Goal: Task Accomplishment & Management: Complete application form

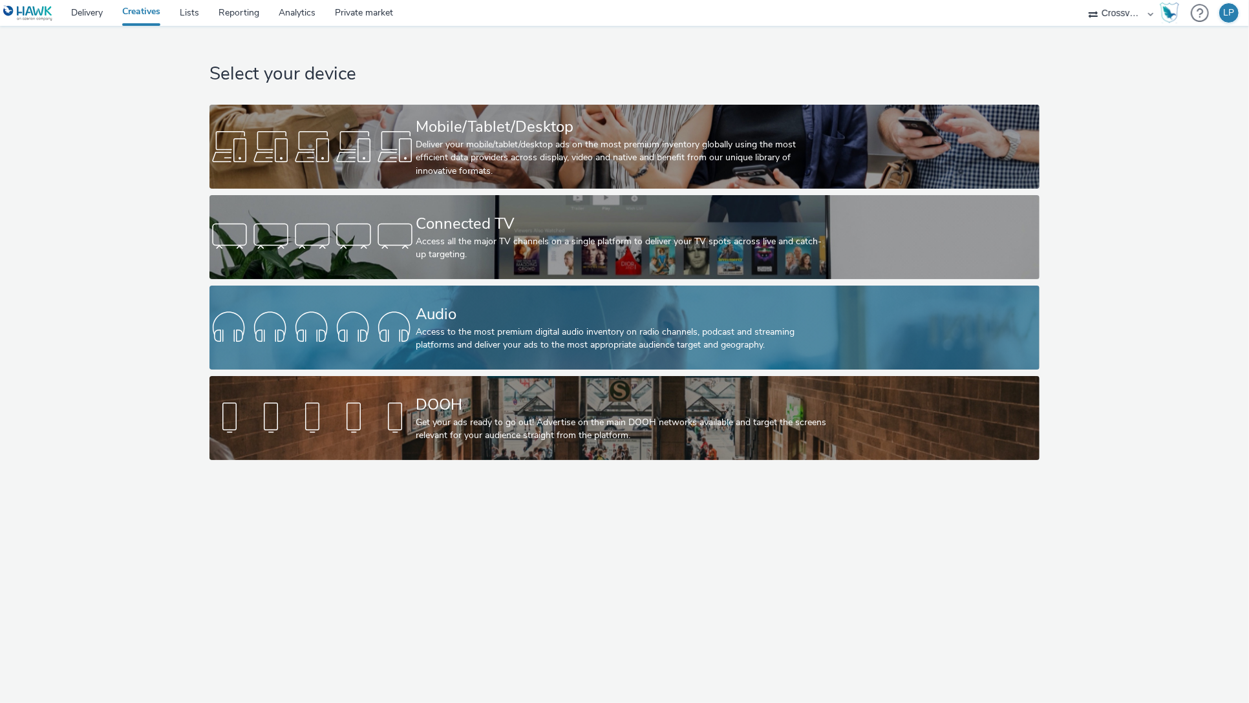
click at [544, 325] on div "Audio" at bounding box center [622, 314] width 412 height 23
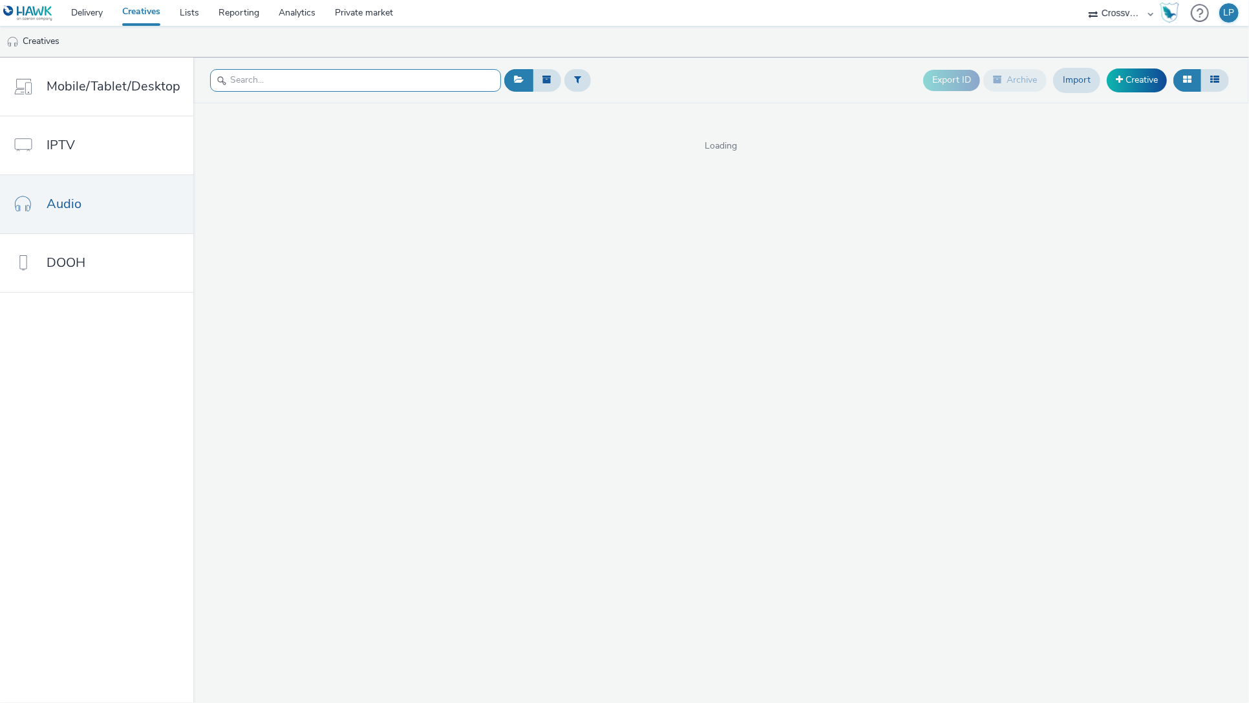
click at [328, 87] on input "text" at bounding box center [355, 80] width 291 height 23
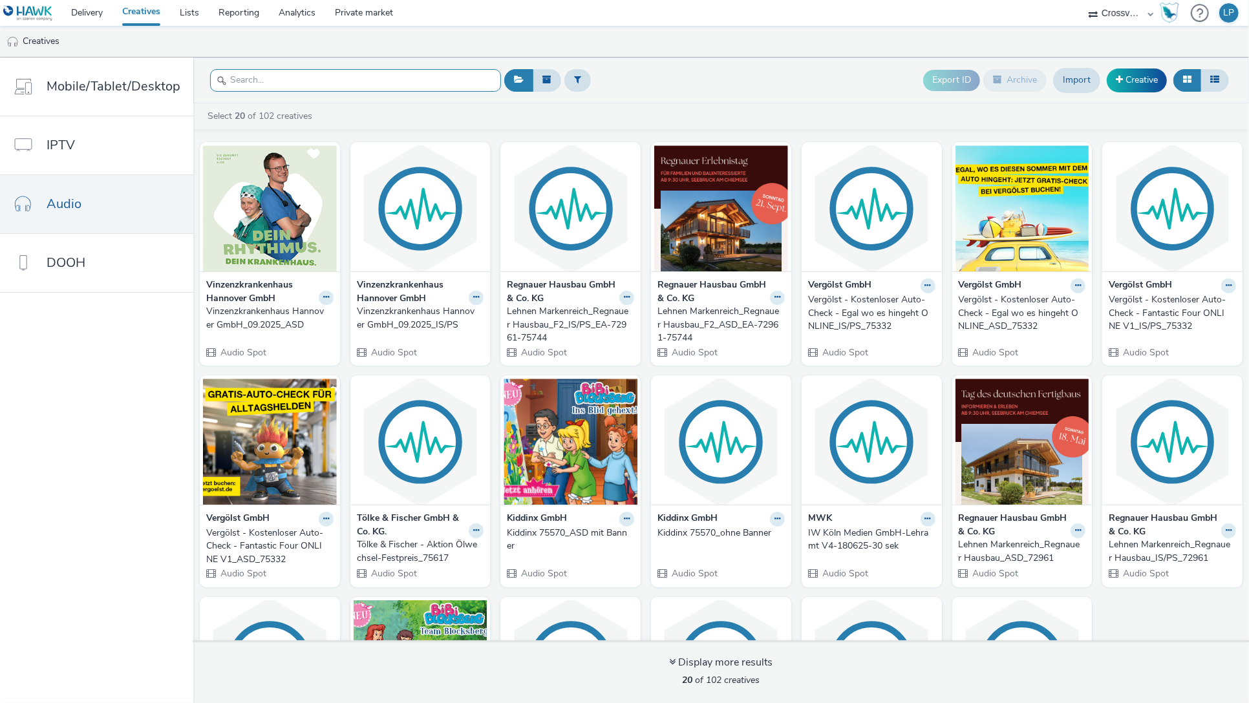
click at [386, 89] on input "text" at bounding box center [355, 80] width 291 height 23
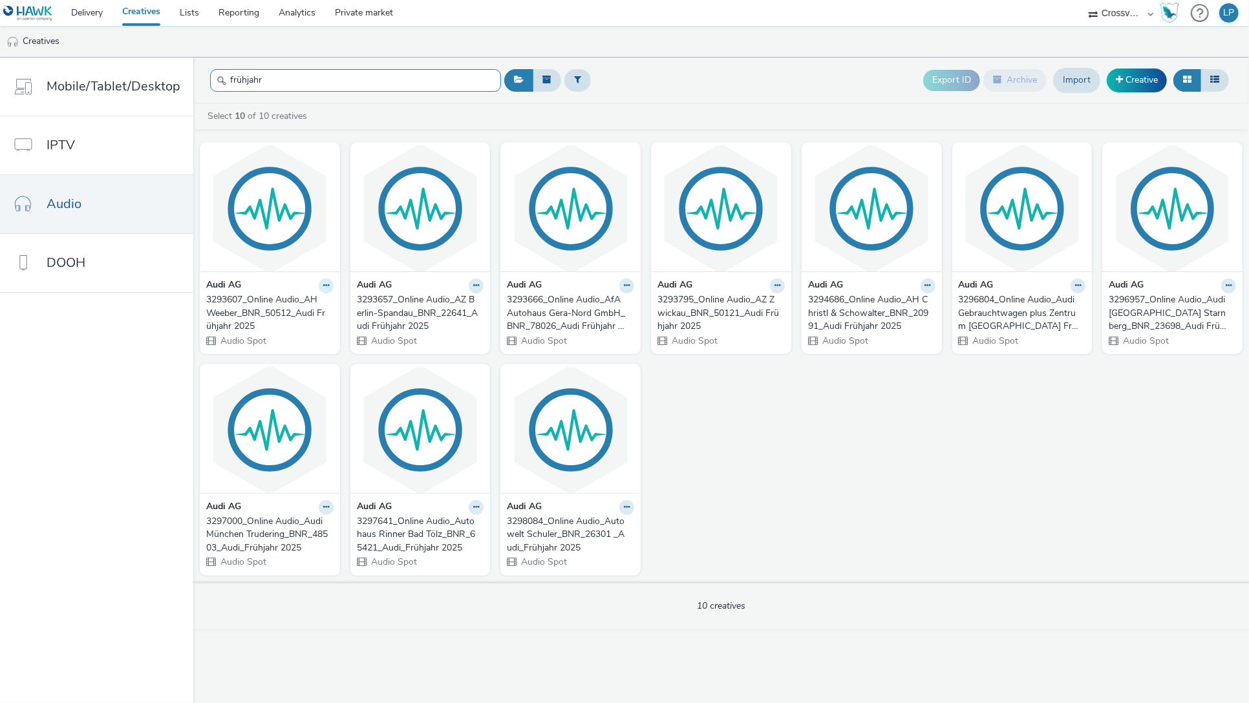
type input "frühjahr"
click at [323, 286] on icon at bounding box center [326, 286] width 6 height 8
drag, startPoint x: 256, startPoint y: 302, endPoint x: 250, endPoint y: 308, distance: 8.7
click at [250, 308] on icon at bounding box center [252, 307] width 12 height 9
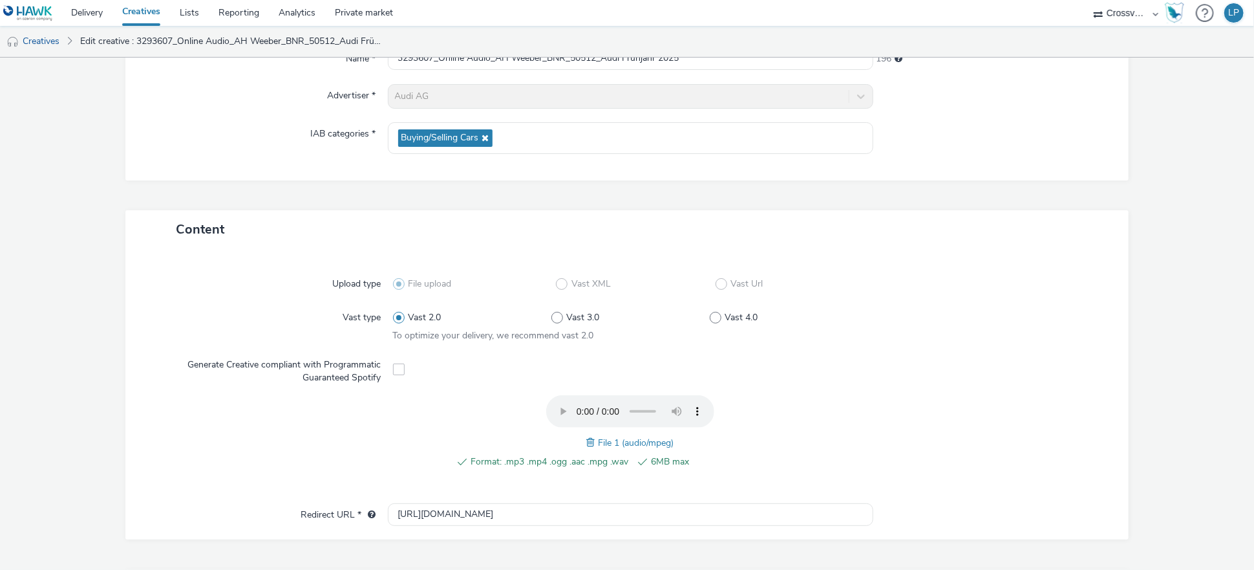
scroll to position [54, 0]
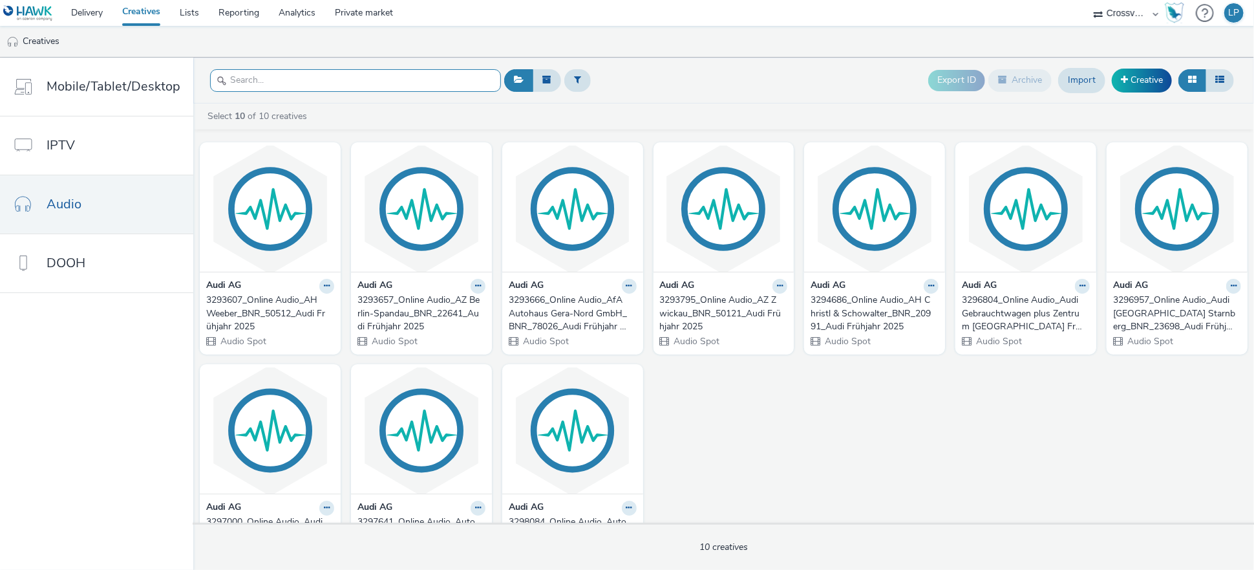
click at [296, 83] on input "text" at bounding box center [355, 80] width 291 height 23
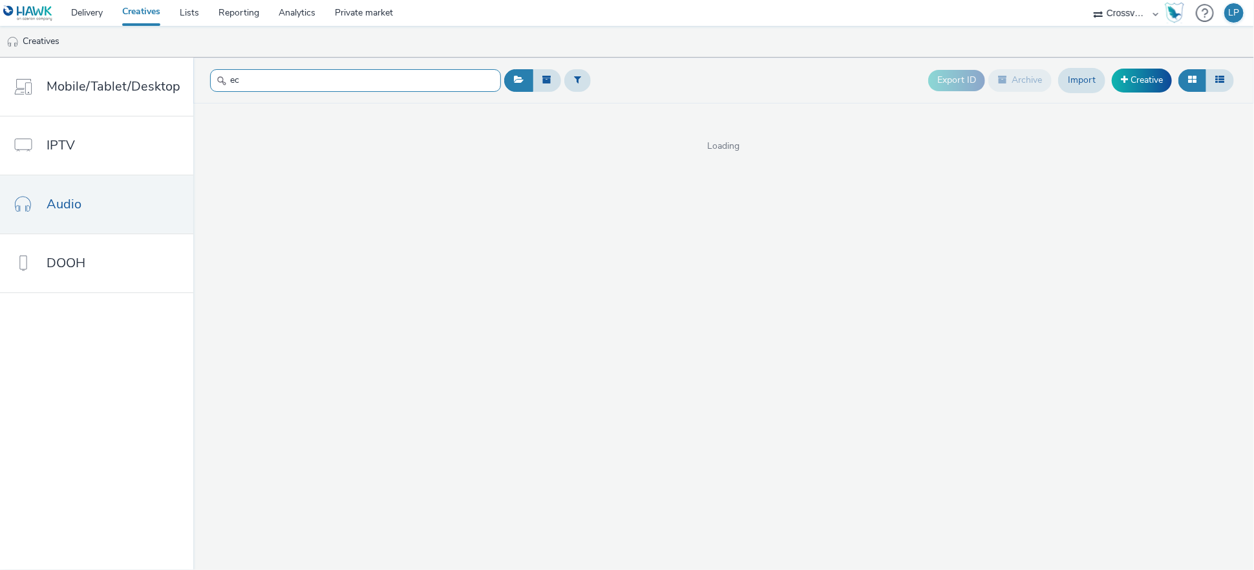
type input "e"
type input "m"
click at [279, 61] on header "Export ID Archive Import Creative" at bounding box center [723, 81] width 1061 height 46
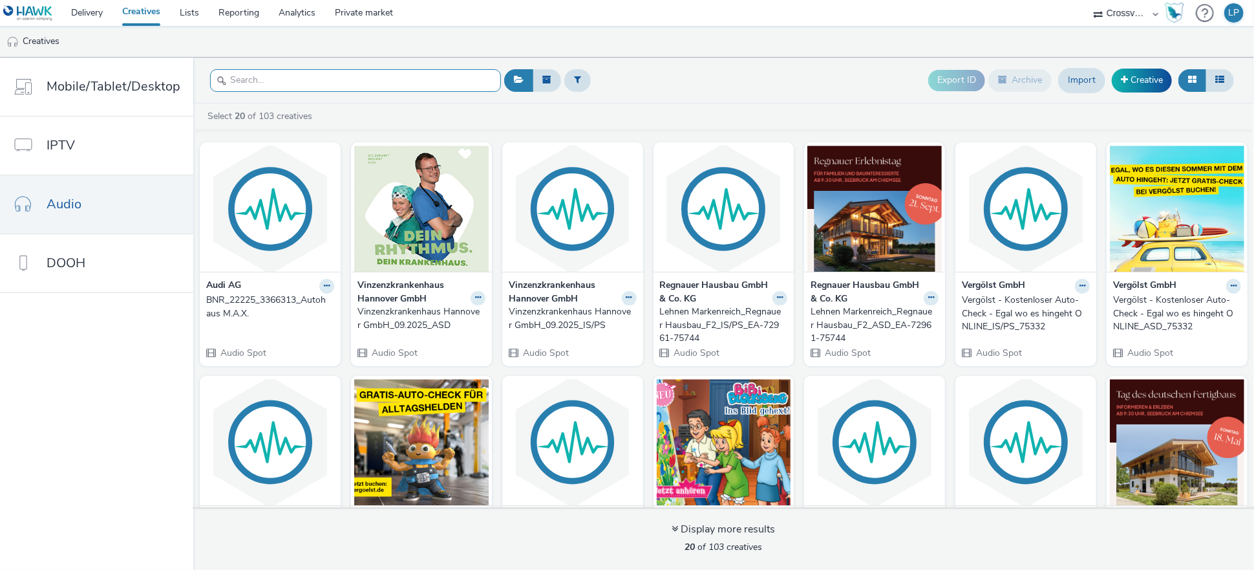
click at [285, 77] on input "text" at bounding box center [355, 80] width 291 height 23
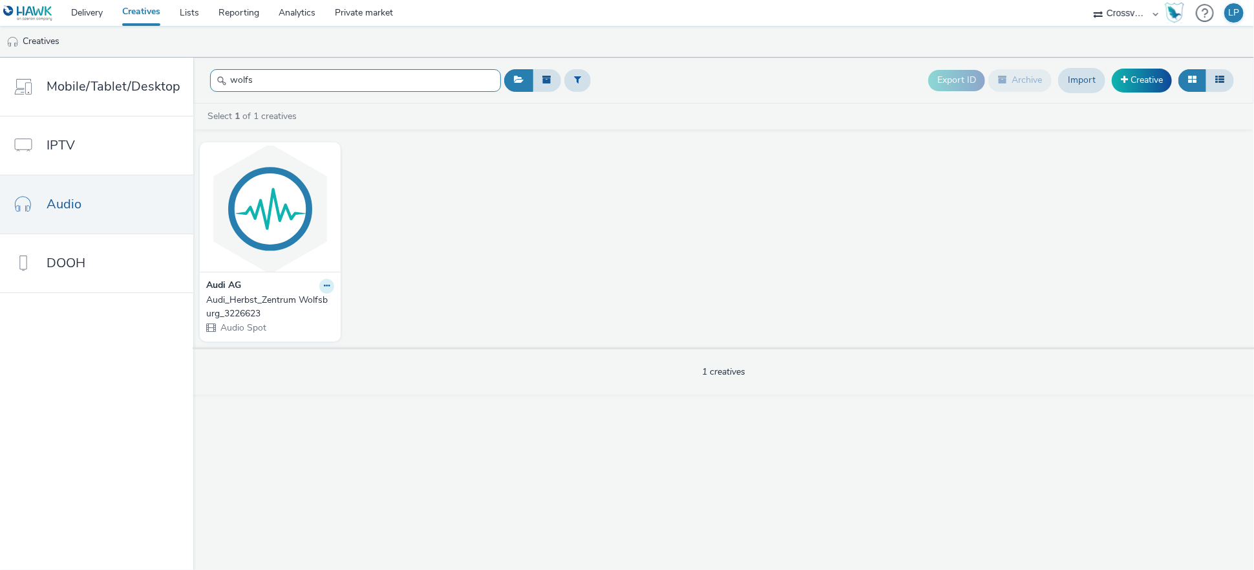
type input "wolfs"
click at [324, 288] on icon at bounding box center [327, 286] width 6 height 8
click at [317, 303] on link "Edit" at bounding box center [285, 308] width 97 height 26
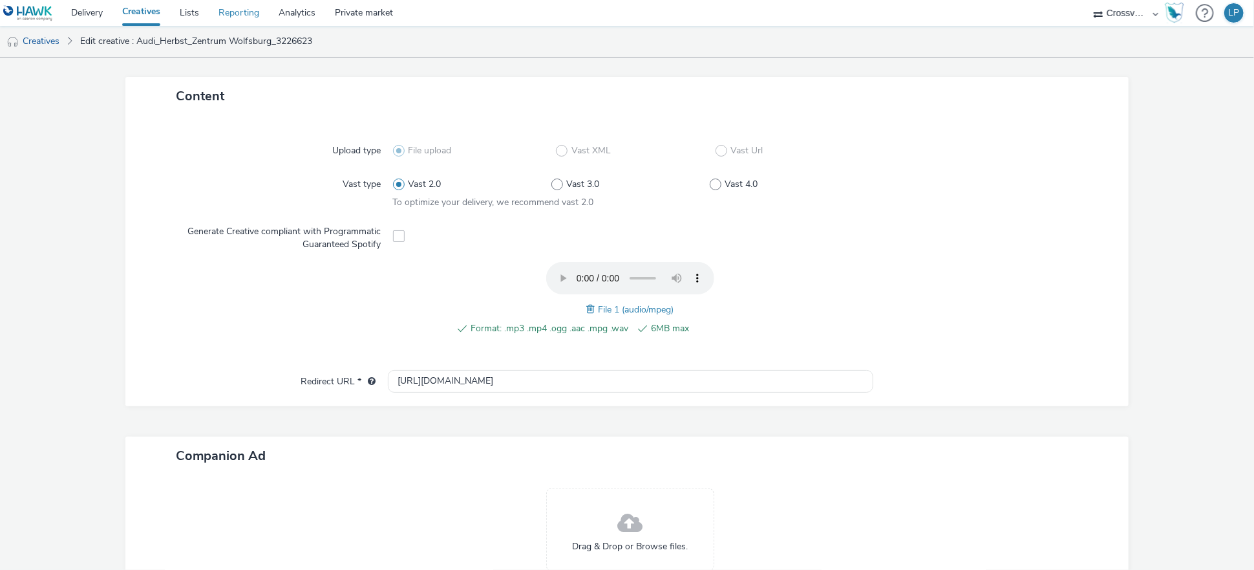
scroll to position [140, 0]
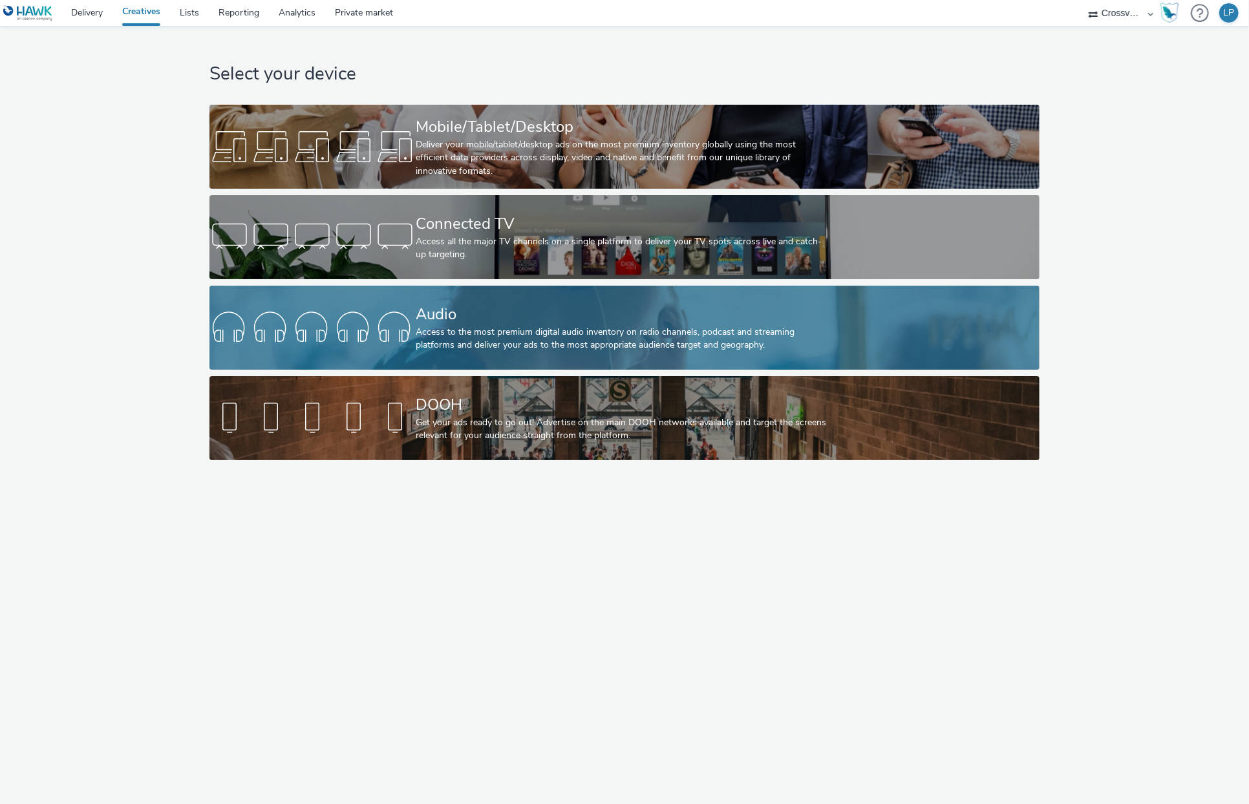
click at [526, 338] on div "Access to the most premium digital audio inventory on radio channels, podcast a…" at bounding box center [622, 339] width 412 height 27
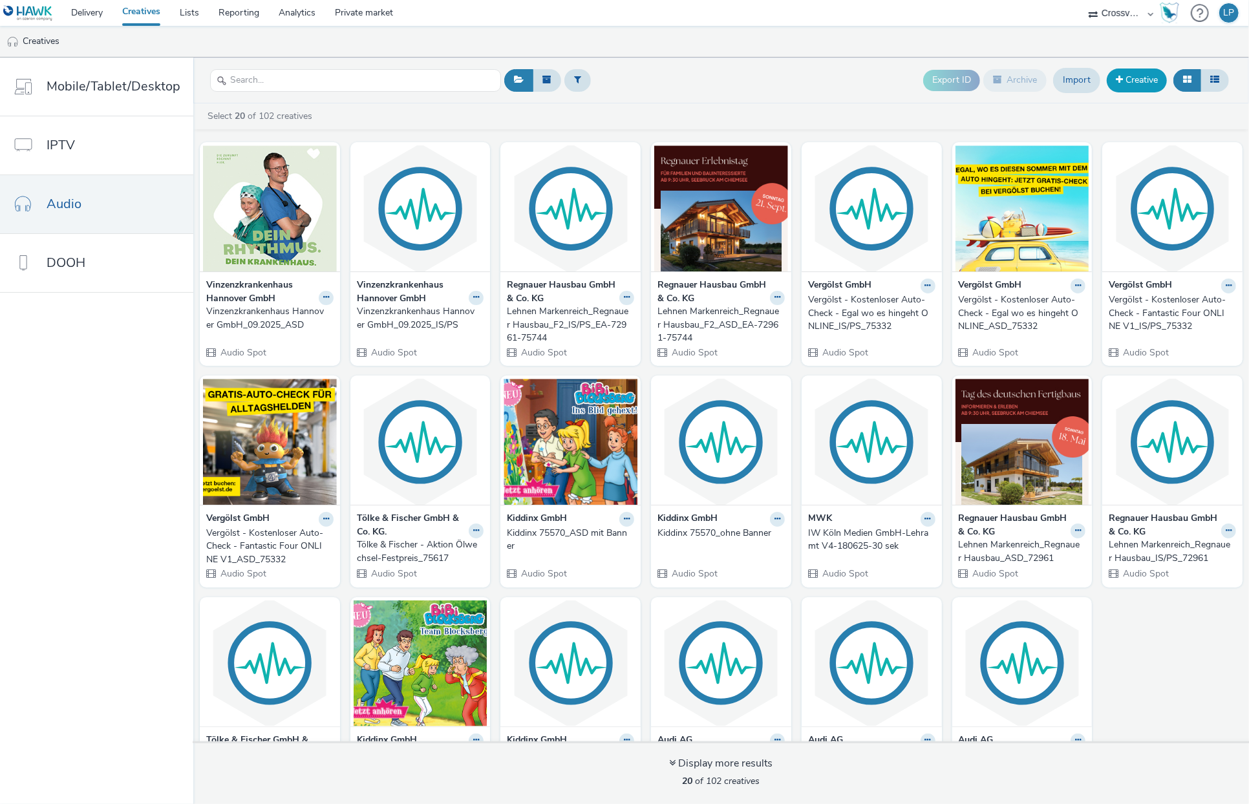
click at [1133, 78] on link "Creative" at bounding box center [1137, 80] width 60 height 23
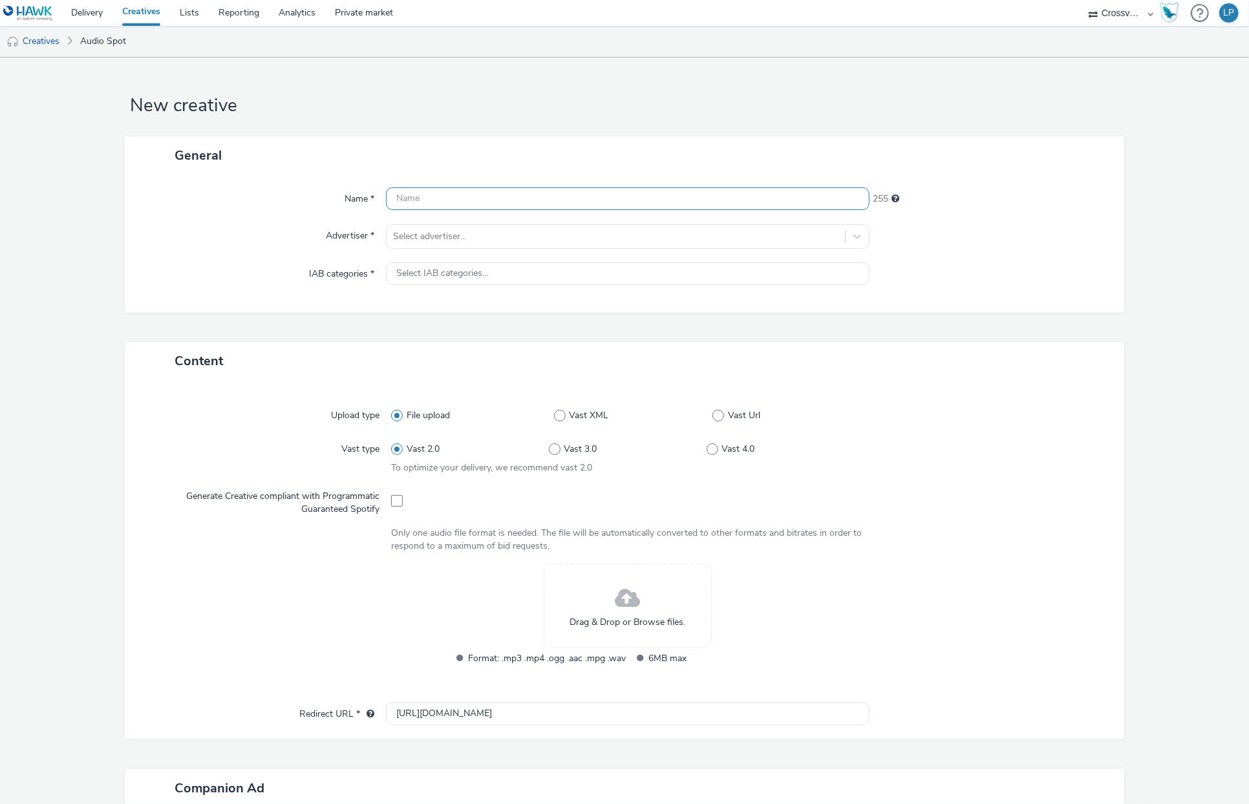
click at [442, 201] on input "text" at bounding box center [628, 198] width 484 height 23
paste input "BNR_21371_3362857_Senger [PERSON_NAME]"
type input "BNR_21371_3362857_Senger [PERSON_NAME]"
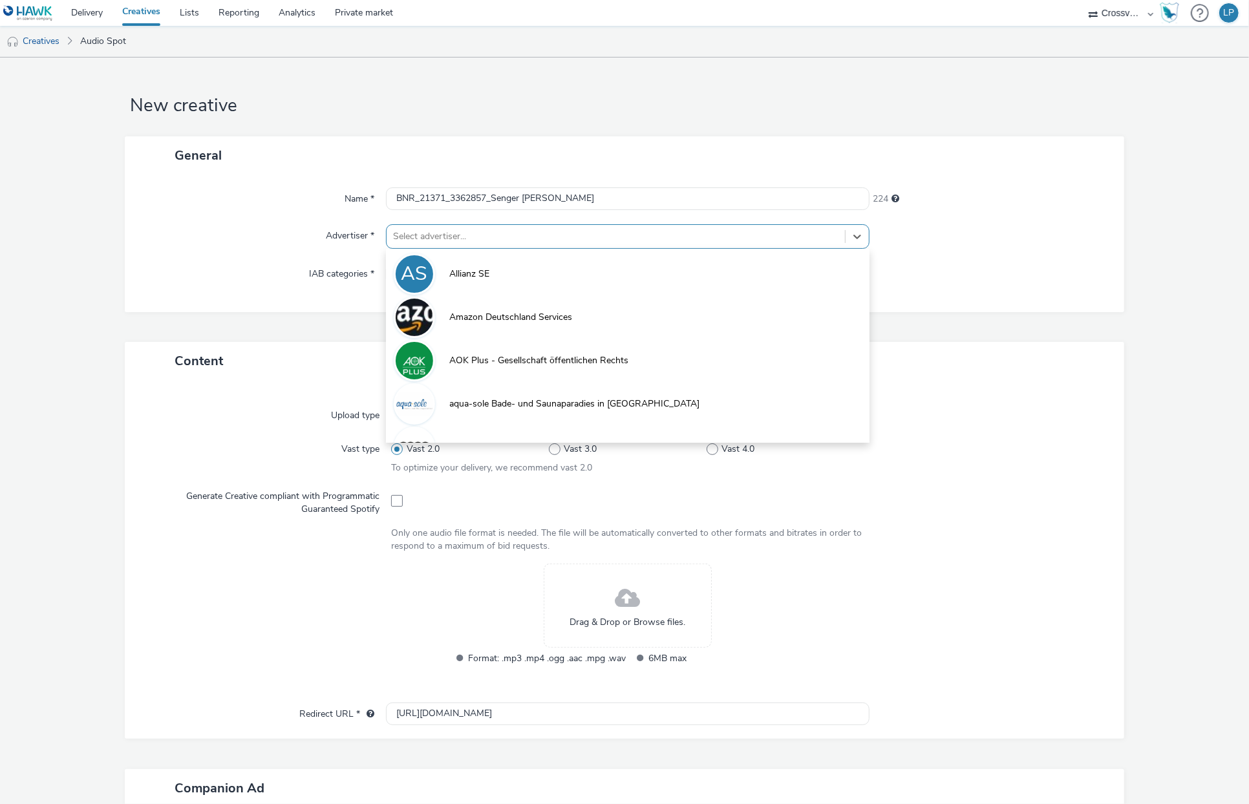
click at [440, 231] on div at bounding box center [615, 237] width 445 height 16
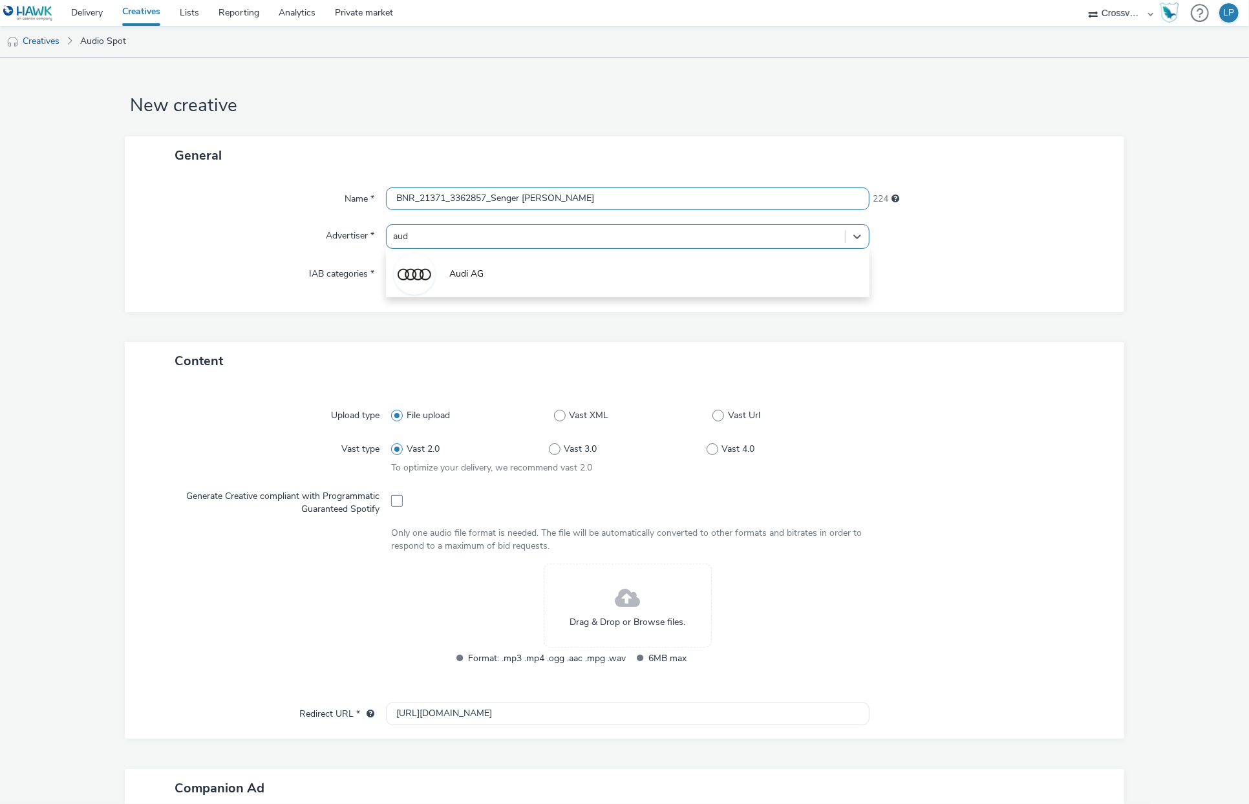
type input "audi"
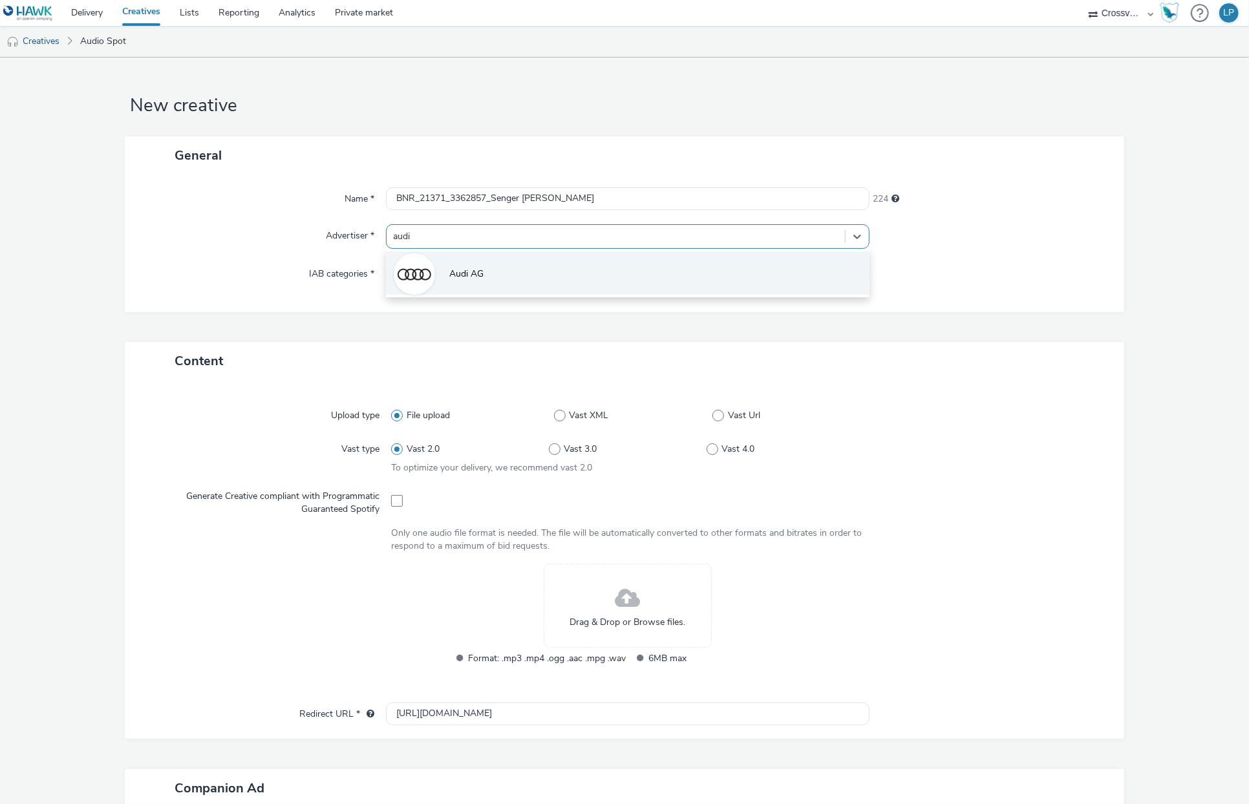
click at [481, 257] on li "Audi AG" at bounding box center [628, 272] width 484 height 43
type input "[URL][DOMAIN_NAME]"
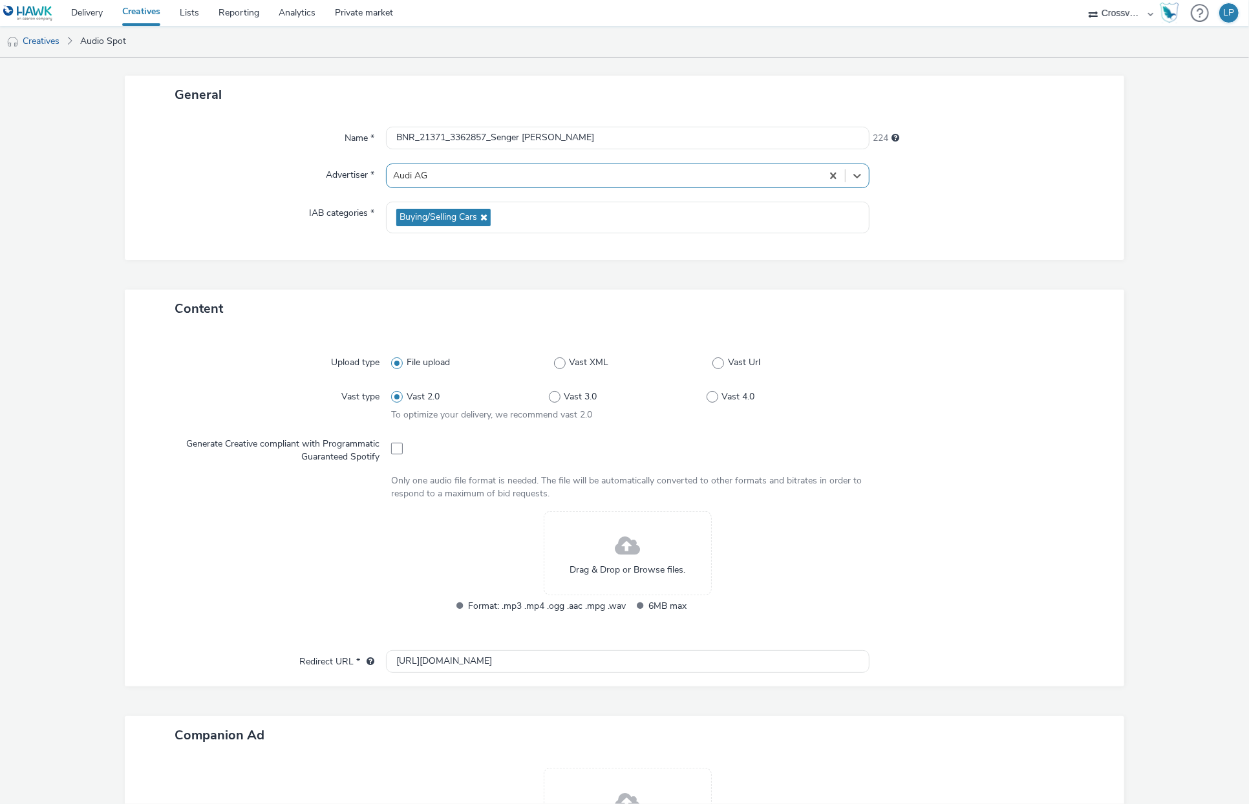
scroll to position [86, 0]
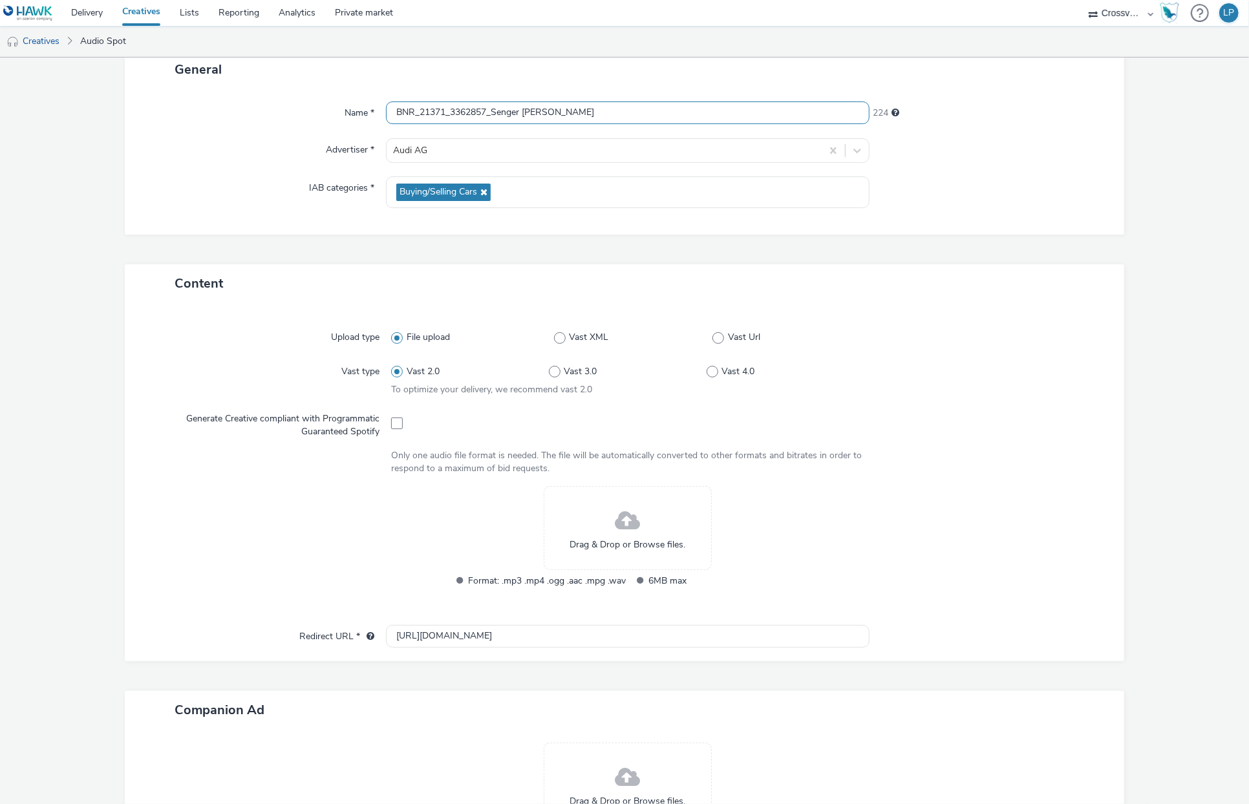
click at [754, 112] on input "BNR_21371_3362857_Senger Lingen" at bounding box center [628, 112] width 484 height 23
paste input "2225_3366313_Autohaus M.A.X."
type input "BNR_22225_3366313_Autohaus M.A.X."
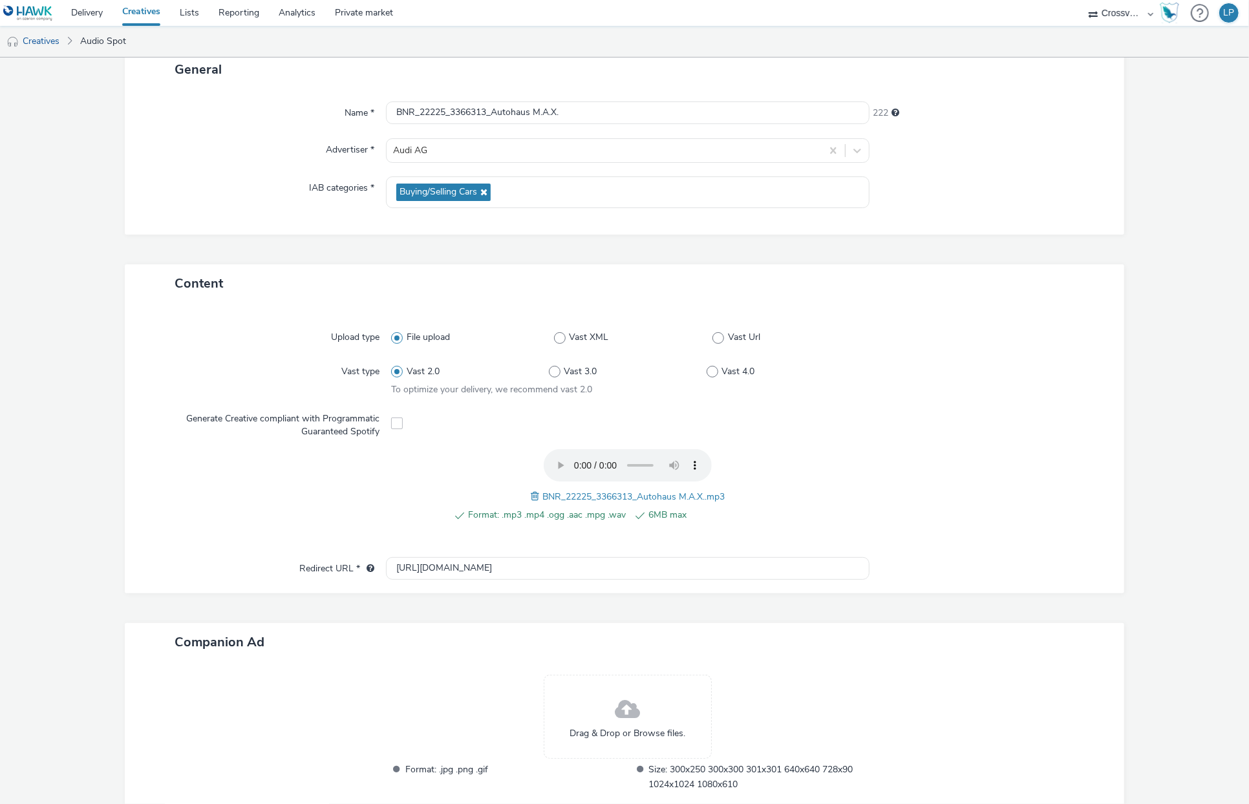
click at [202, 140] on div "Advertiser *" at bounding box center [262, 150] width 248 height 25
click at [500, 568] on input "[URL][DOMAIN_NAME]" at bounding box center [628, 568] width 484 height 23
paste input "s://www.max-offenbach.audi/"
click at [939, 528] on div at bounding box center [982, 492] width 237 height 87
click at [676, 572] on input "https://www.max-offenbach.audi/" at bounding box center [628, 568] width 484 height 23
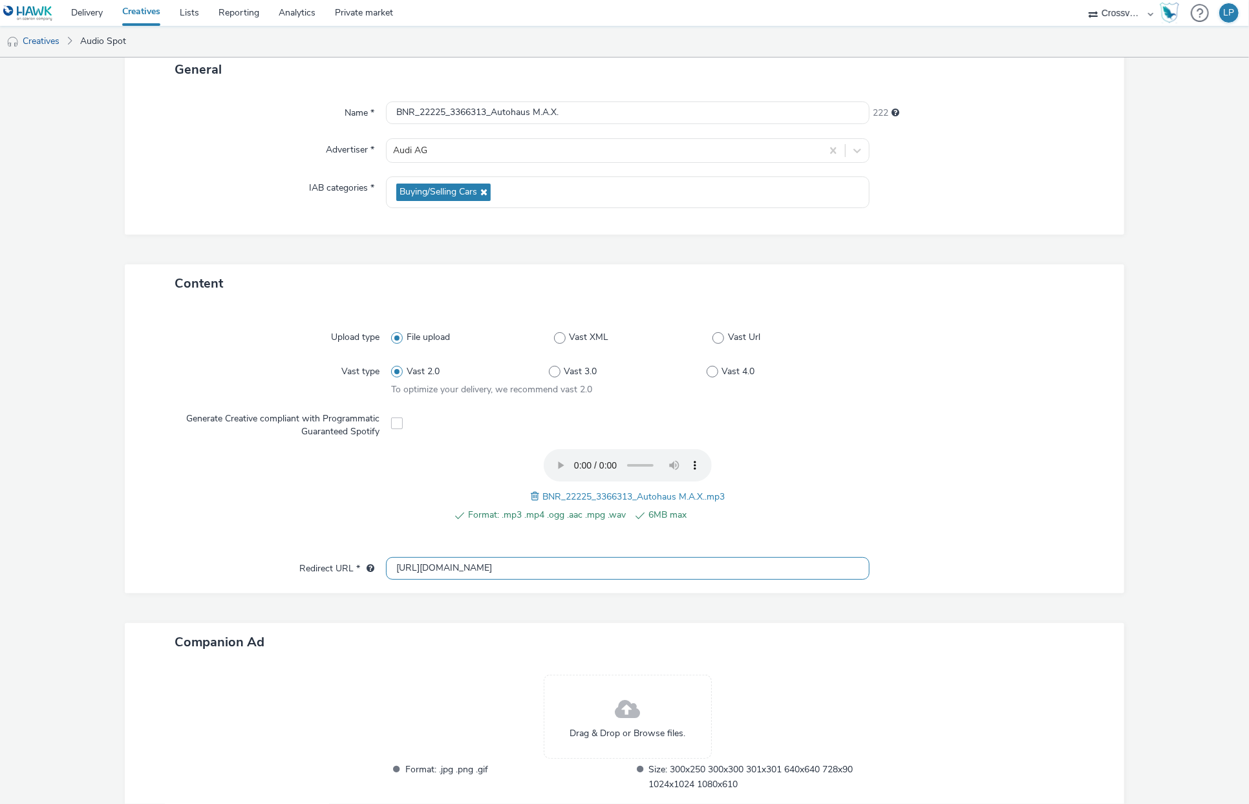
type input "https://www.max-offenbach.audi"
click at [994, 473] on div at bounding box center [982, 492] width 237 height 87
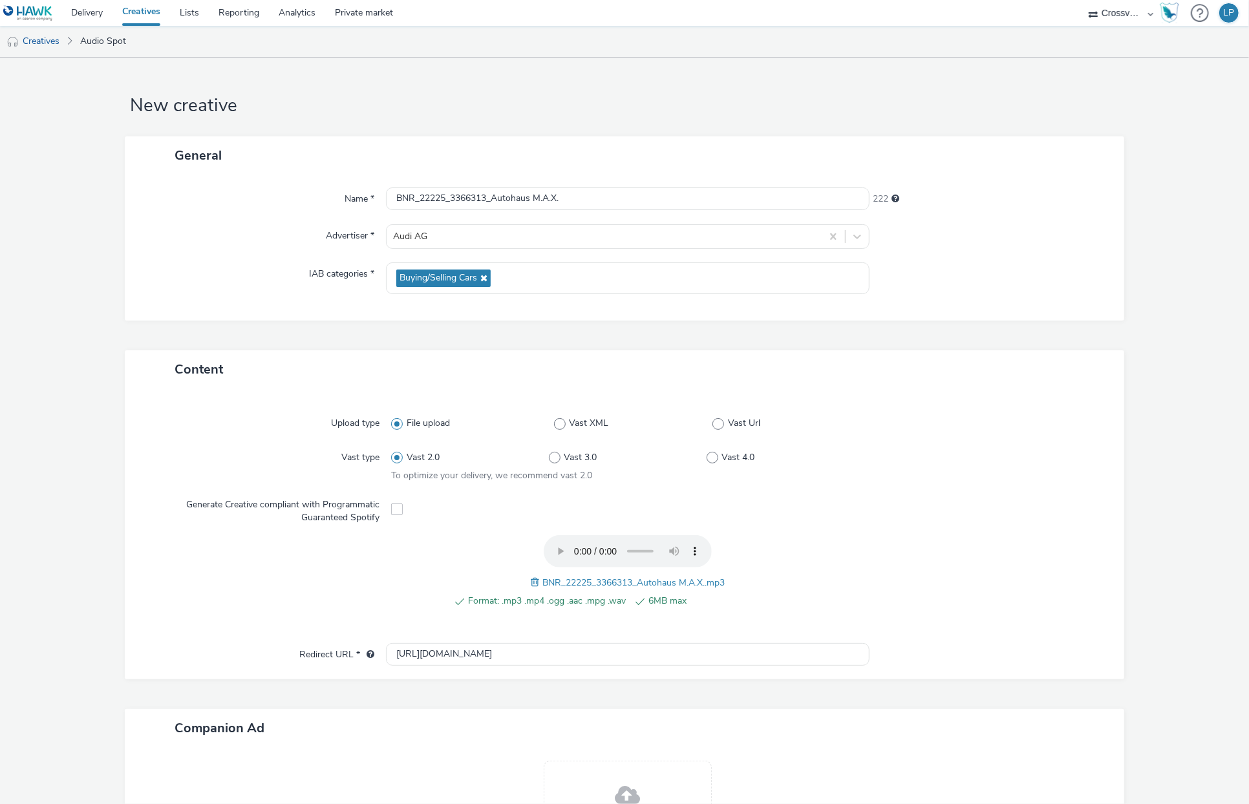
scroll to position [164, 0]
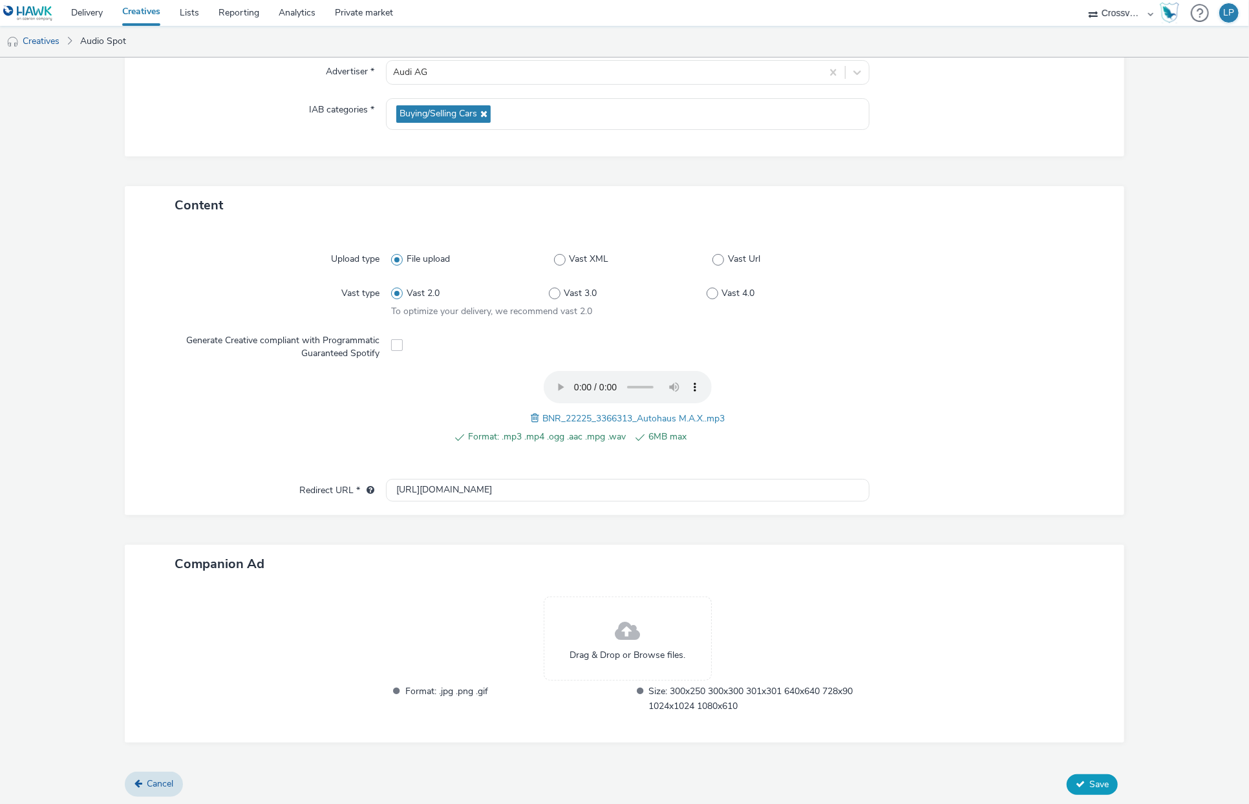
click at [1092, 703] on span "Save" at bounding box center [1098, 784] width 19 height 12
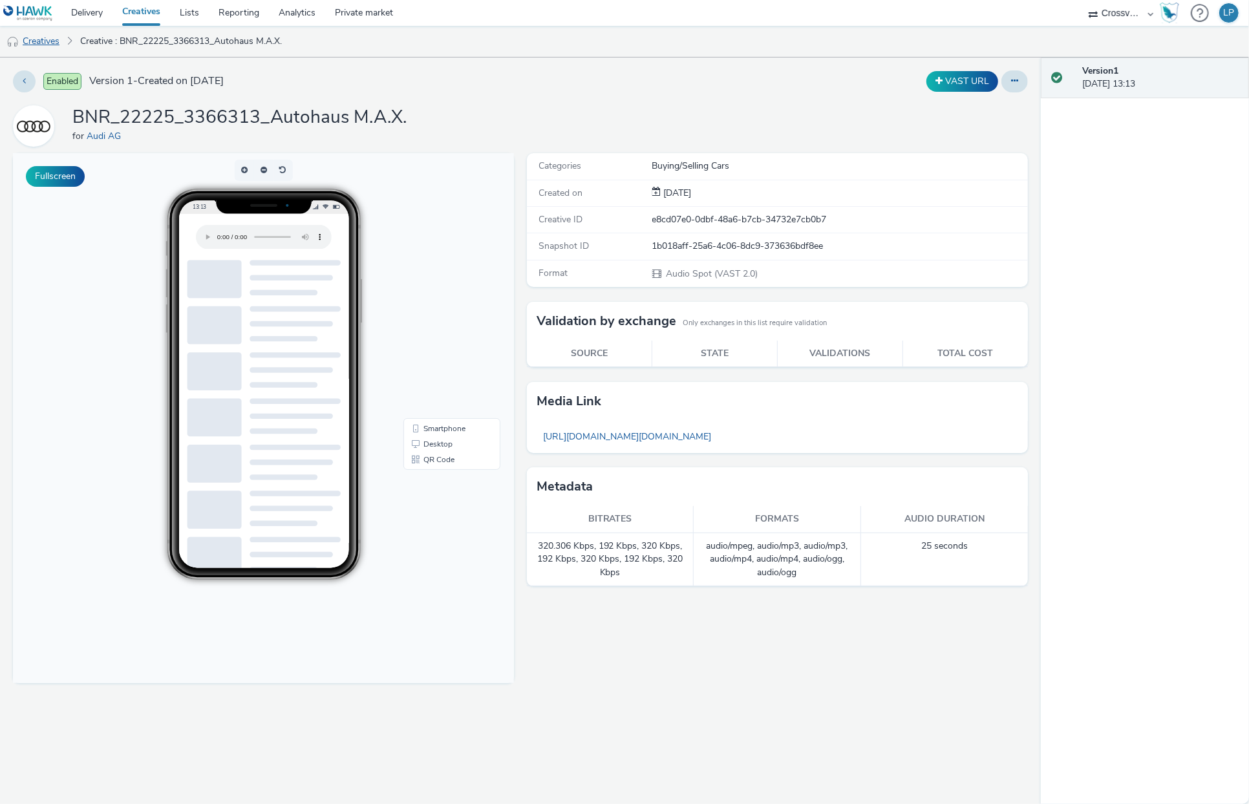
click at [43, 39] on link "Creatives" at bounding box center [33, 41] width 66 height 31
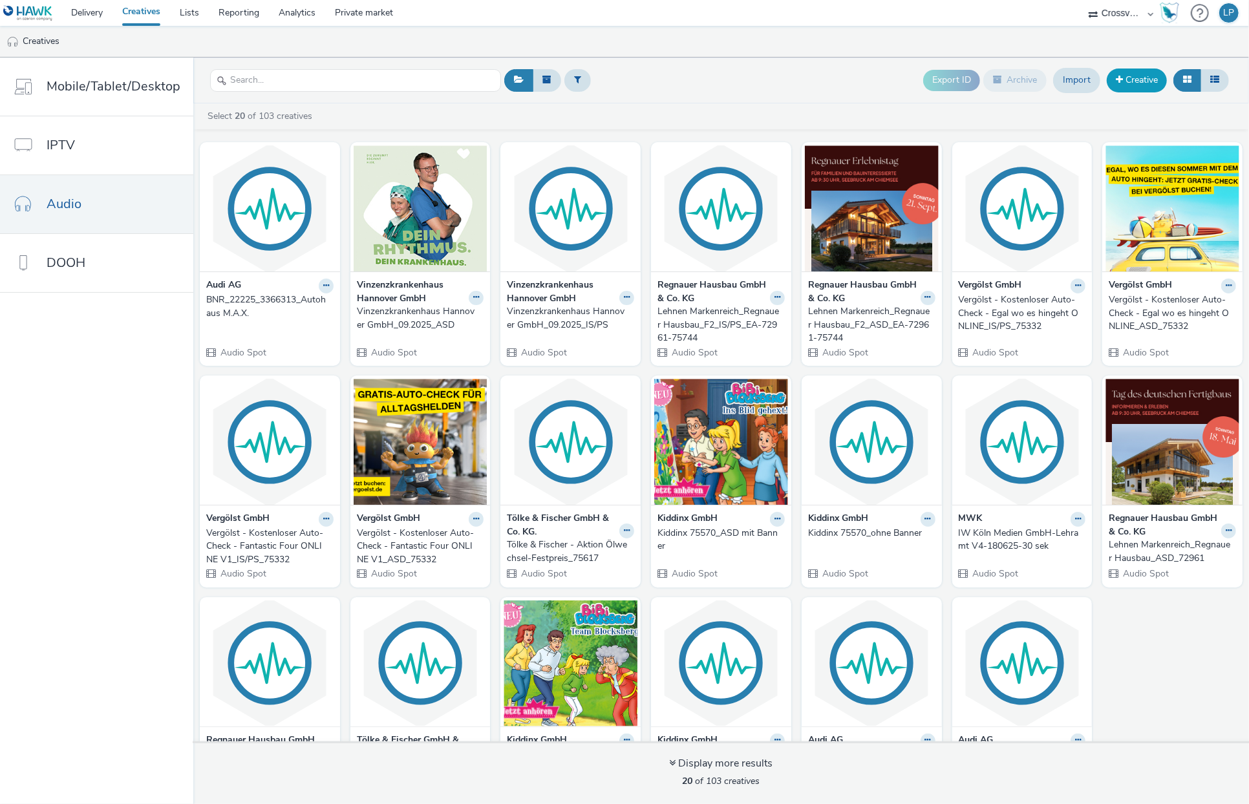
click at [1134, 85] on link "Creative" at bounding box center [1137, 80] width 60 height 23
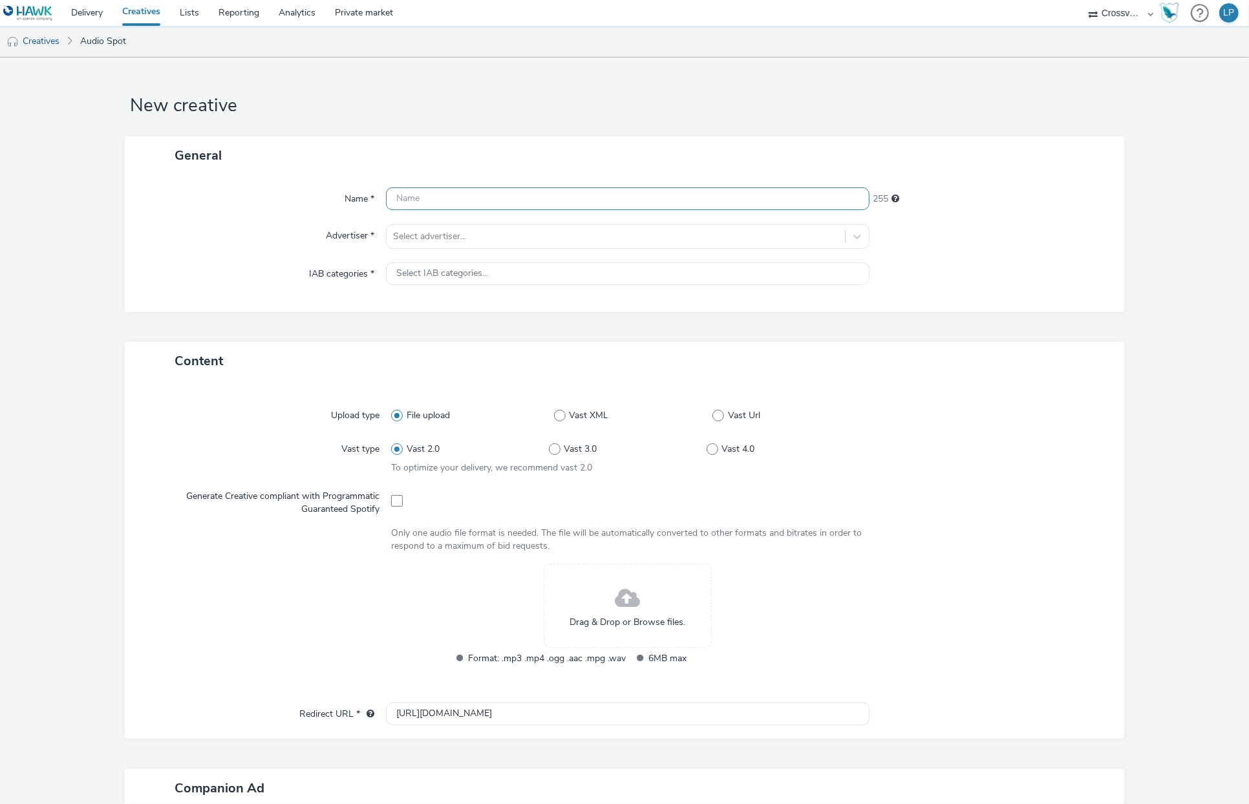
click at [637, 187] on input "text" at bounding box center [628, 198] width 484 height 23
paste input "BNR_22313_3359470_Audi München Eching"
type input "BNR_22313_3359470_Audi München Eching"
click at [636, 233] on div at bounding box center [615, 237] width 445 height 16
type input "audi"
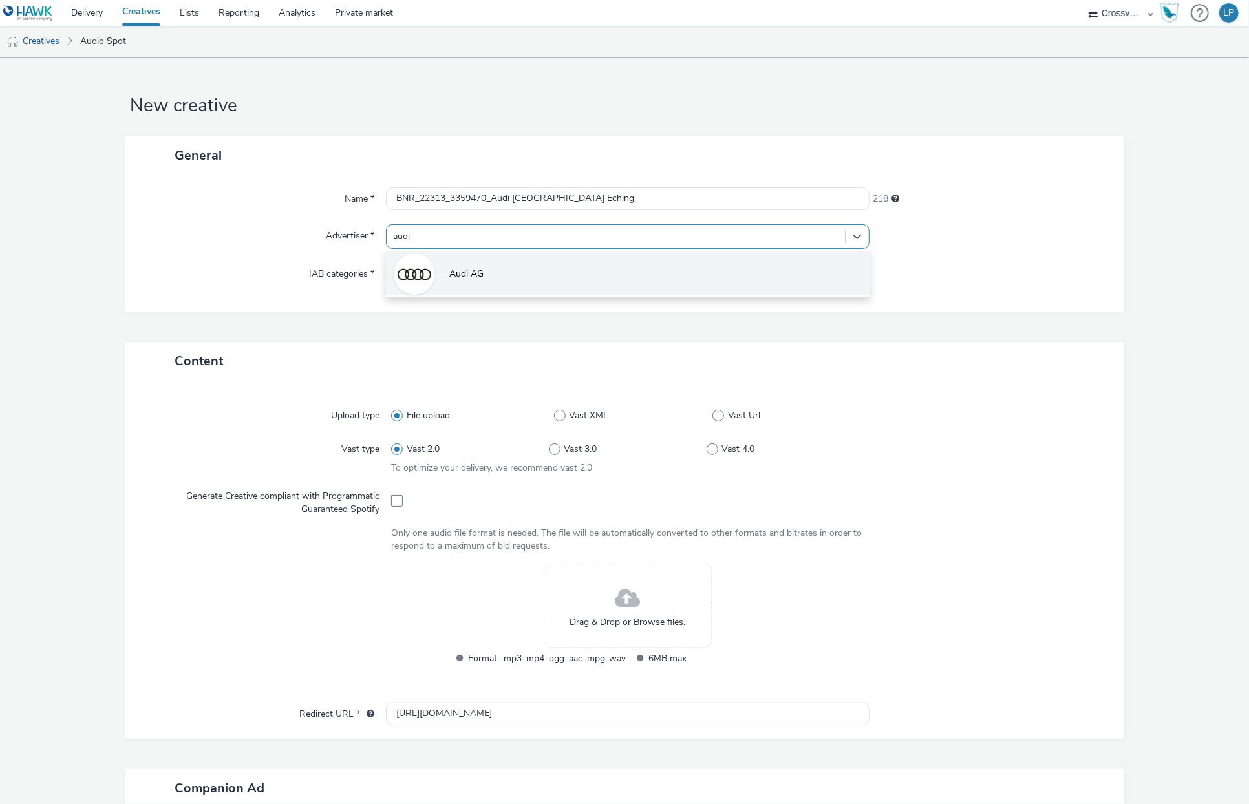
click at [595, 268] on li "Audi AG" at bounding box center [628, 272] width 484 height 43
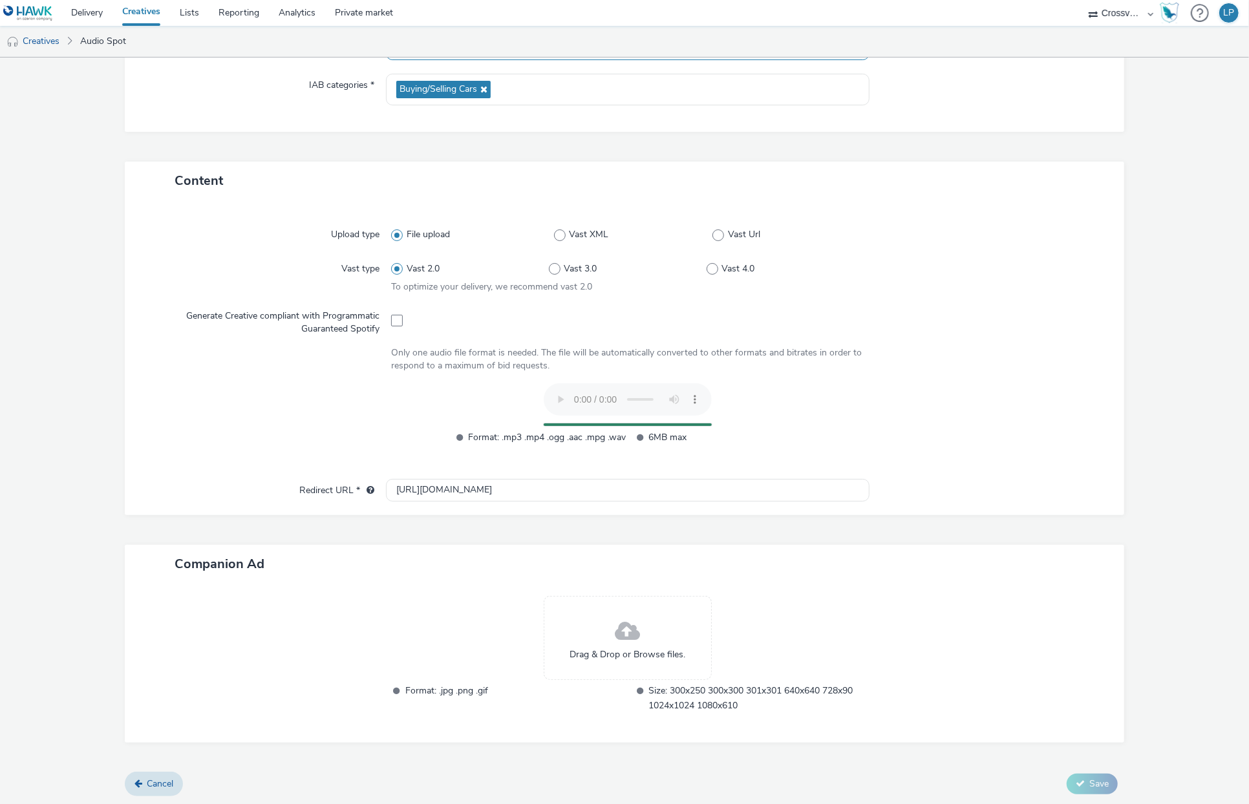
scroll to position [164, 0]
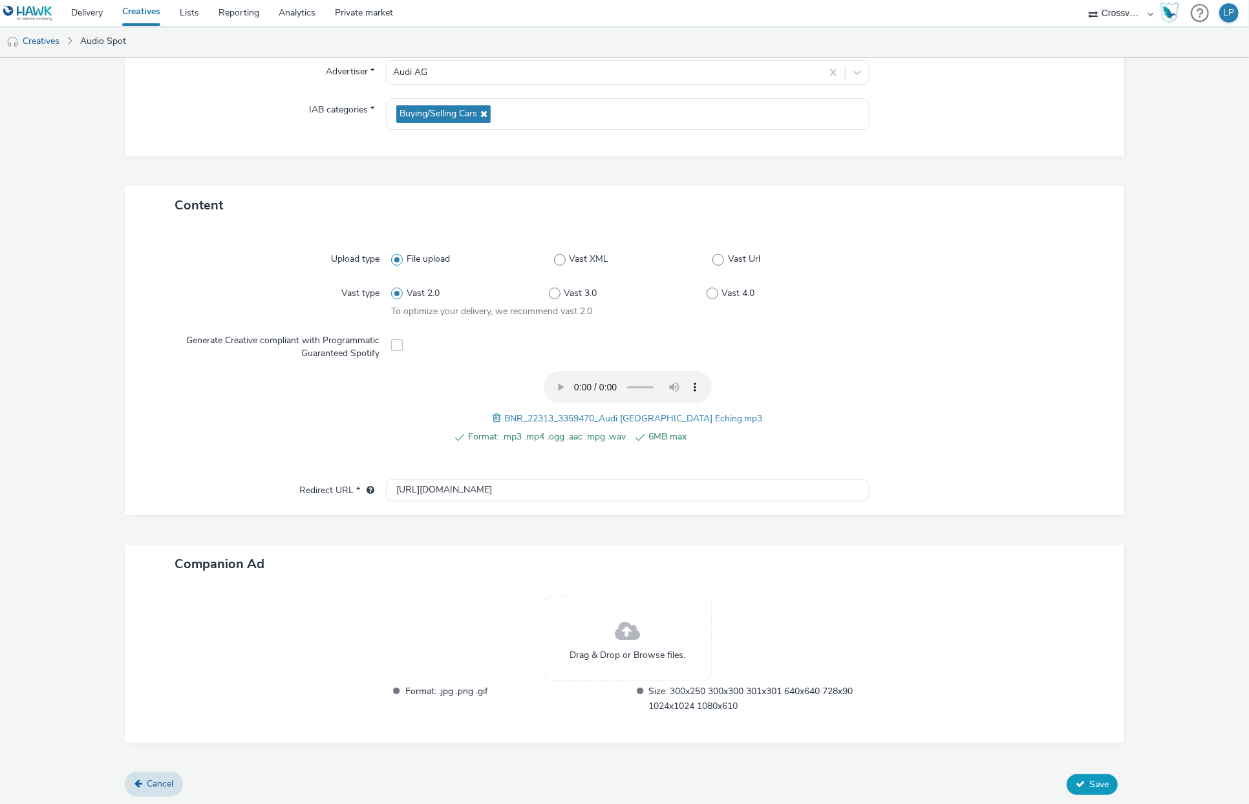
click at [1096, 703] on span "Save" at bounding box center [1098, 784] width 19 height 12
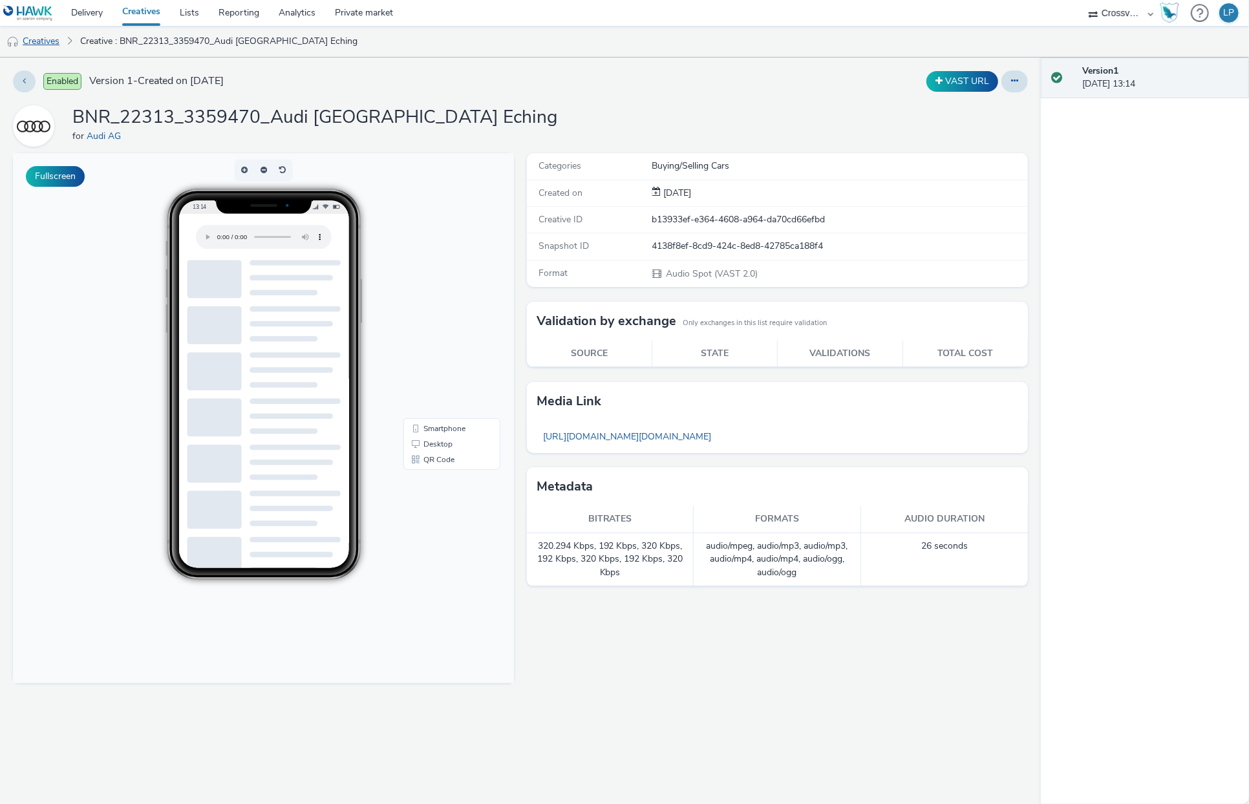
click at [44, 38] on link "Creatives" at bounding box center [33, 41] width 66 height 31
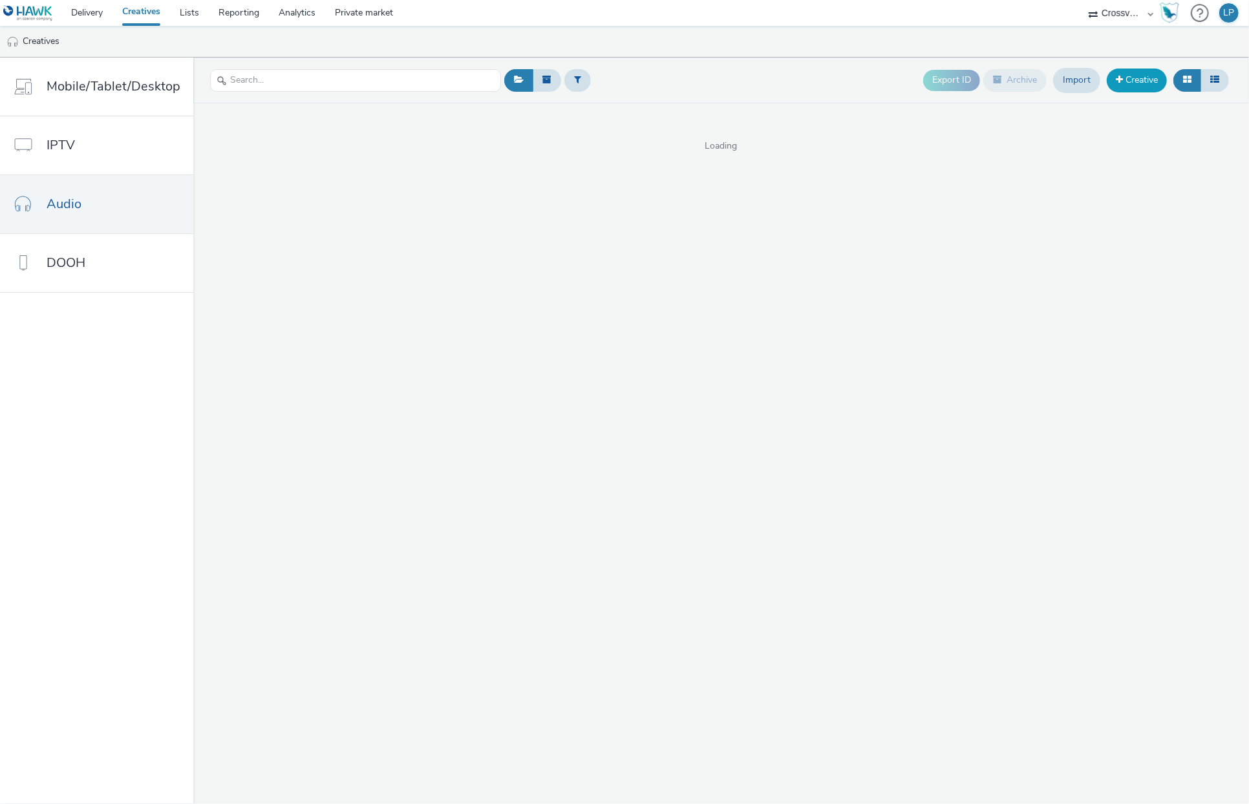
click at [1129, 85] on link "Creative" at bounding box center [1137, 80] width 60 height 23
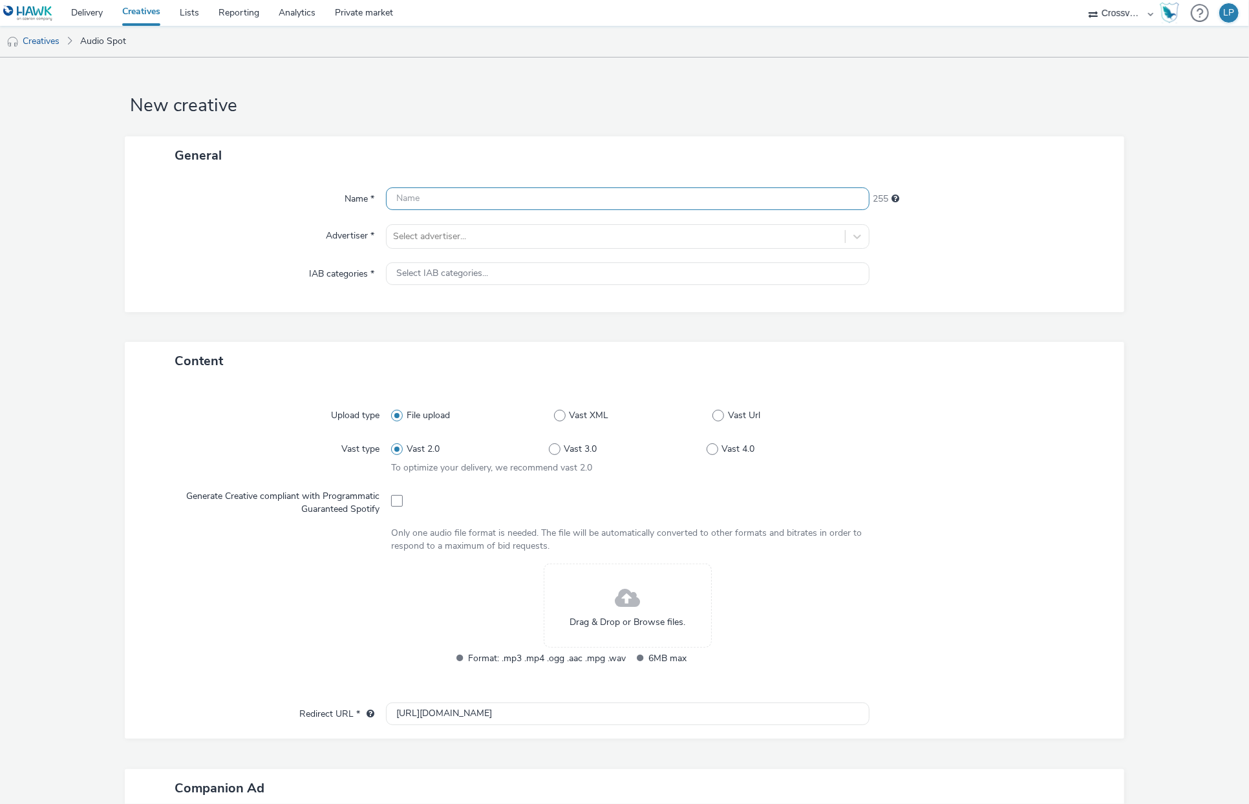
click at [615, 199] on input "text" at bounding box center [628, 198] width 484 height 23
paste input "BNR_22594_3359350_AZ Wolfsburg"
type input "BNR_22594_3359350_AZ Wolfsburg"
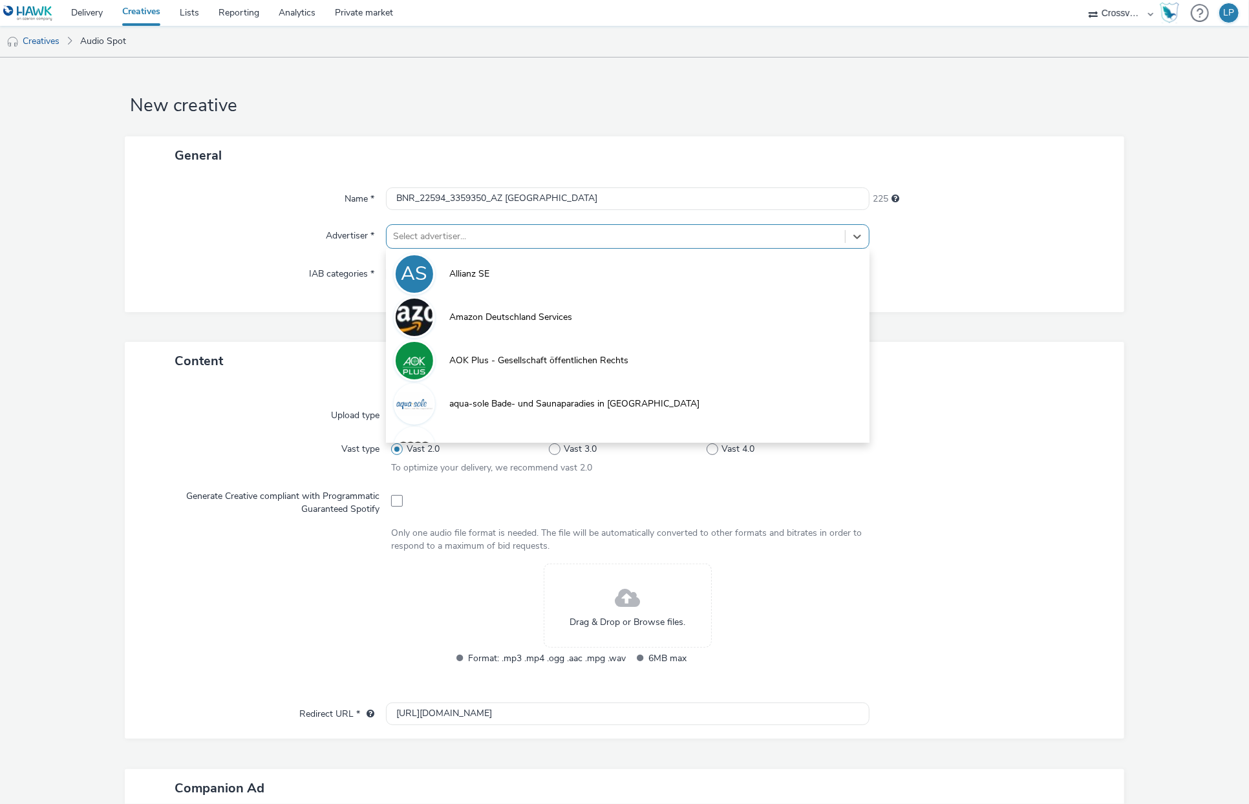
click at [603, 233] on div at bounding box center [615, 237] width 445 height 16
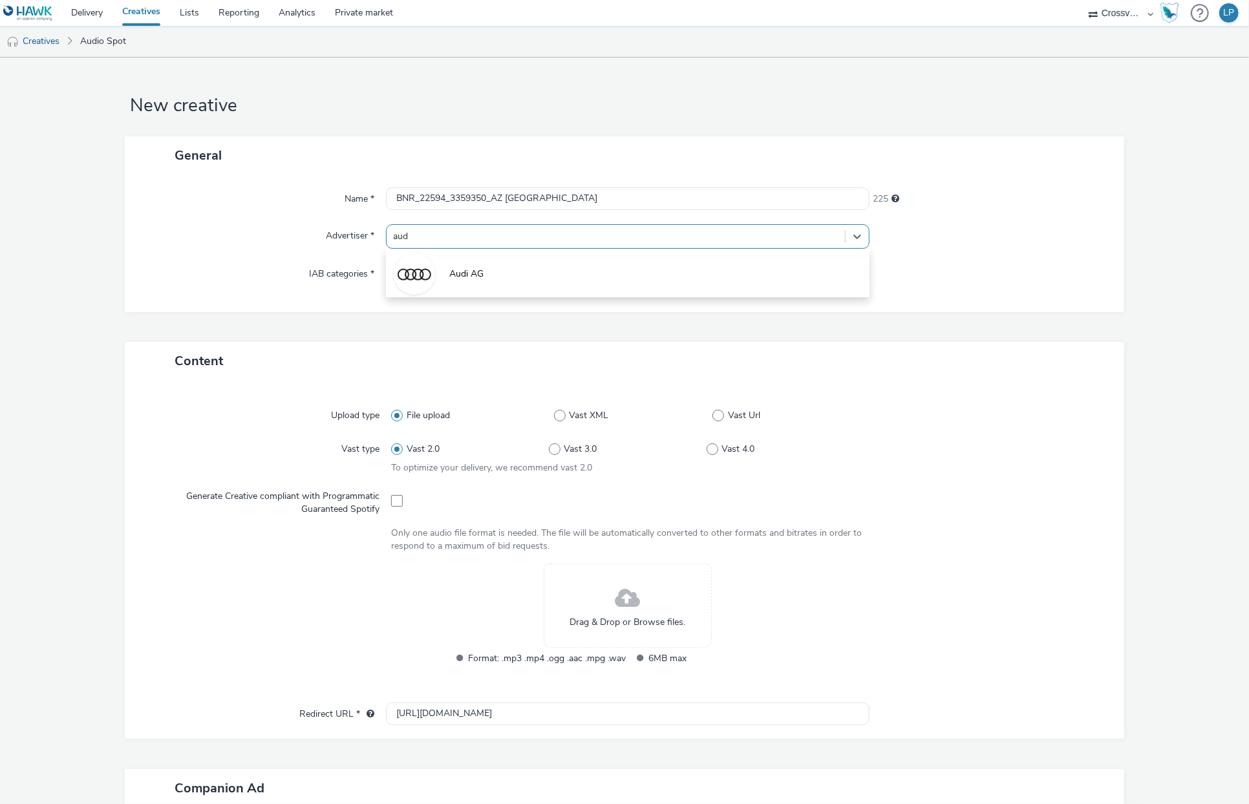
type input "audi"
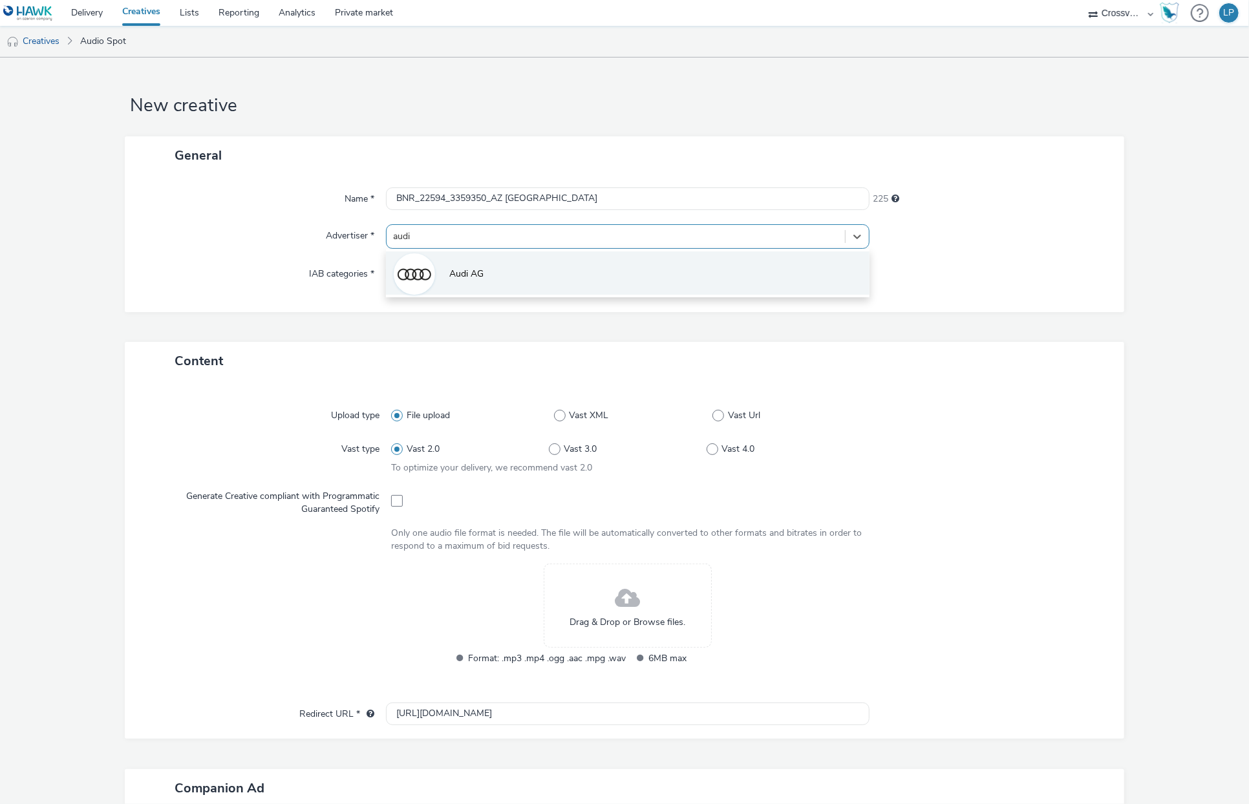
click at [519, 266] on li "Audi AG" at bounding box center [628, 272] width 484 height 43
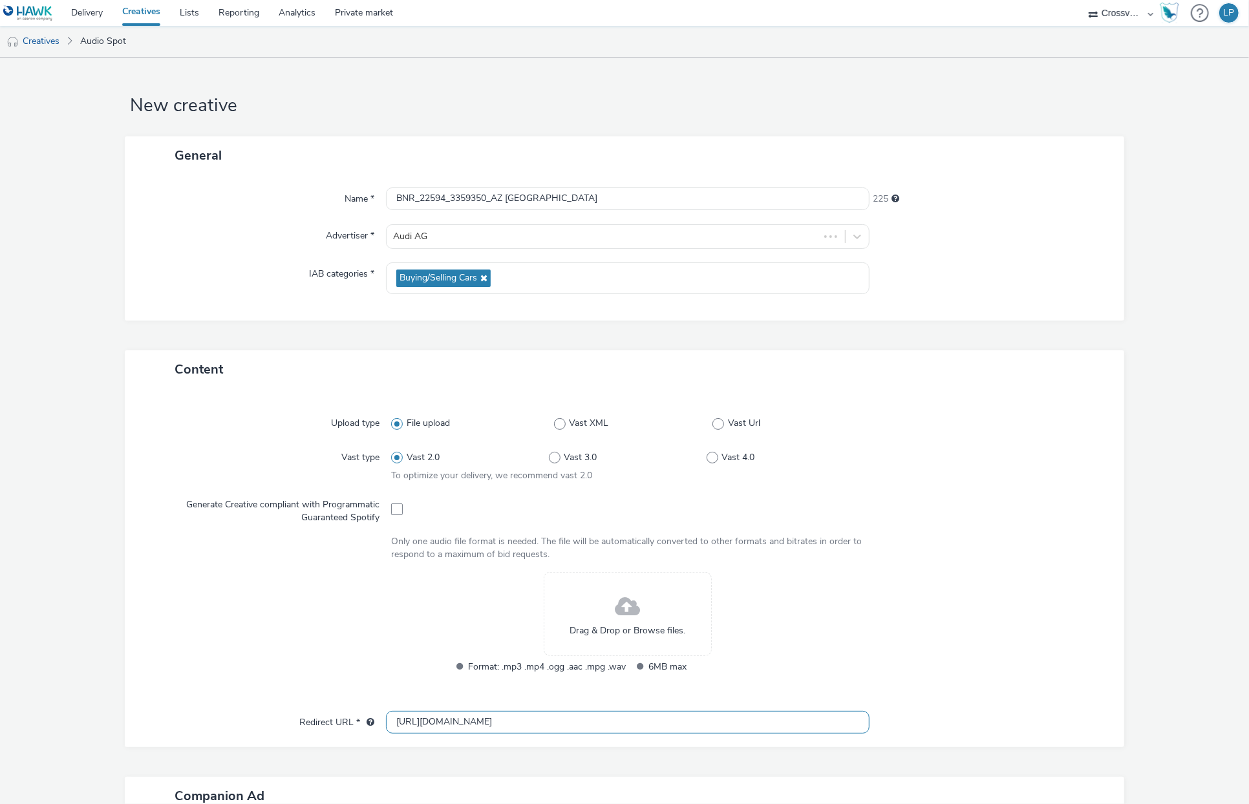
click at [675, 703] on input "[URL][DOMAIN_NAME]" at bounding box center [628, 722] width 484 height 23
click at [1184, 605] on form "New creative General Name * BNR_22594_3359350_AZ Wolfsburg 225 Advertiser * Aud…" at bounding box center [624, 548] width 1249 height 981
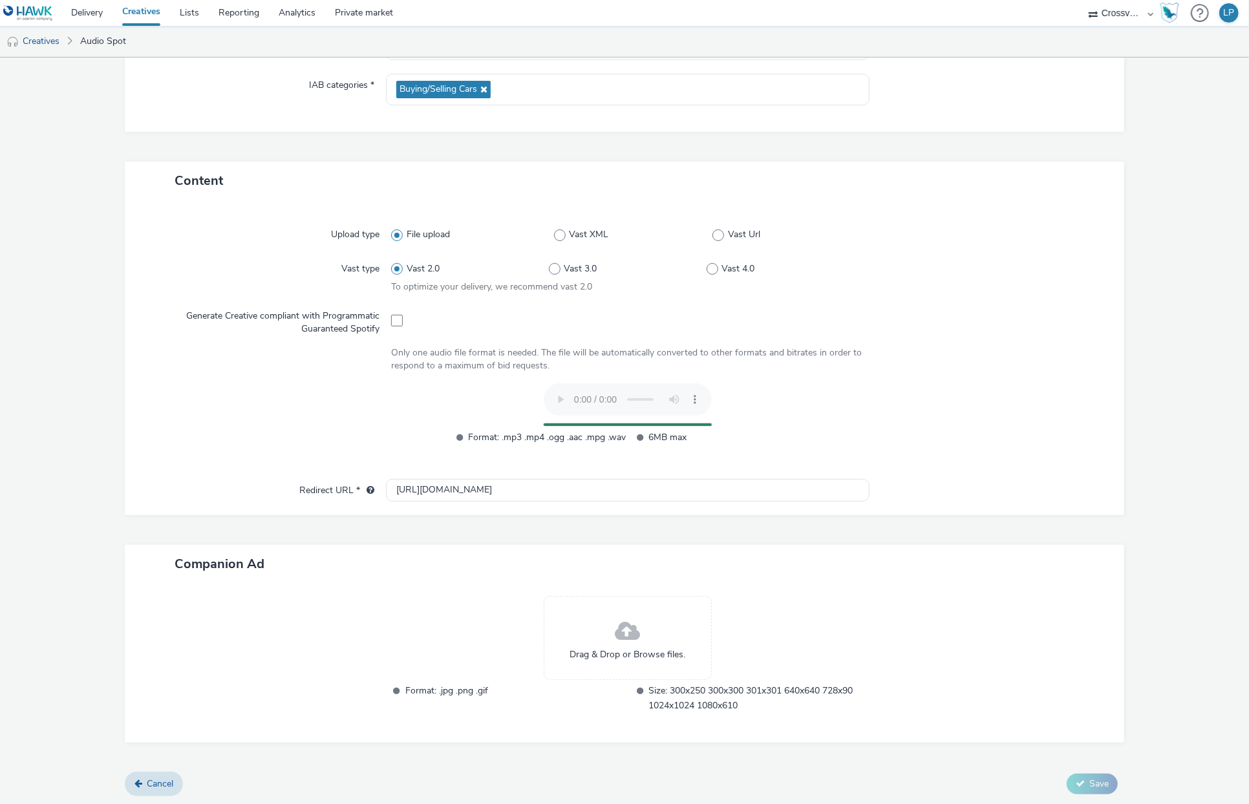
scroll to position [164, 0]
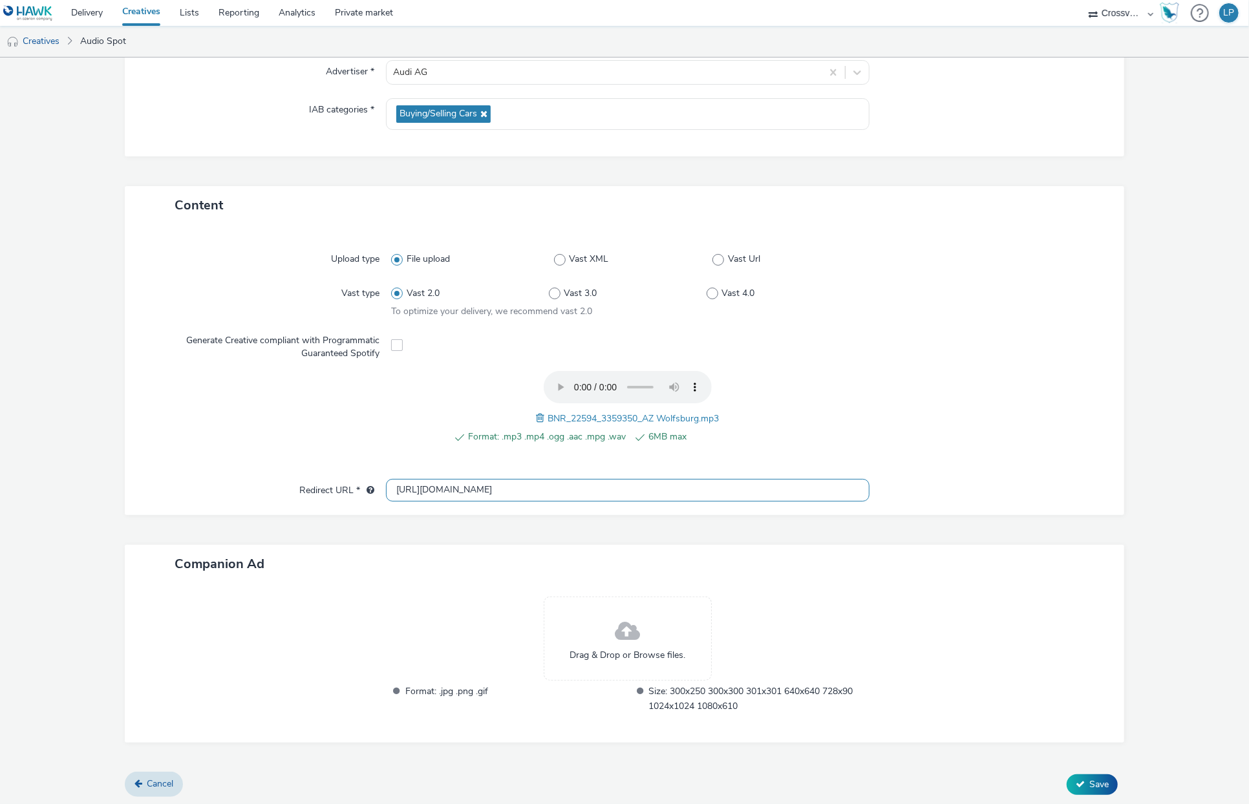
click at [553, 493] on input "[URL][DOMAIN_NAME]" at bounding box center [628, 490] width 484 height 23
click at [1091, 703] on span "Save" at bounding box center [1098, 784] width 19 height 12
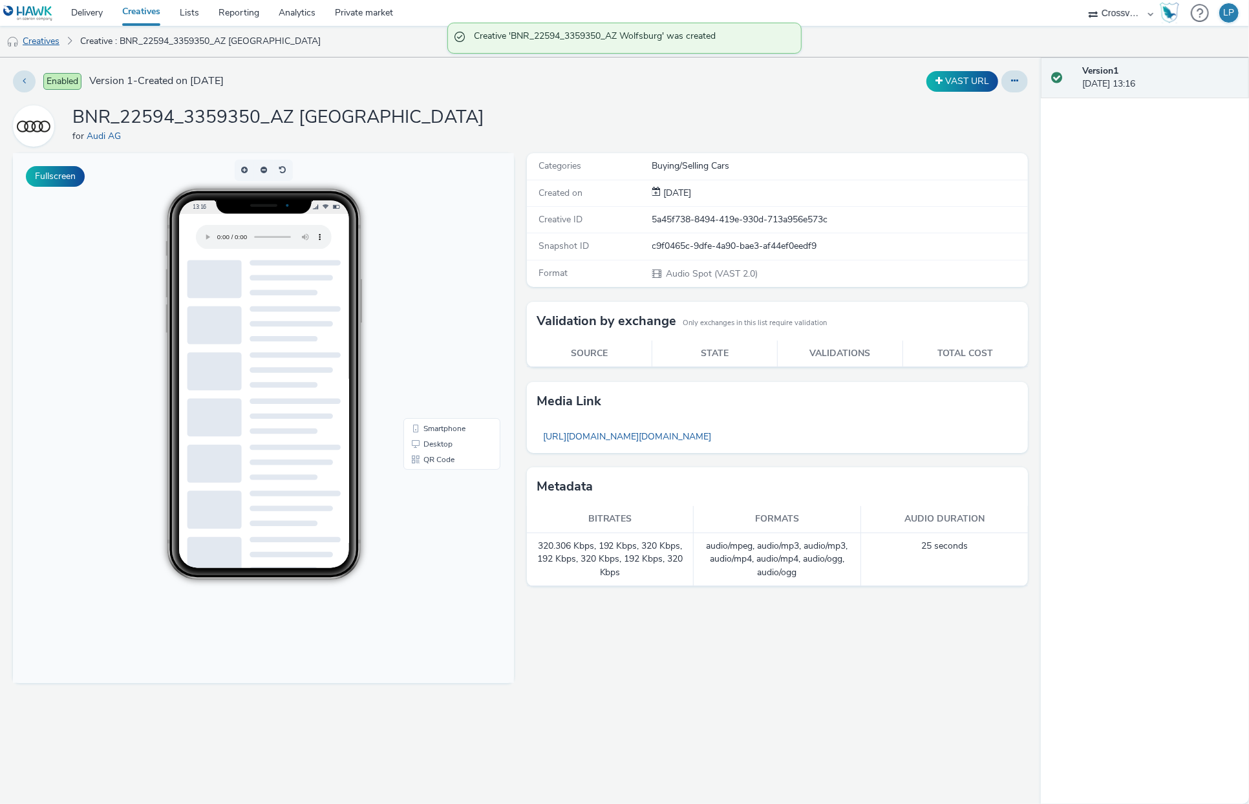
click at [37, 36] on link "Creatives" at bounding box center [33, 41] width 66 height 31
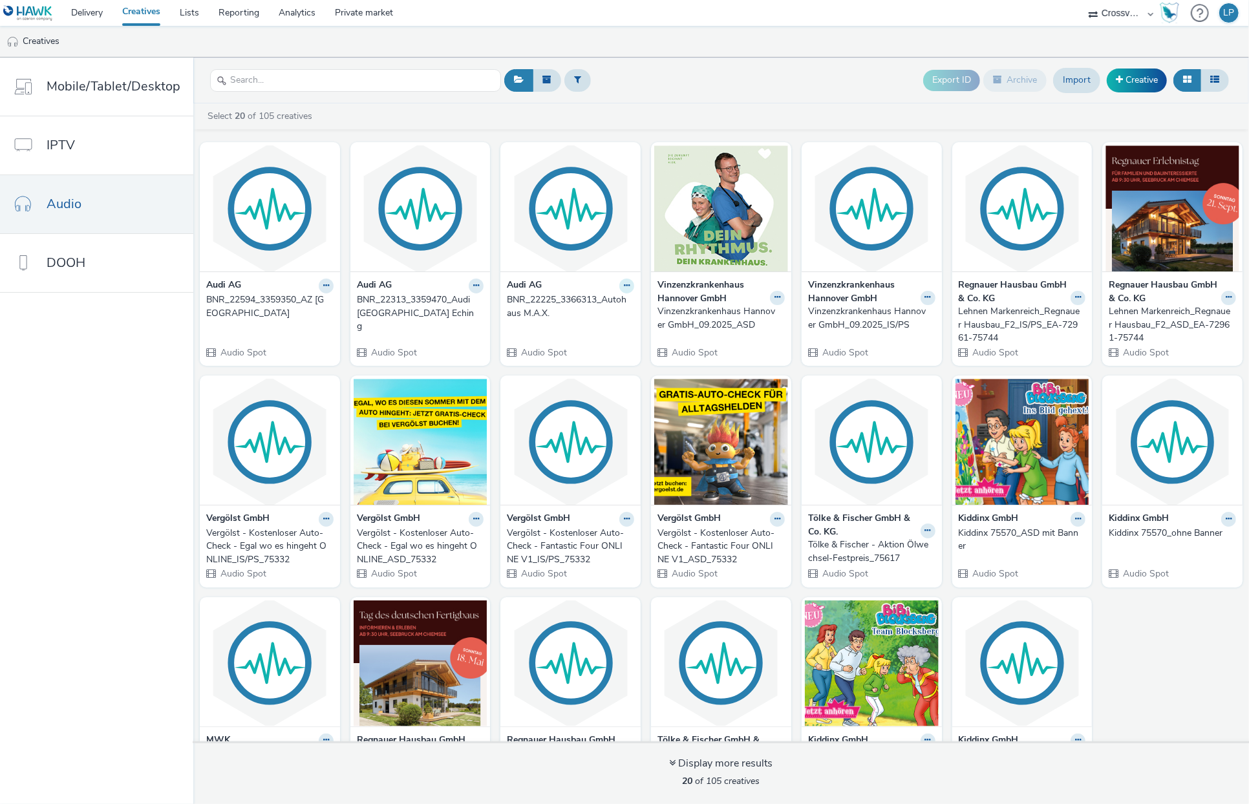
click at [624, 289] on icon at bounding box center [627, 286] width 6 height 8
click at [604, 303] on link "Edit" at bounding box center [585, 308] width 97 height 26
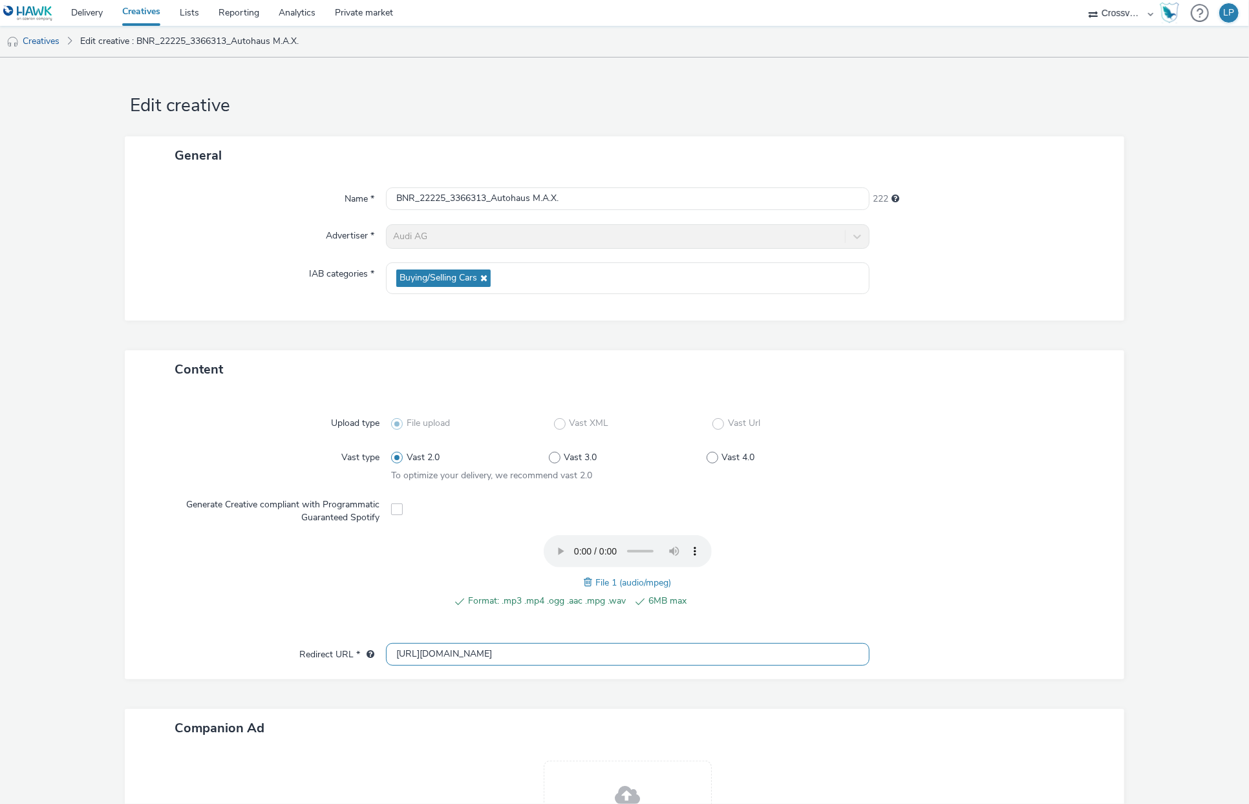
click at [524, 652] on input "https://www.max-offenbach.audi" at bounding box center [628, 654] width 484 height 23
paste input "://audi.de"
type input "[URL][DOMAIN_NAME]"
click at [980, 537] on div at bounding box center [982, 578] width 237 height 87
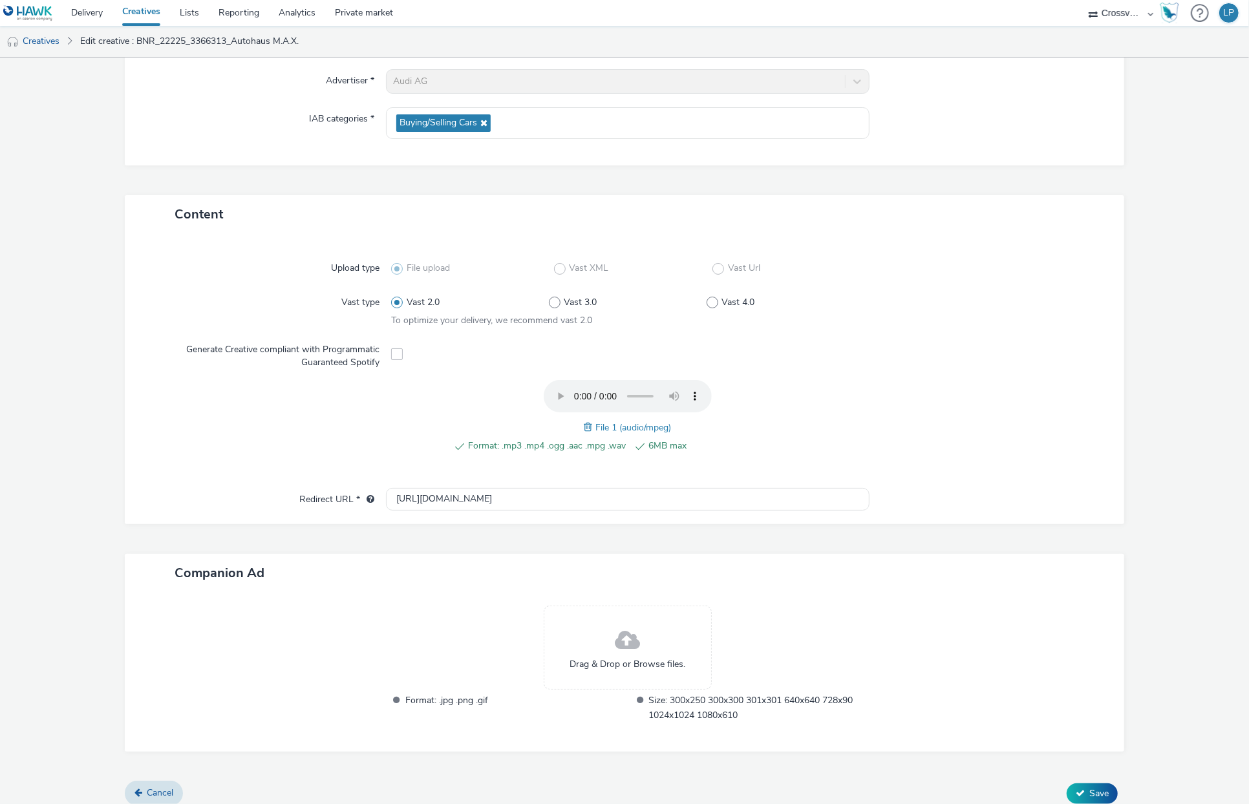
scroll to position [164, 0]
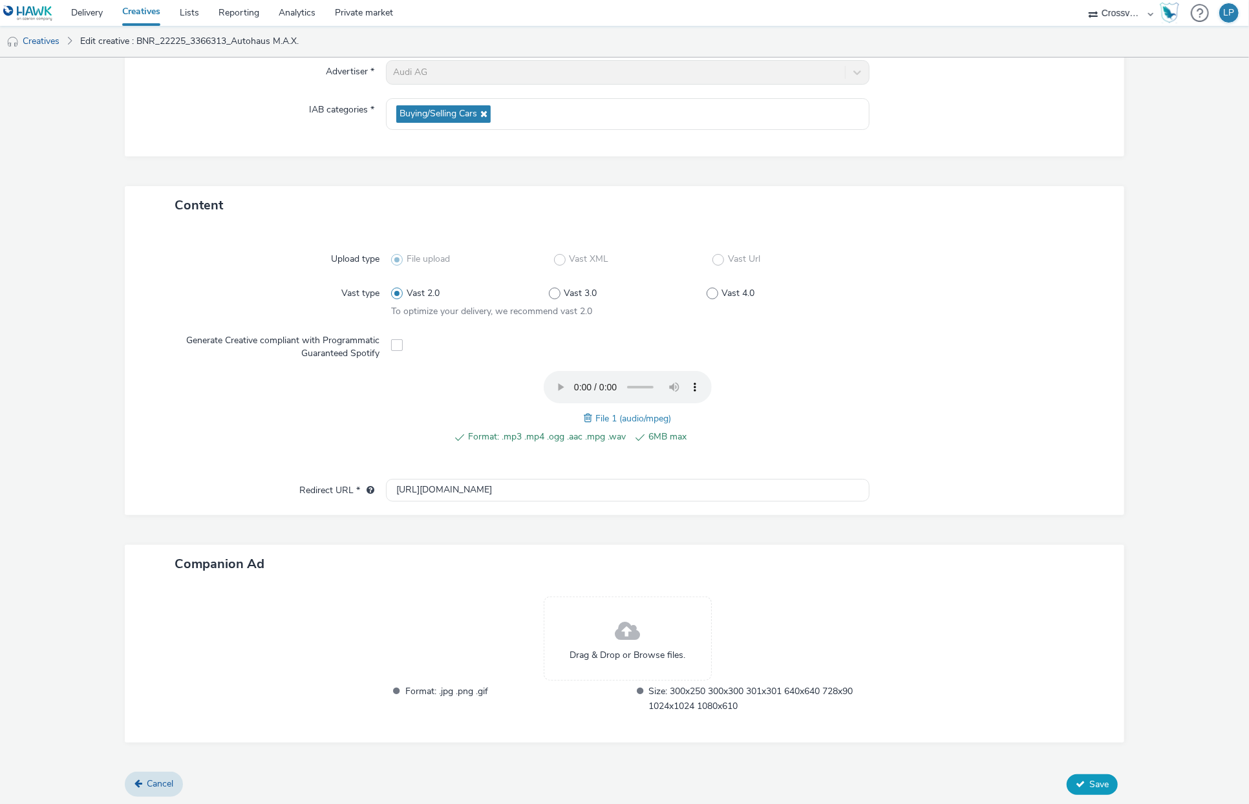
click at [1089, 703] on span "Save" at bounding box center [1098, 784] width 19 height 12
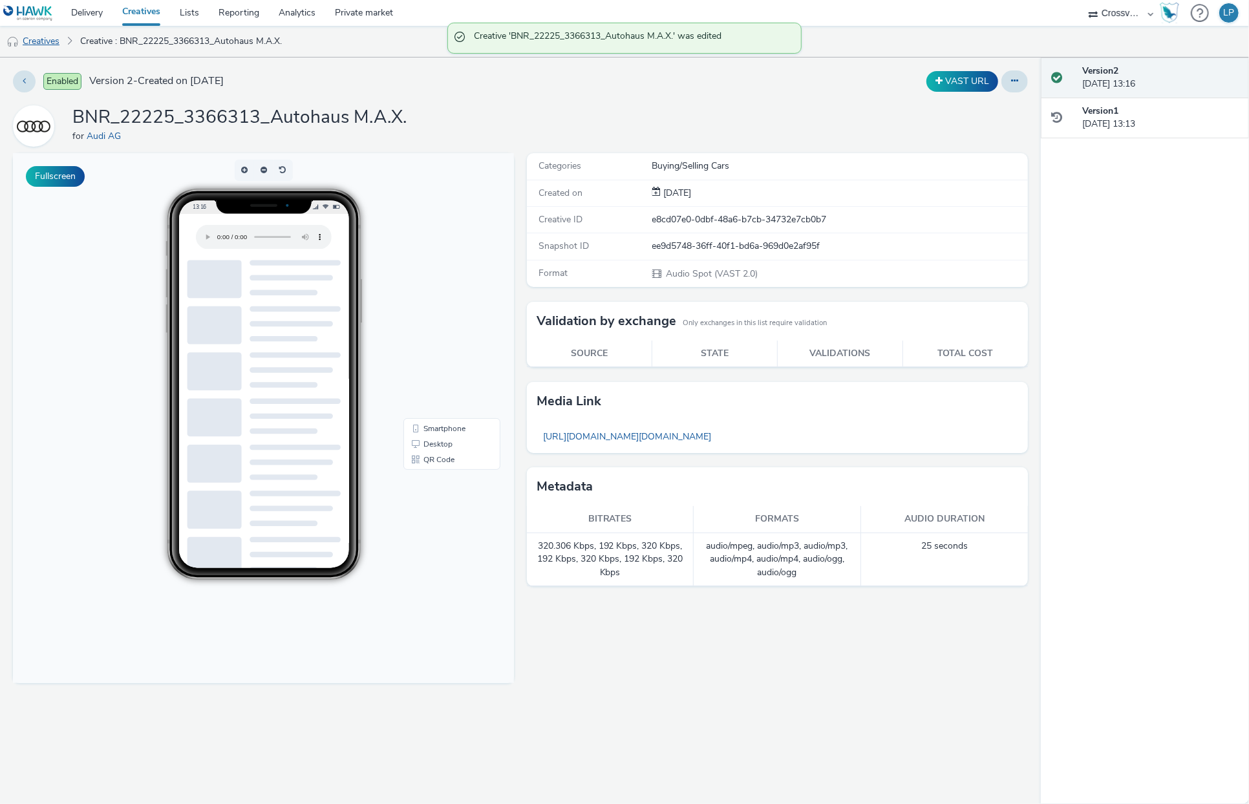
click at [41, 39] on link "Creatives" at bounding box center [33, 41] width 66 height 31
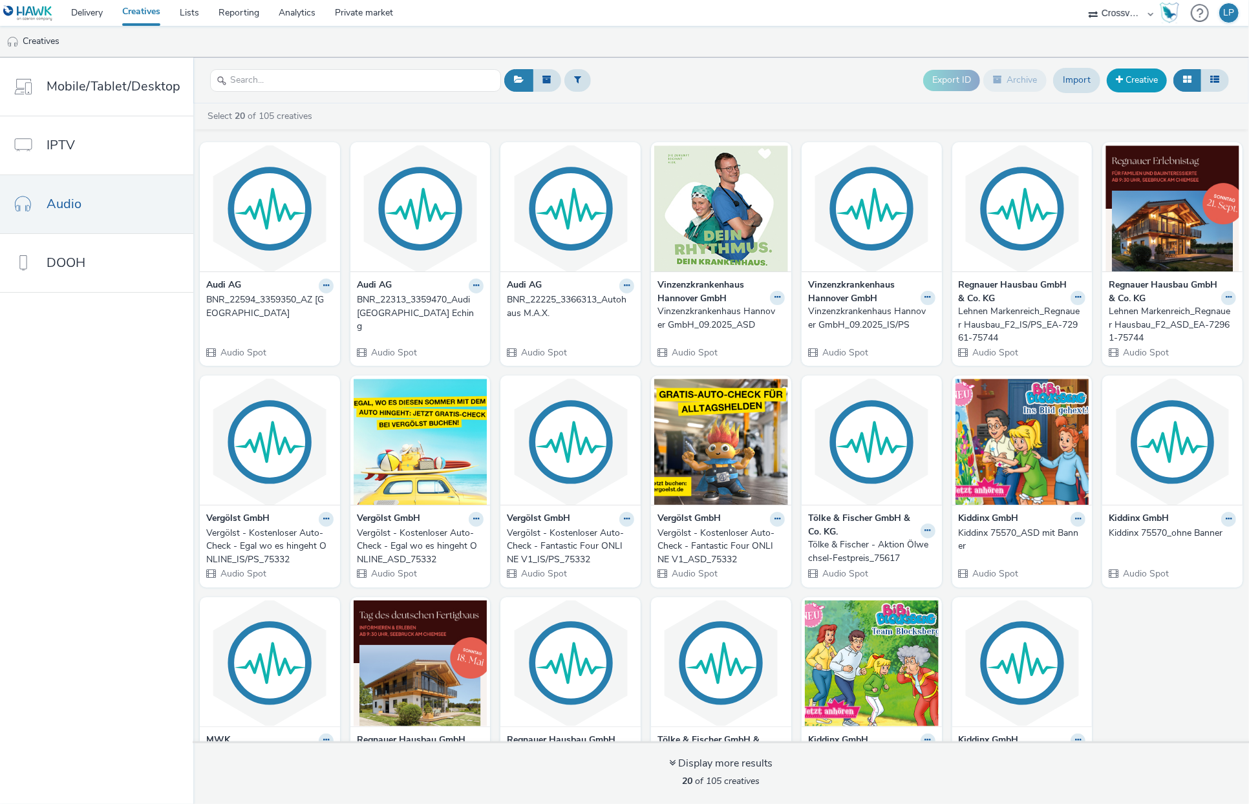
click at [1136, 85] on link "Creative" at bounding box center [1137, 80] width 60 height 23
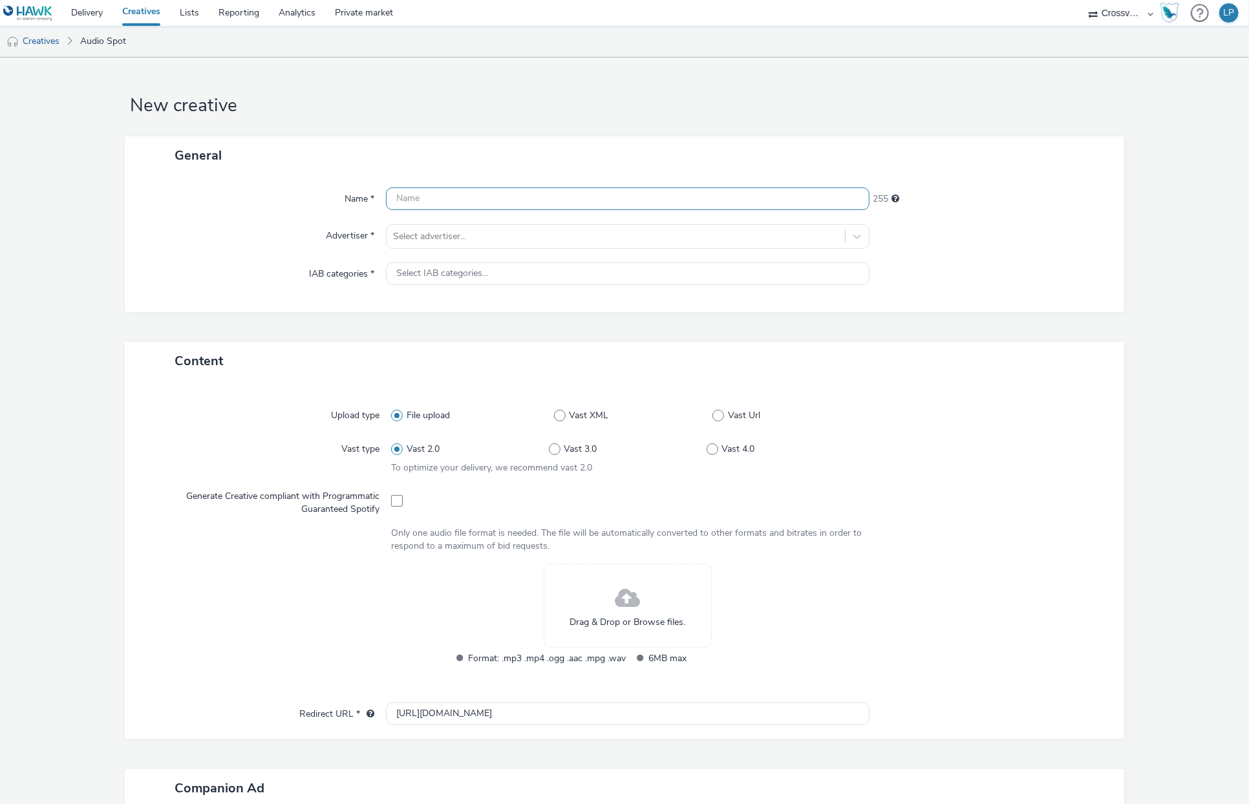
click at [528, 192] on input "text" at bounding box center [628, 198] width 484 height 23
paste input "BNR_50512_3366922_AH Weeber"
type input "BNR_50512_3366922_AH Weeber"
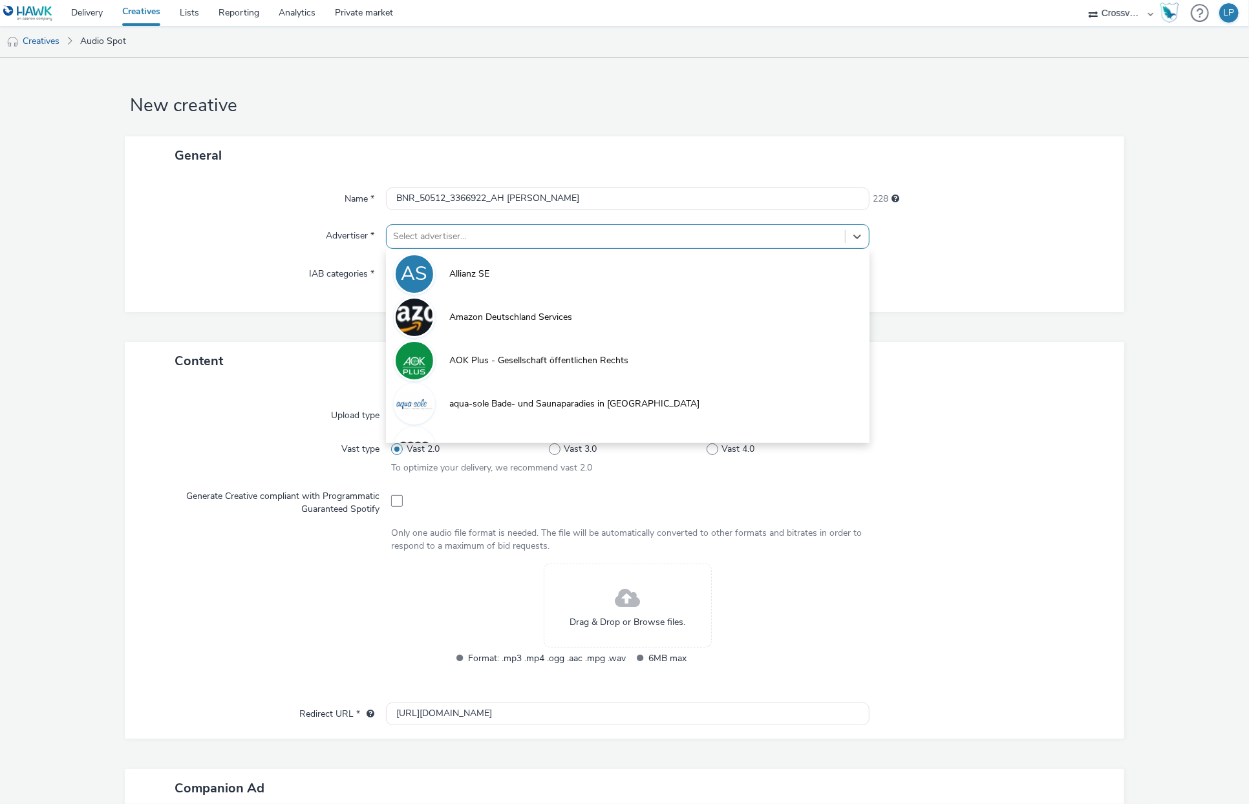
click at [496, 234] on div at bounding box center [615, 237] width 445 height 16
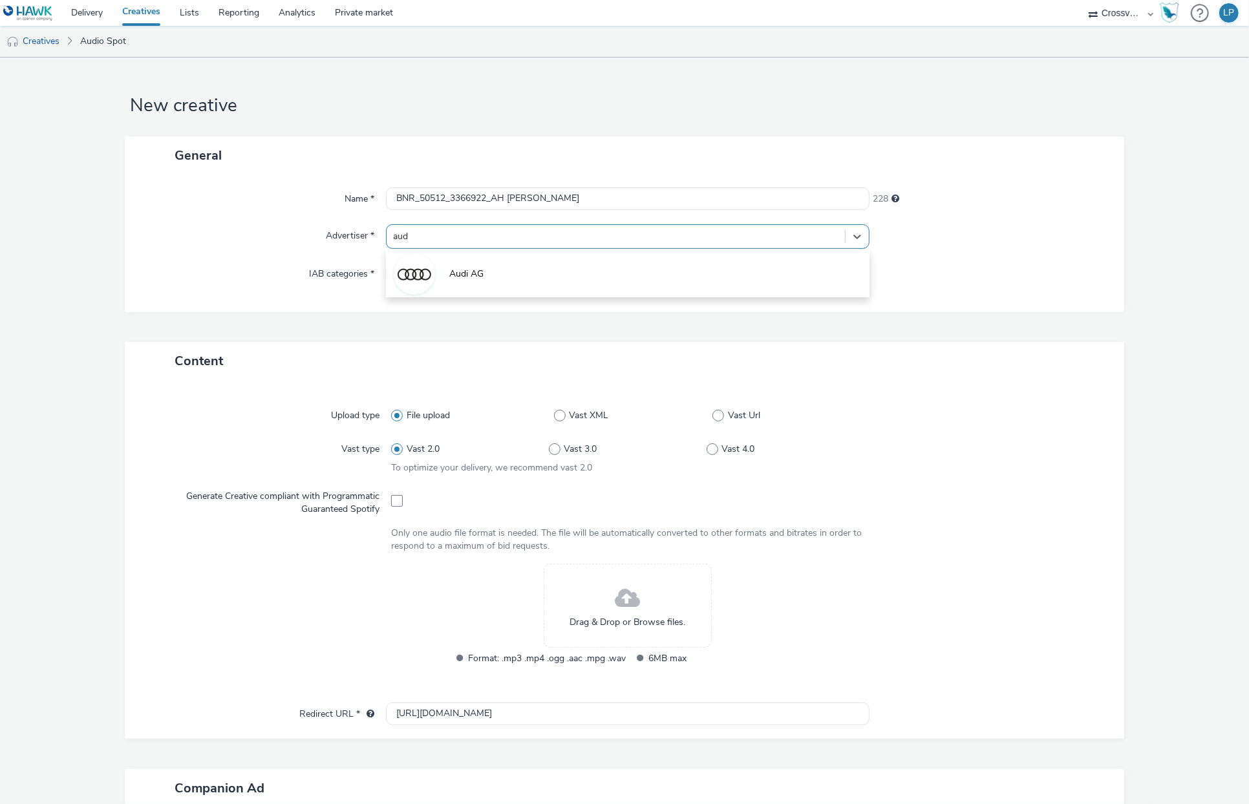
type input "audi"
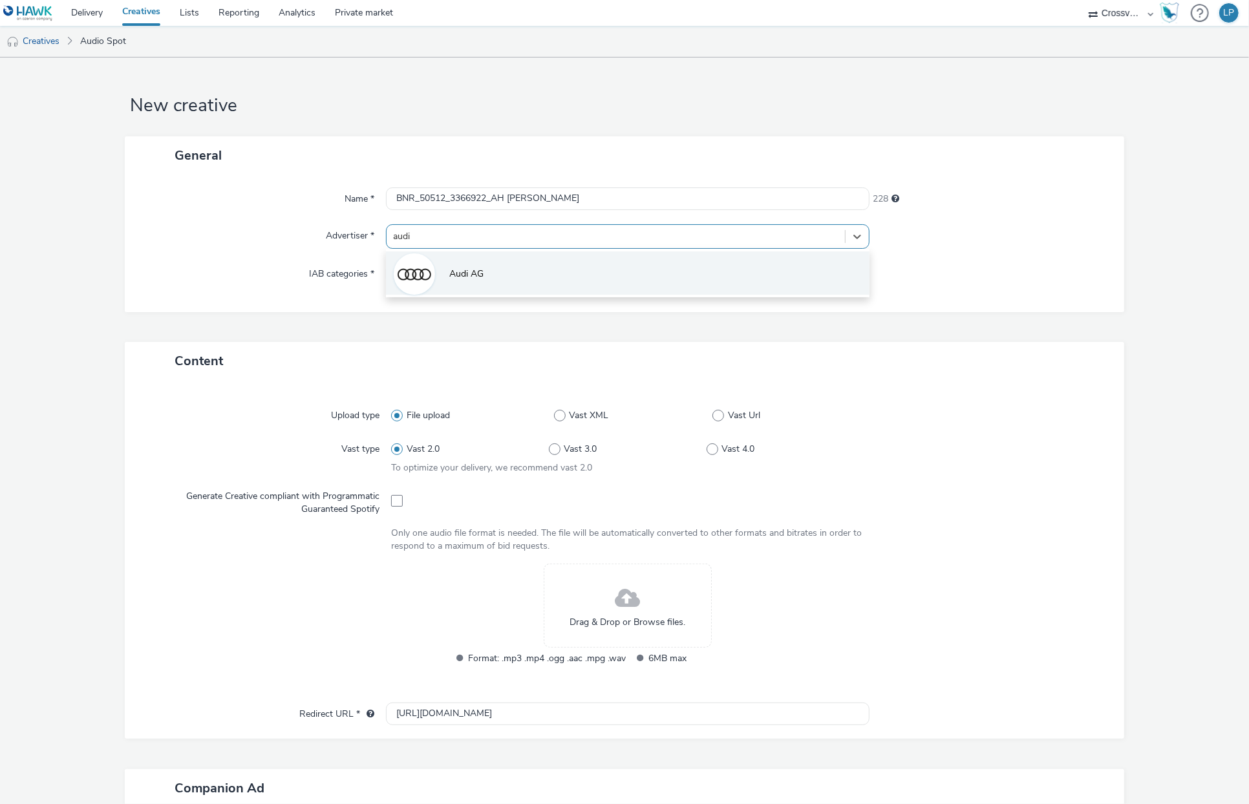
click at [529, 253] on li "Audi AG" at bounding box center [628, 272] width 484 height 43
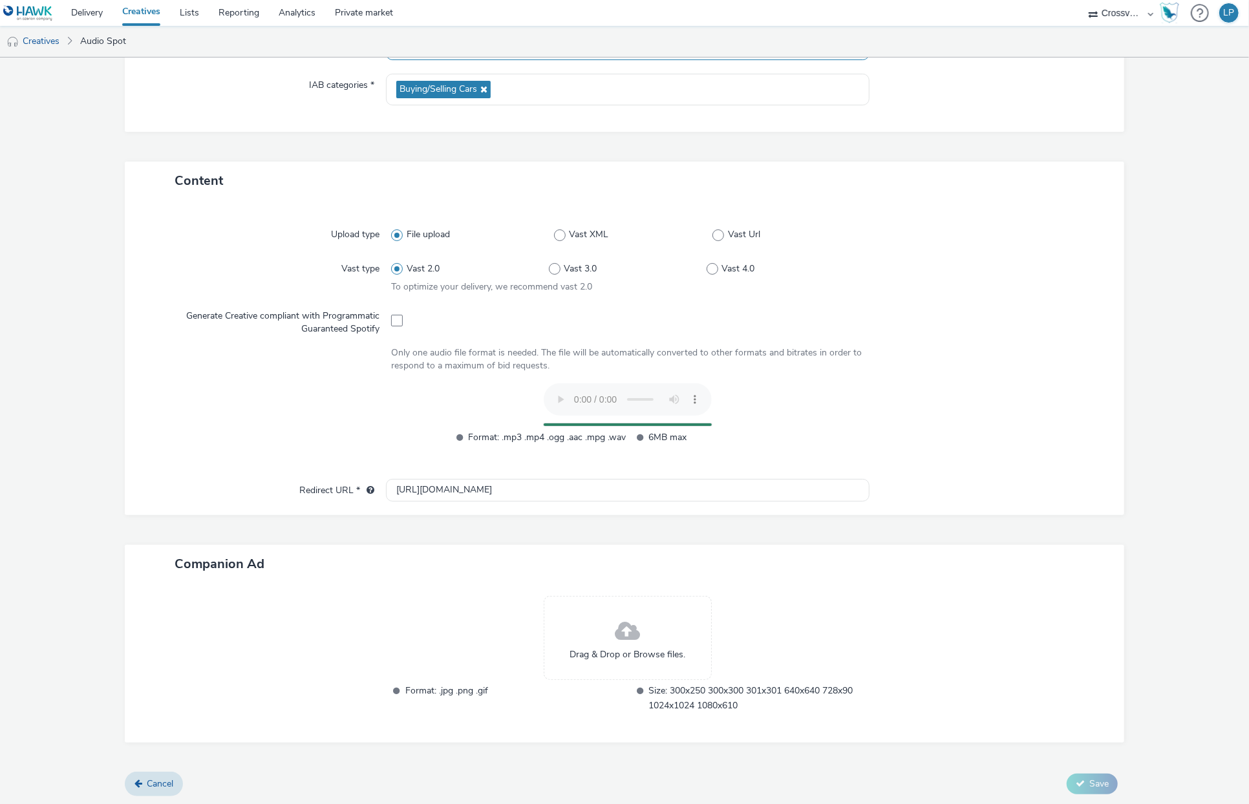
scroll to position [164, 0]
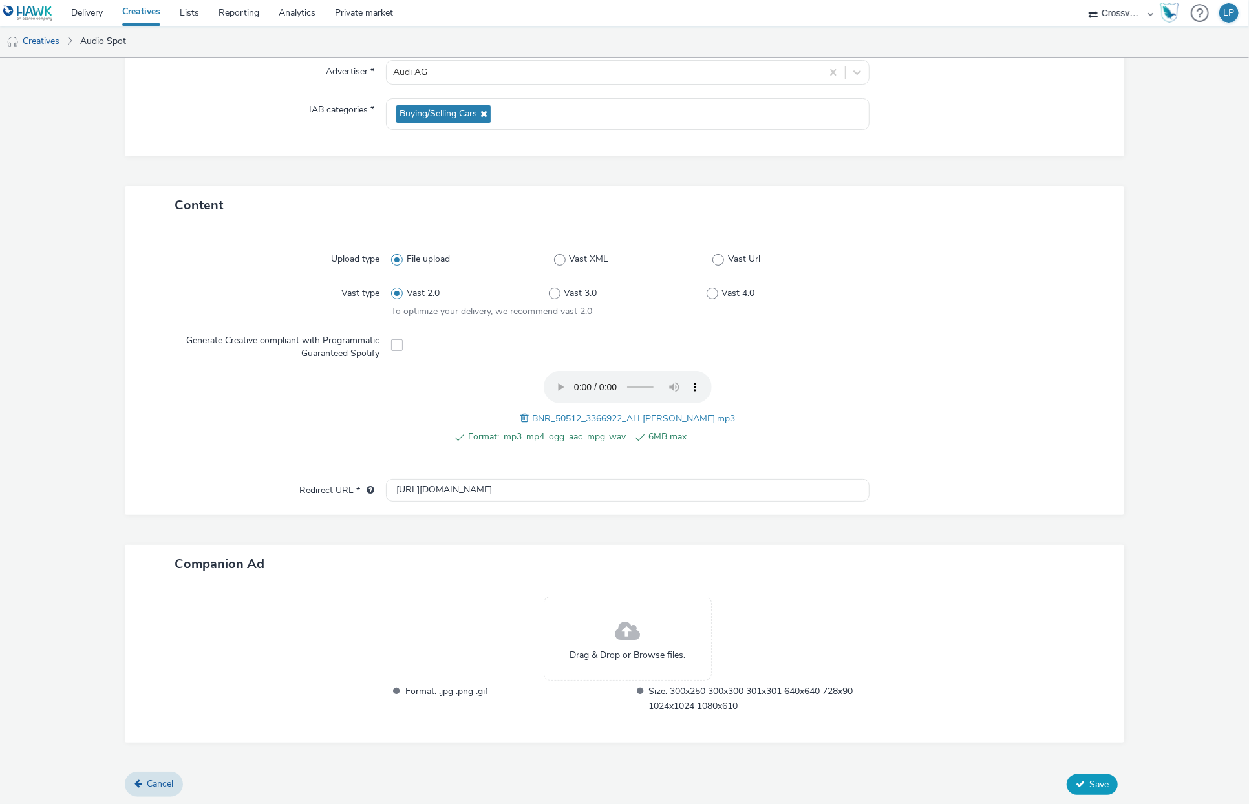
click at [1089, 703] on span "Save" at bounding box center [1098, 784] width 19 height 12
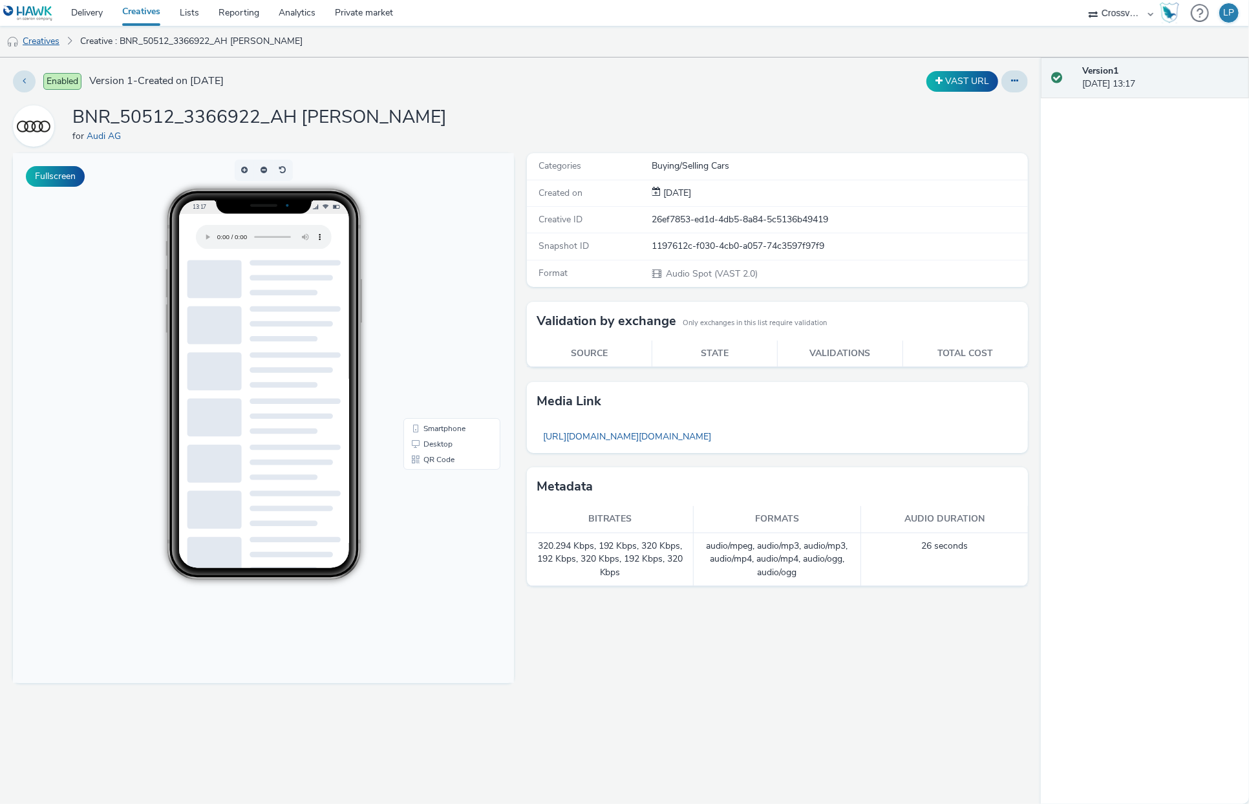
click at [37, 41] on link "Creatives" at bounding box center [33, 41] width 66 height 31
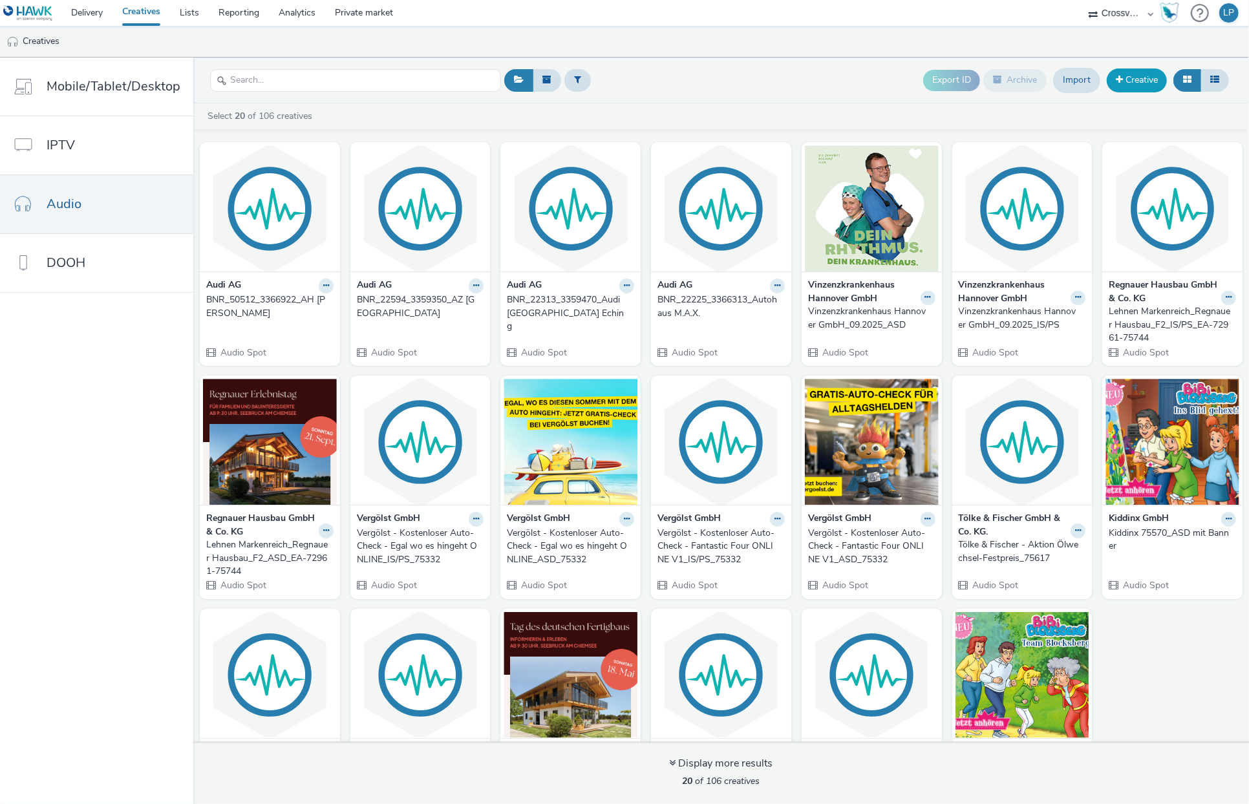
click at [1138, 83] on link "Creative" at bounding box center [1137, 80] width 60 height 23
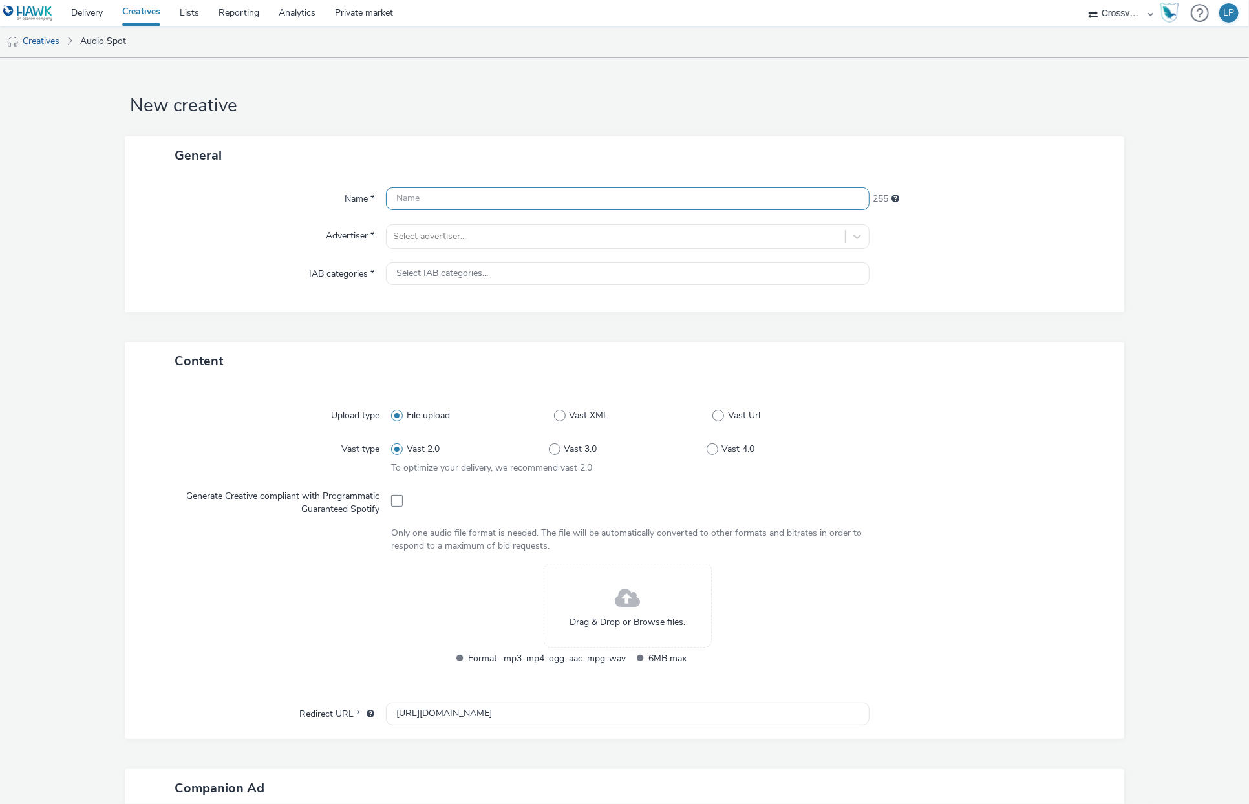
click at [586, 204] on input "text" at bounding box center [628, 198] width 484 height 23
paste input "BNR_65765_3366906_AH Stegelmann"
type input "BNR_65765_3366906_AH Stegelmann"
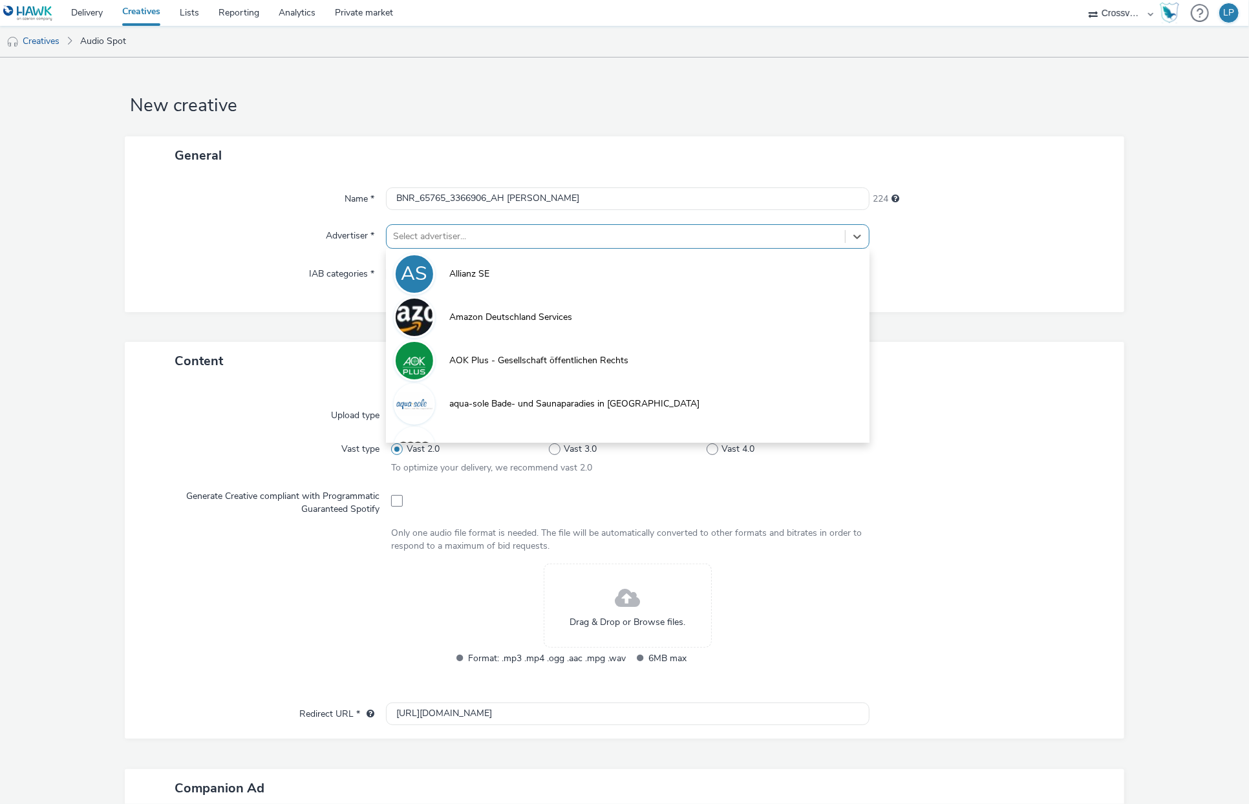
click at [743, 235] on div at bounding box center [615, 237] width 445 height 16
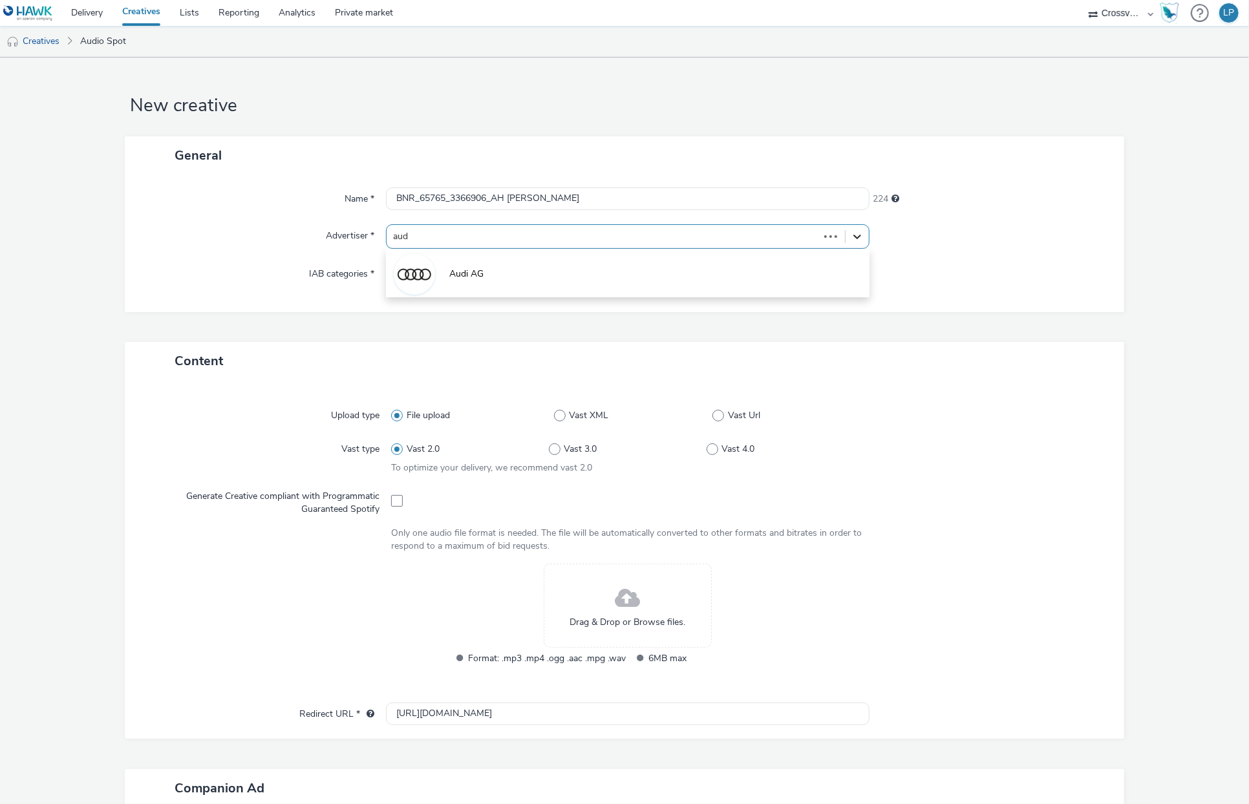
type input "audi"
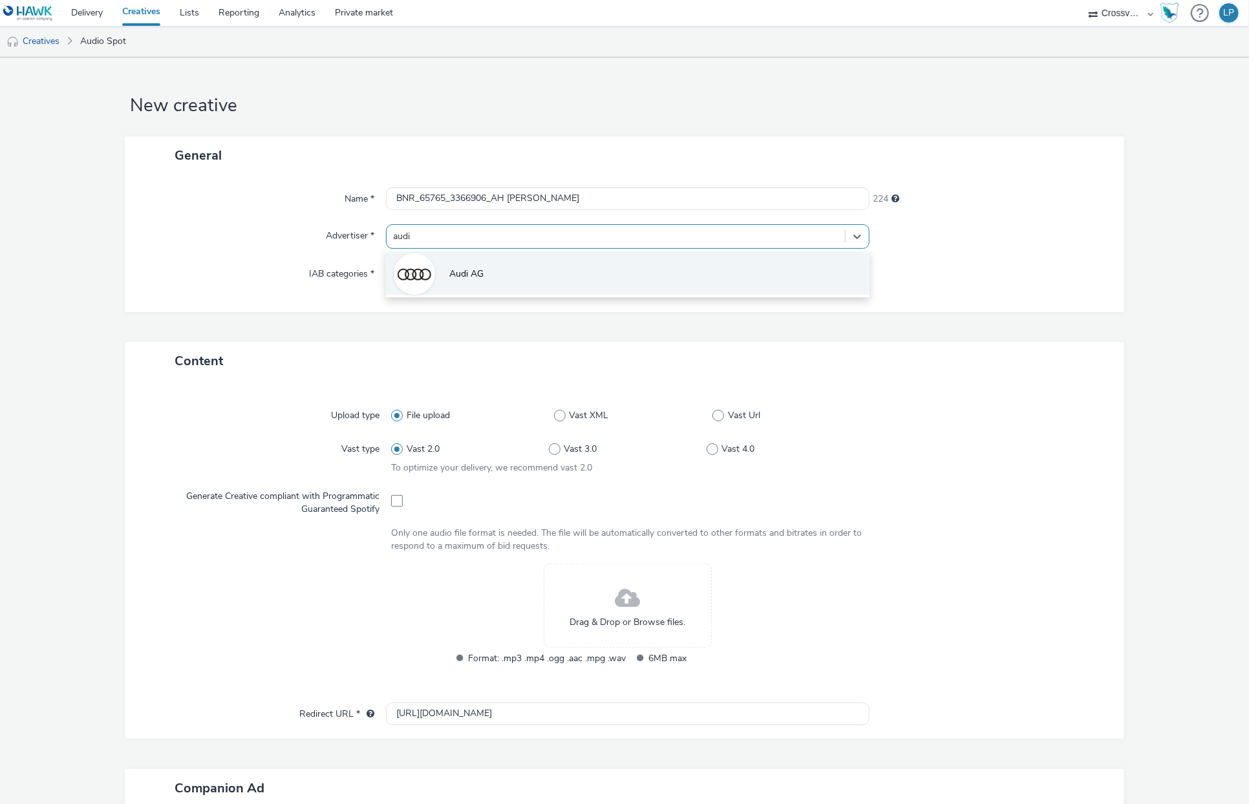
click at [736, 261] on li "Audi AG" at bounding box center [628, 272] width 484 height 43
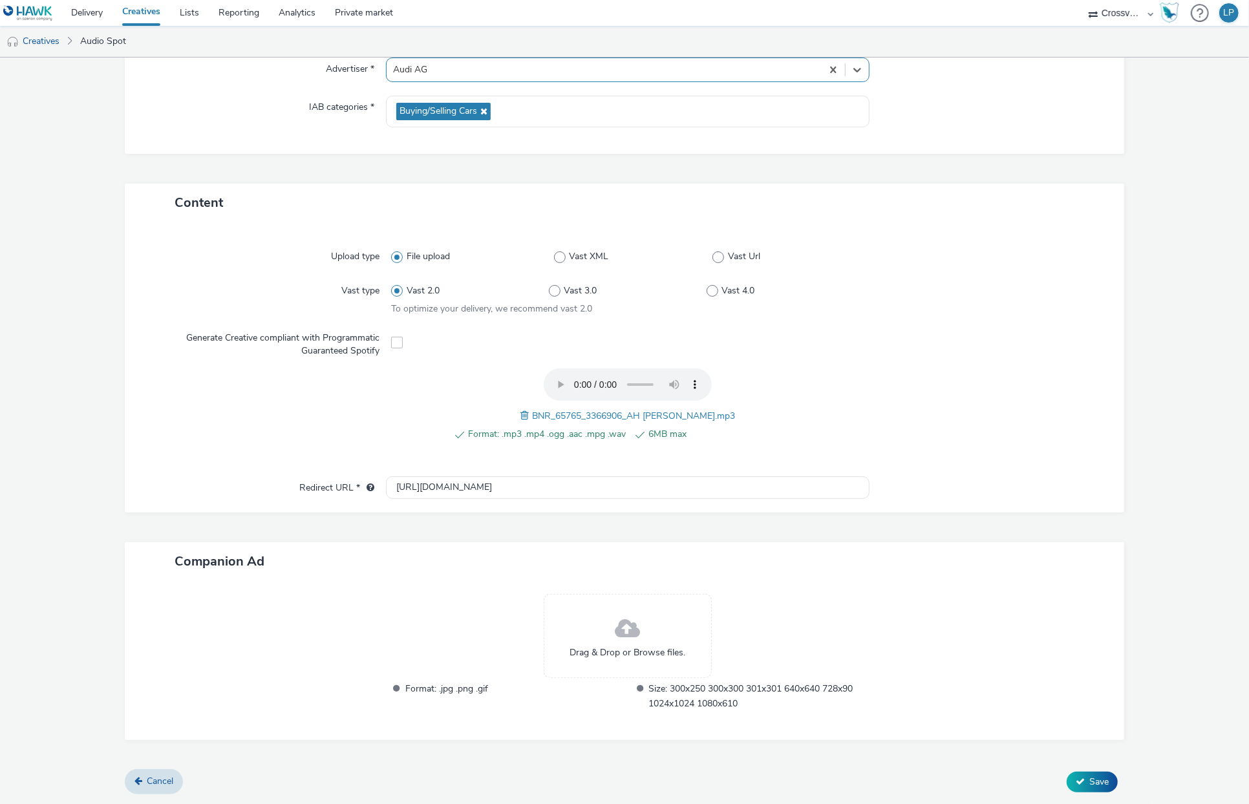
scroll to position [164, 0]
click at [1089, 703] on span "Save" at bounding box center [1098, 784] width 19 height 12
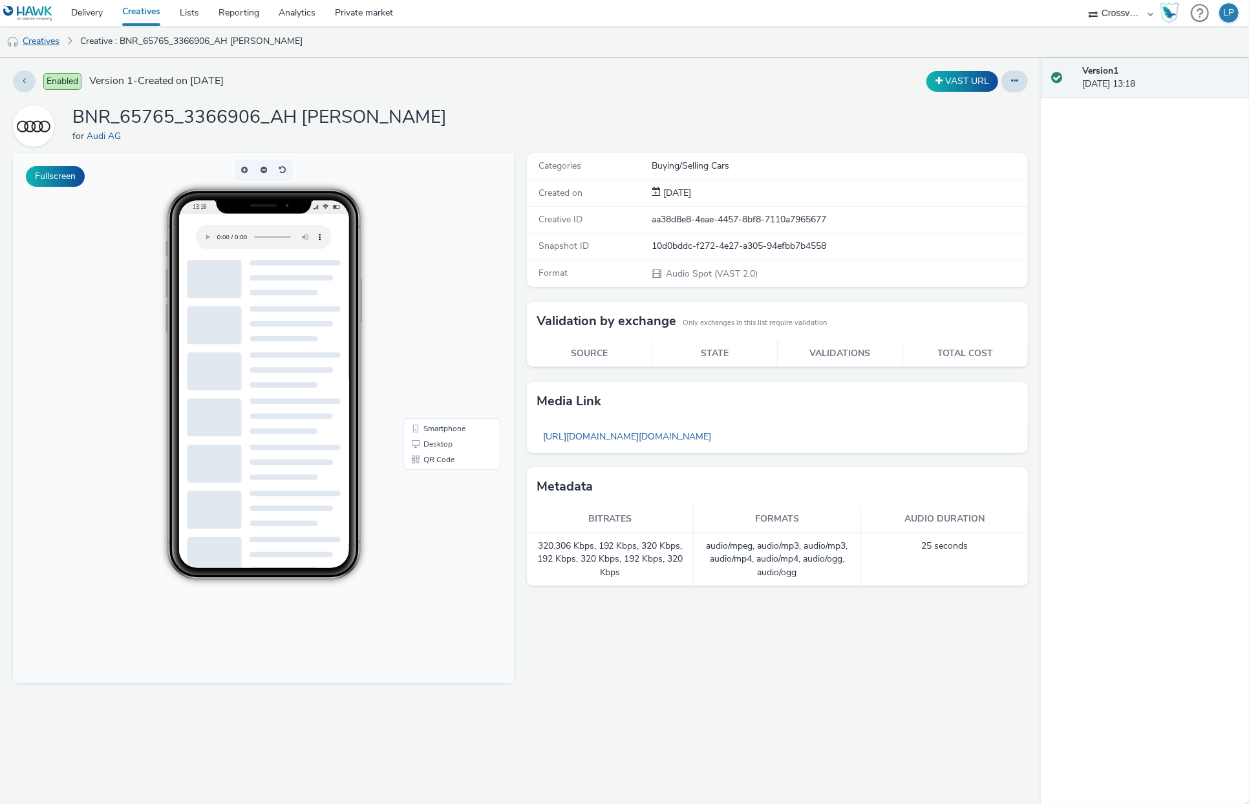
click at [26, 41] on link "Creatives" at bounding box center [33, 41] width 66 height 31
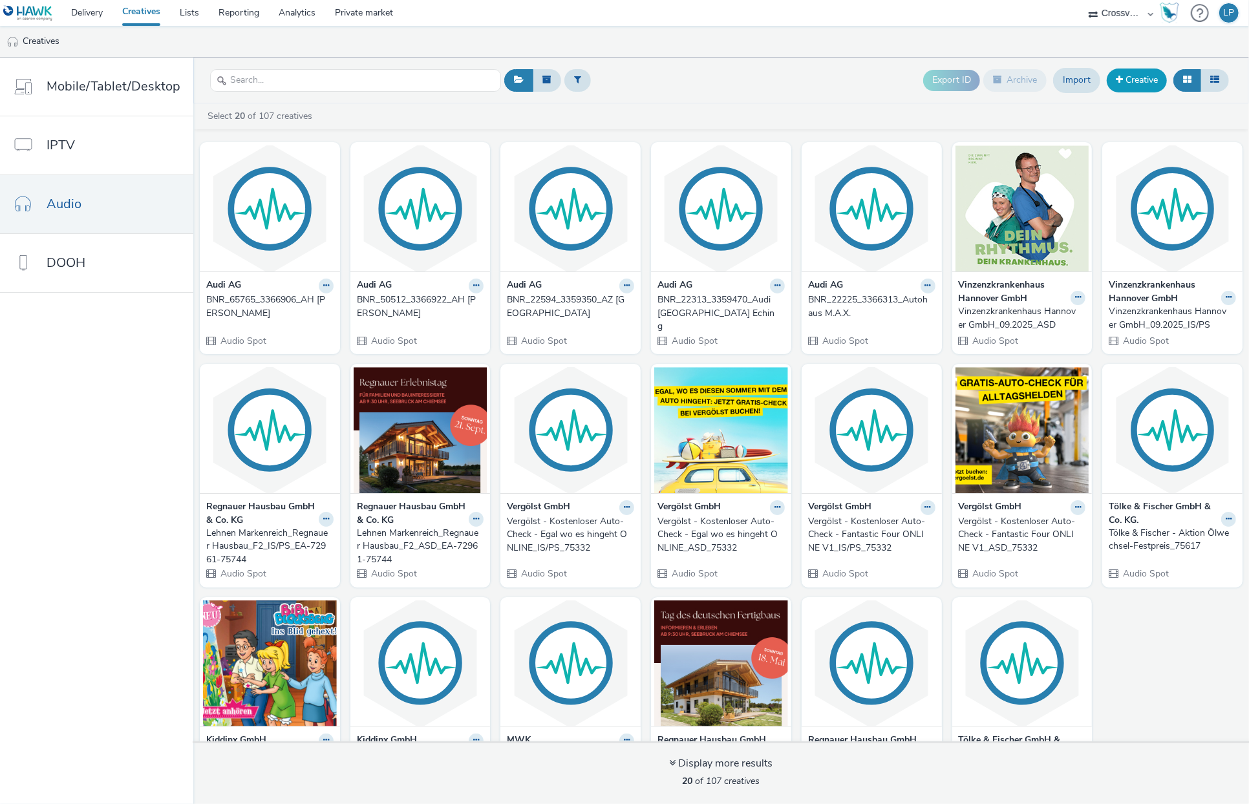
click at [1144, 85] on link "Creative" at bounding box center [1137, 80] width 60 height 23
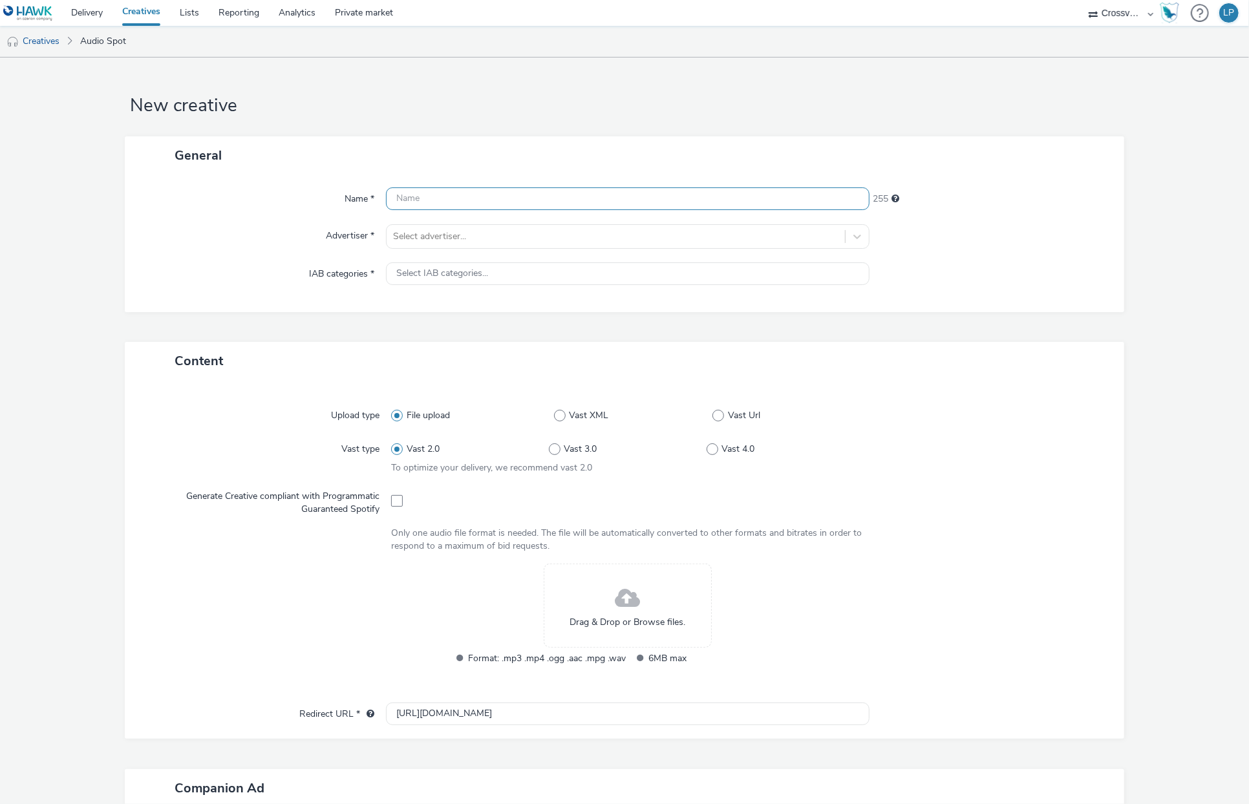
click at [606, 202] on input "text" at bounding box center [628, 198] width 484 height 23
paste input "BNR_78638_3366868_AZ Halle Süd"
type input "BNR_78638_3366868_AZ Halle Süd"
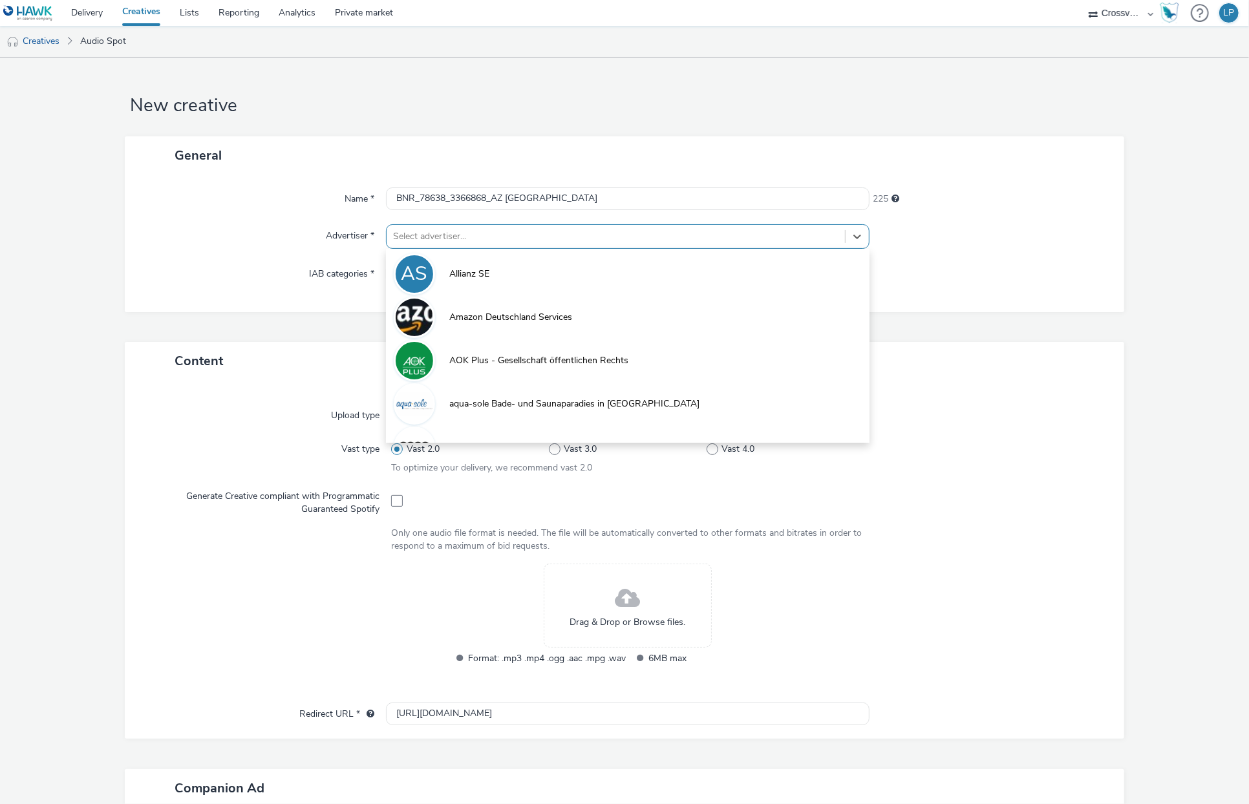
click at [588, 231] on div at bounding box center [615, 237] width 445 height 16
type input "au"
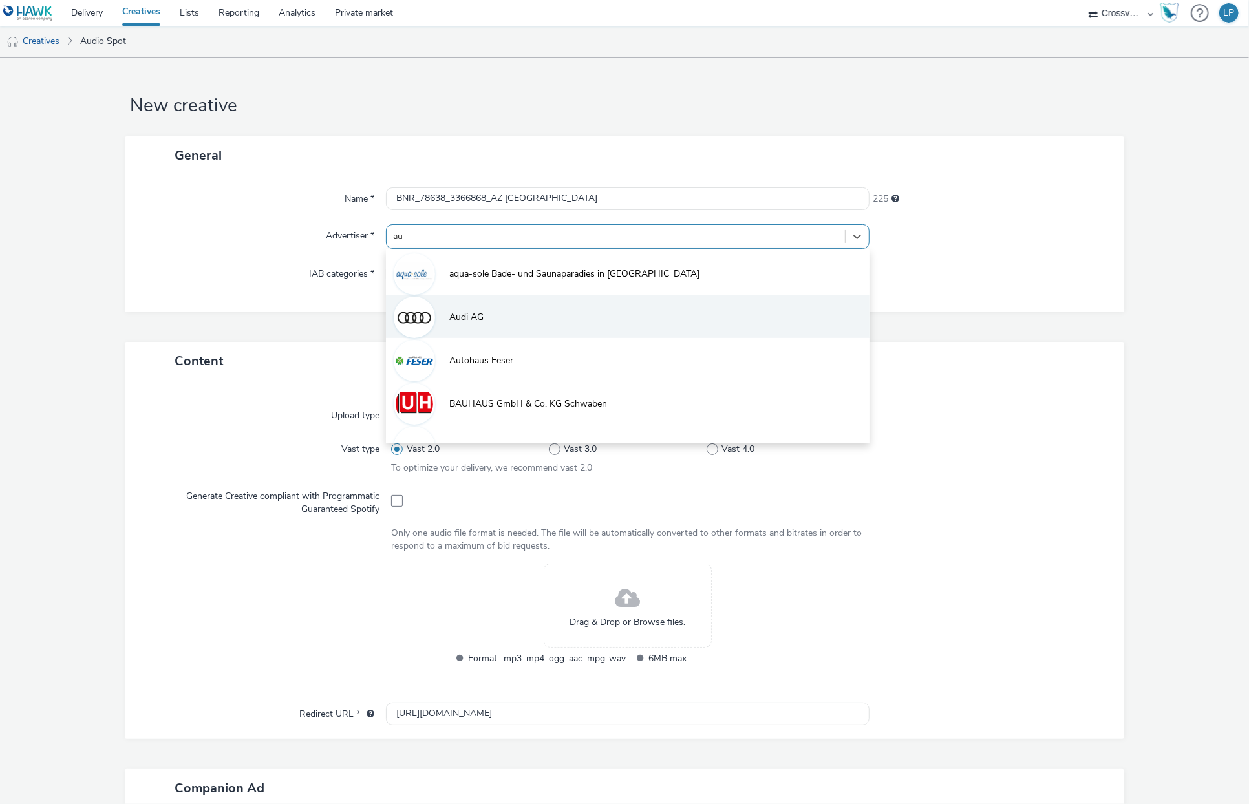
click at [586, 319] on li "Audi AG" at bounding box center [628, 316] width 484 height 43
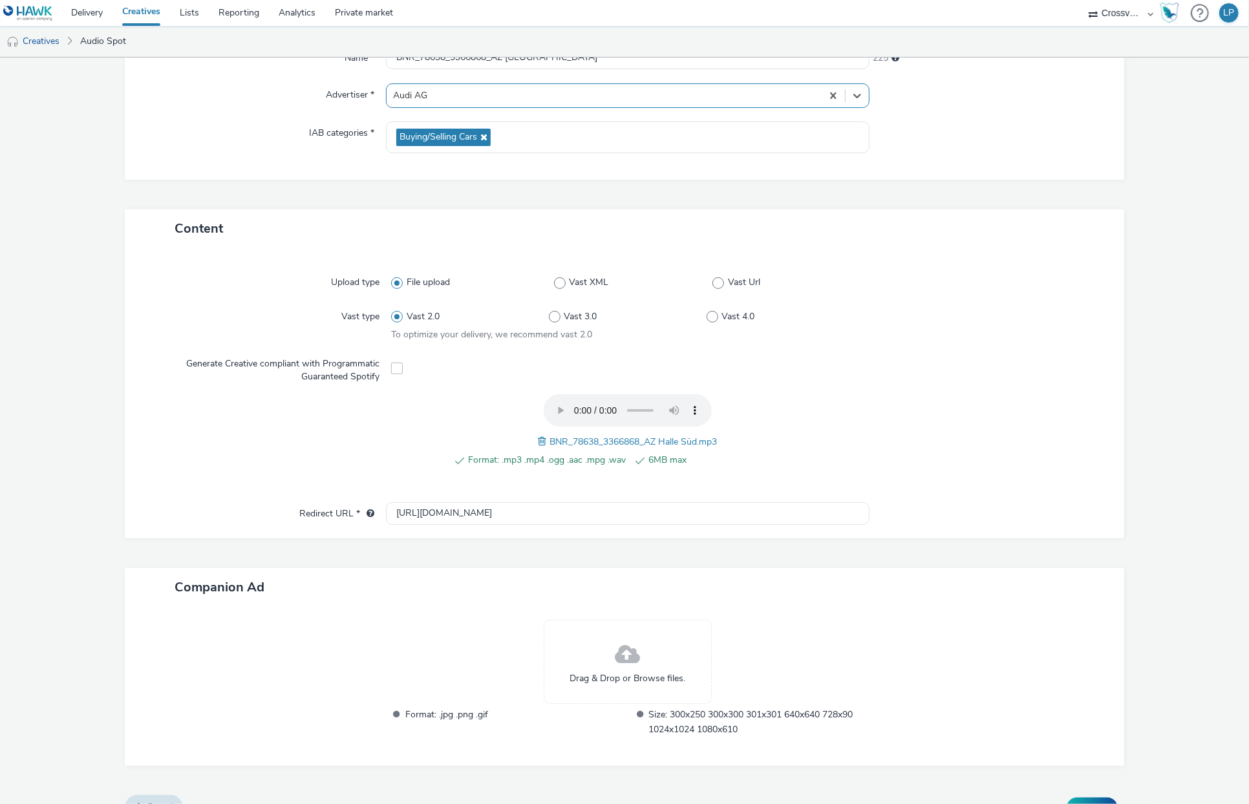
scroll to position [164, 0]
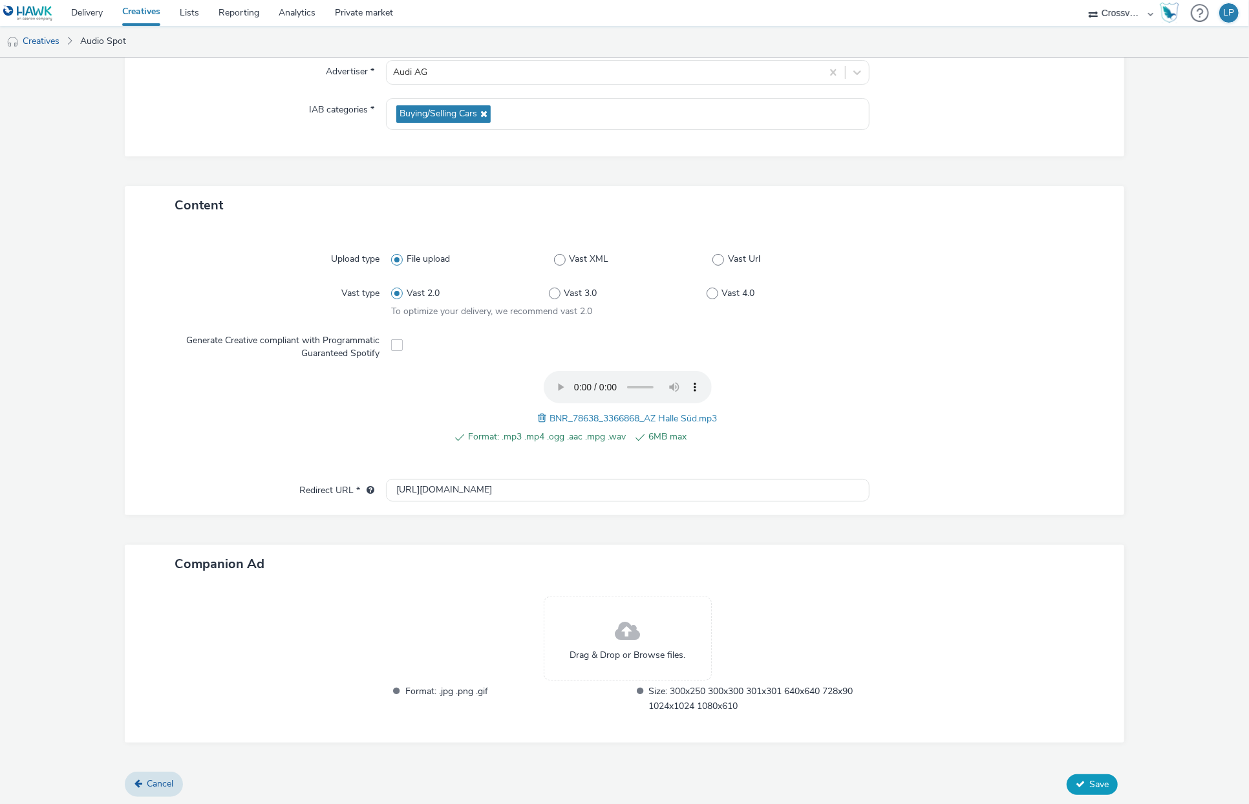
click at [1091, 703] on span "Save" at bounding box center [1098, 784] width 19 height 12
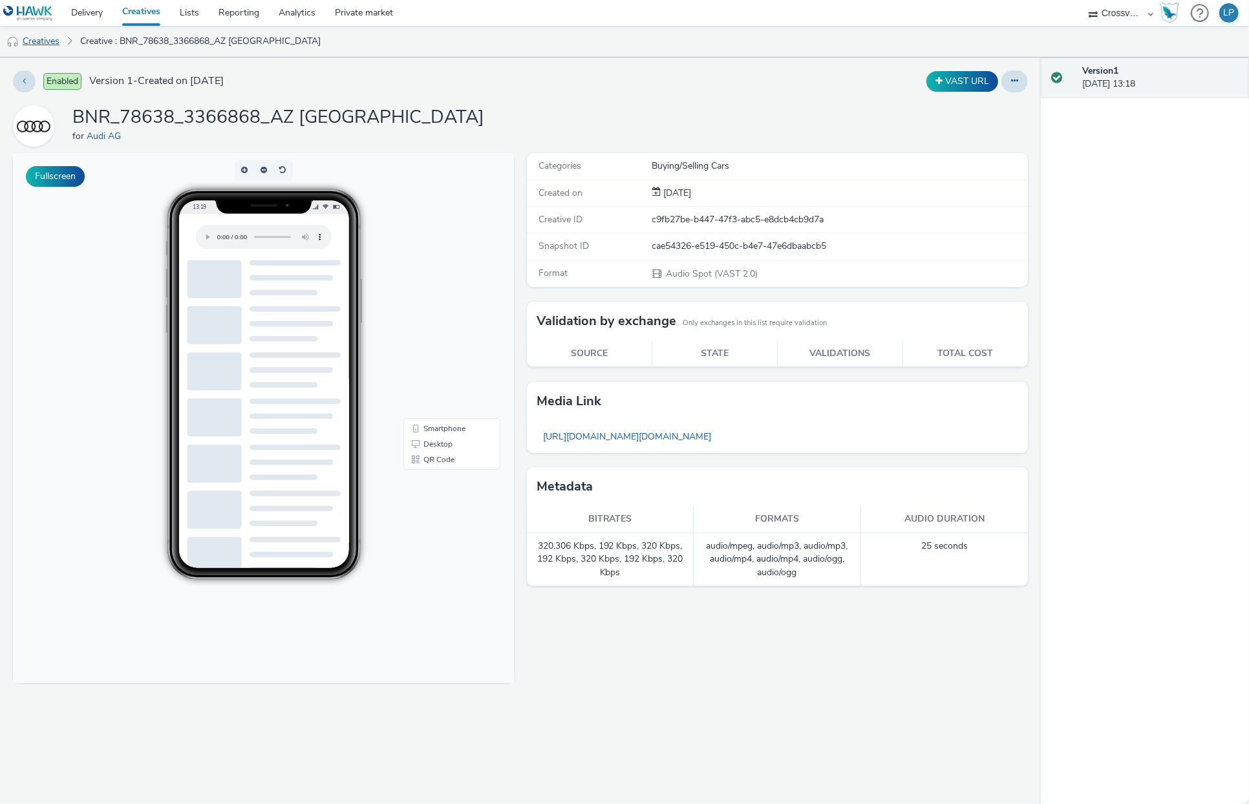
click at [58, 43] on link "Creatives" at bounding box center [33, 41] width 66 height 31
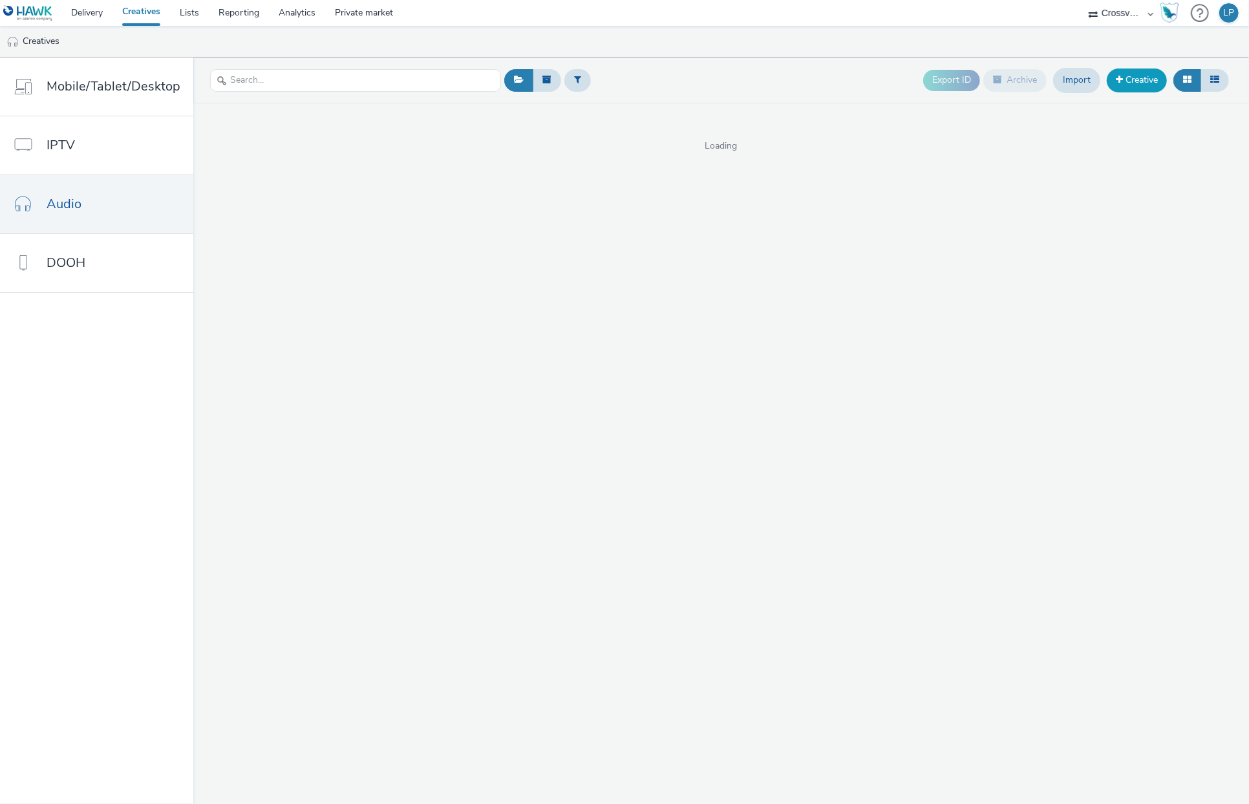
click at [1155, 87] on link "Creative" at bounding box center [1137, 80] width 60 height 23
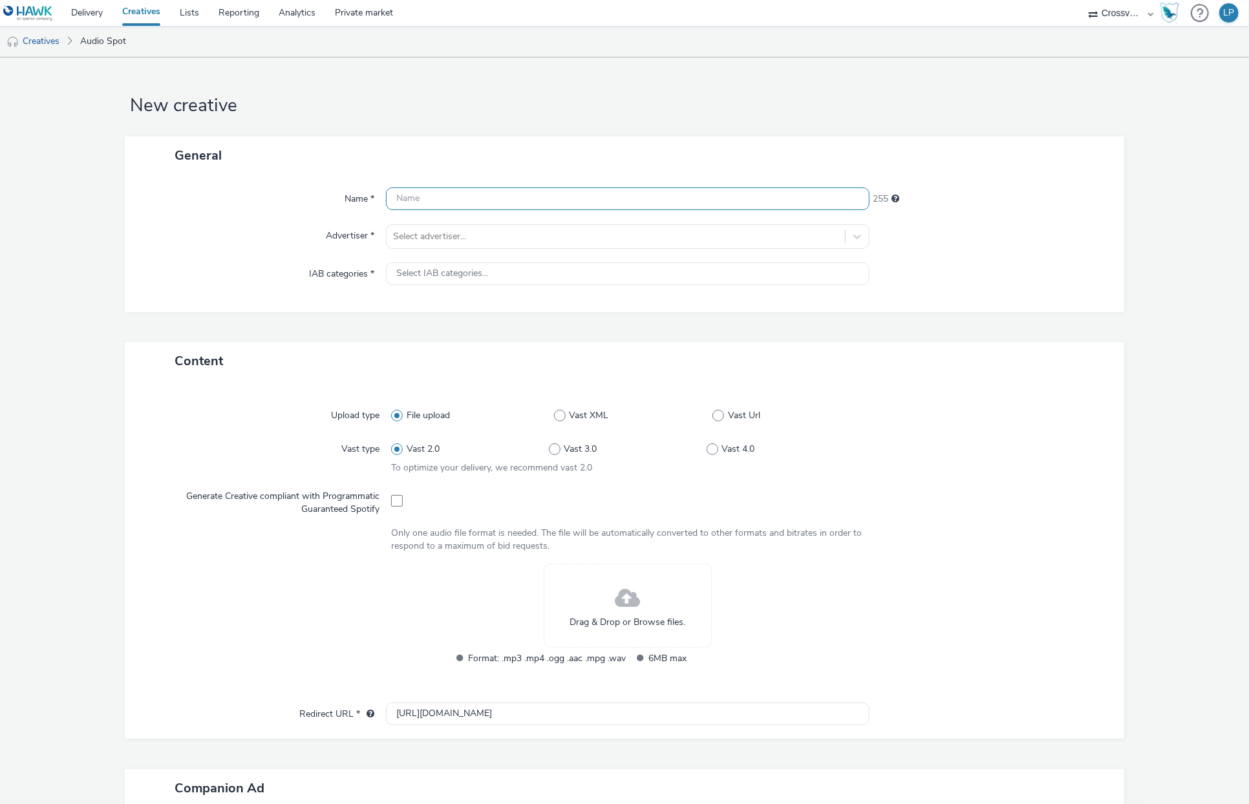
click at [627, 204] on input "text" at bounding box center [628, 198] width 484 height 23
paste input "BNR_21371_3362857_Senger Lingen"
type input "BNR_21371_3362857_Senger Lingen"
click at [640, 220] on div "Name * BNR_21371_3362857_Senger Lingen 224 Advertiser * Select advertiser... IA…" at bounding box center [624, 244] width 999 height 138
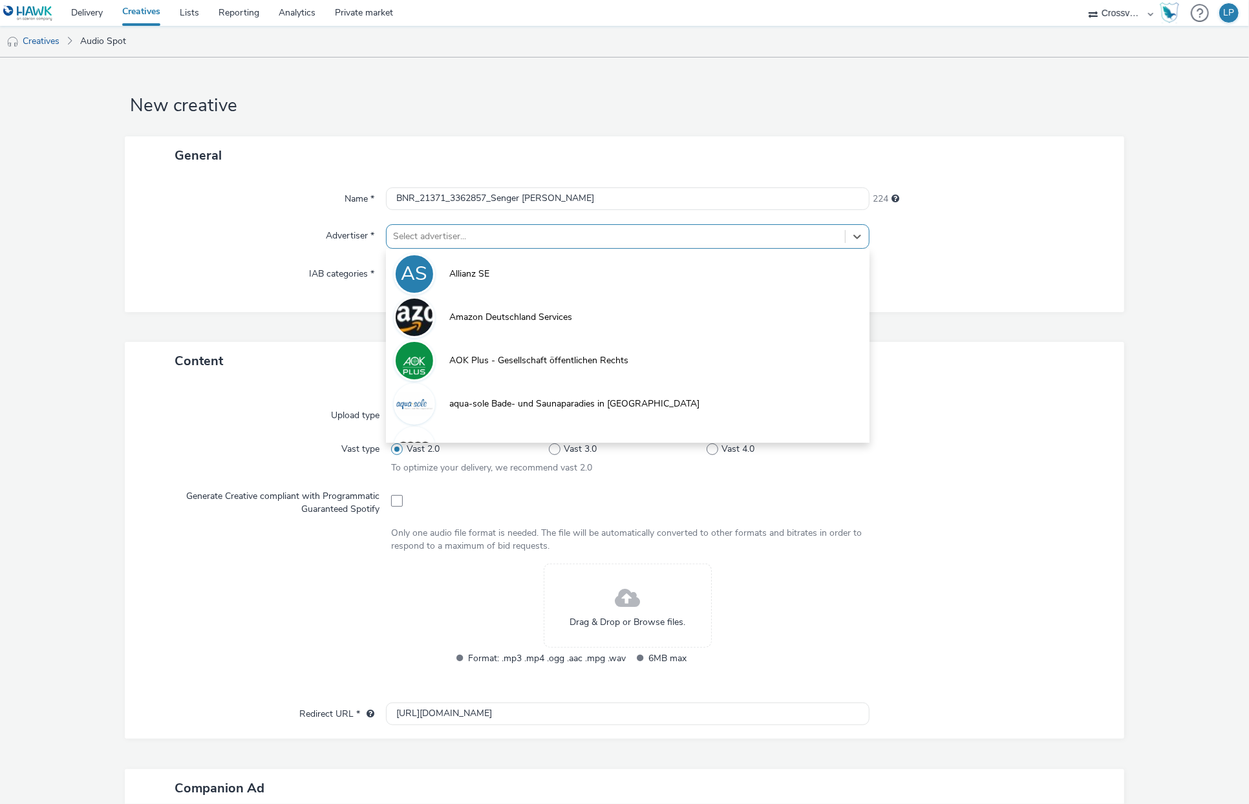
click at [641, 229] on div at bounding box center [615, 237] width 445 height 16
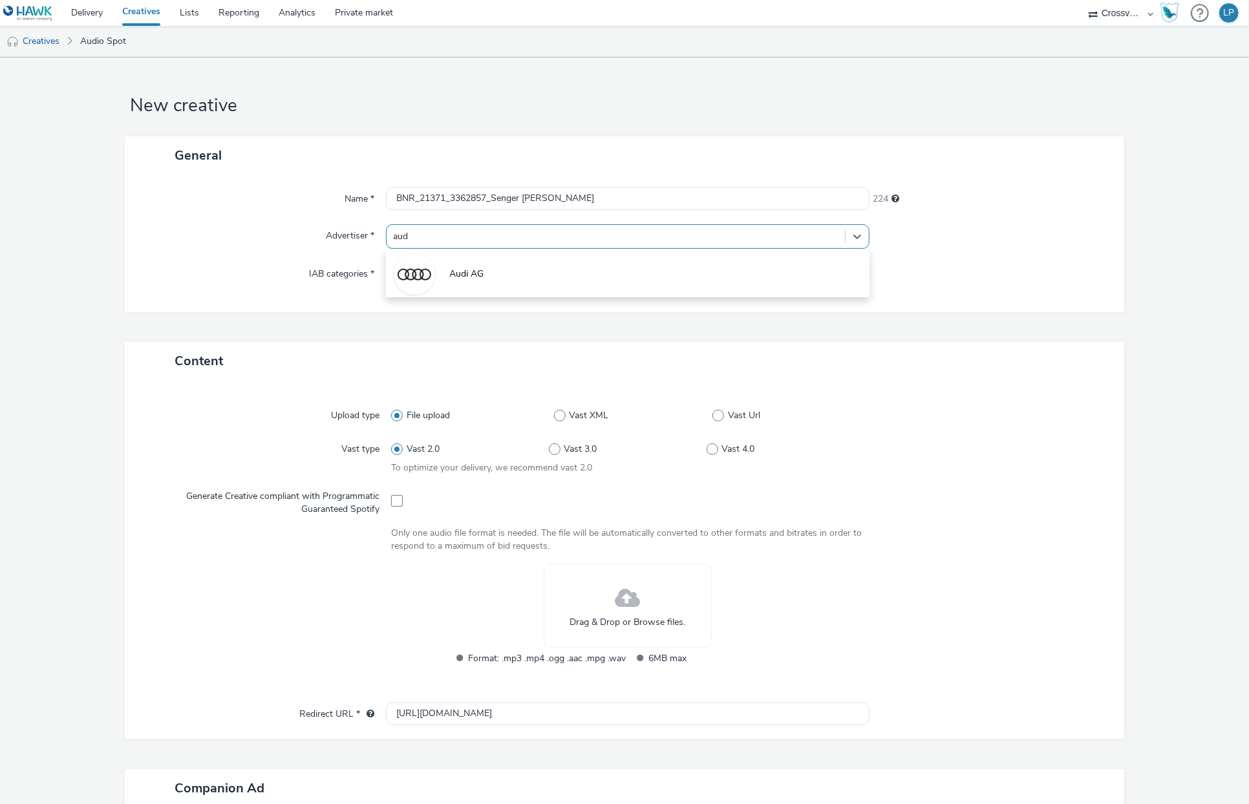
type input "audi"
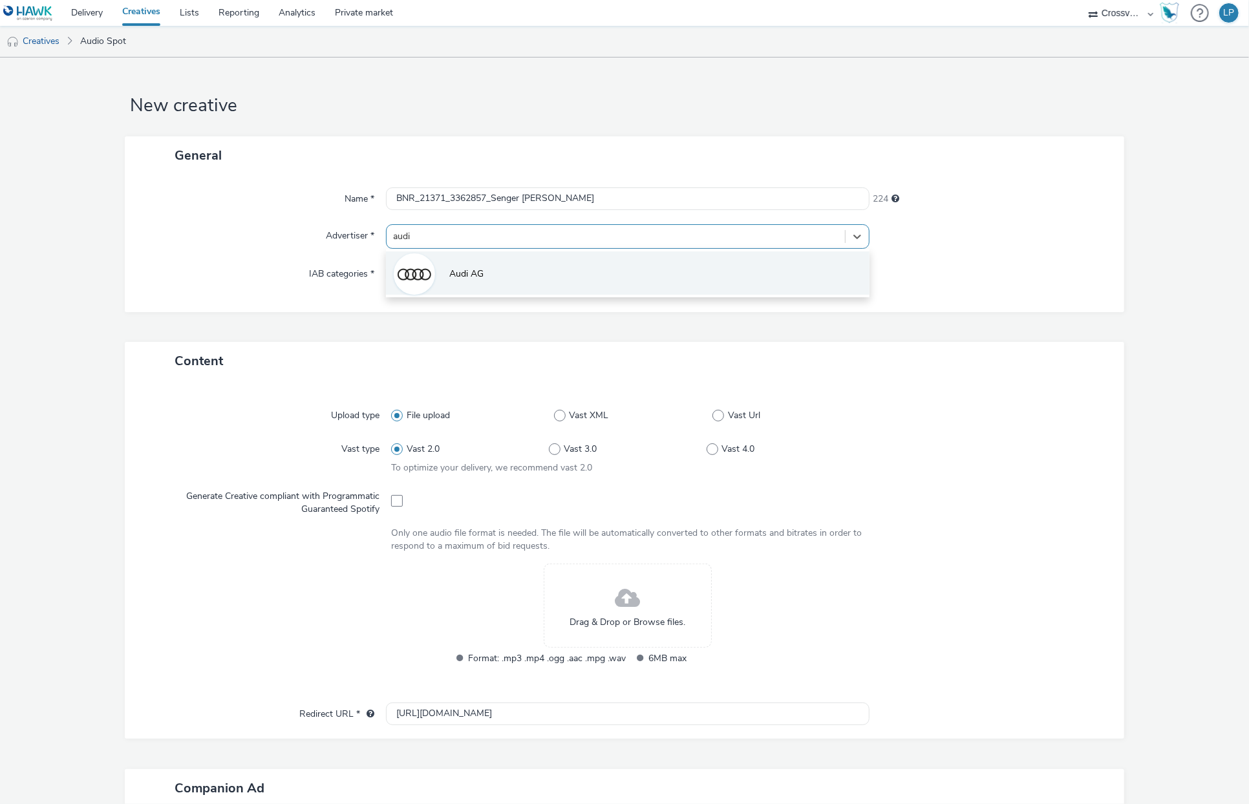
click at [522, 277] on li "Audi AG" at bounding box center [628, 272] width 484 height 43
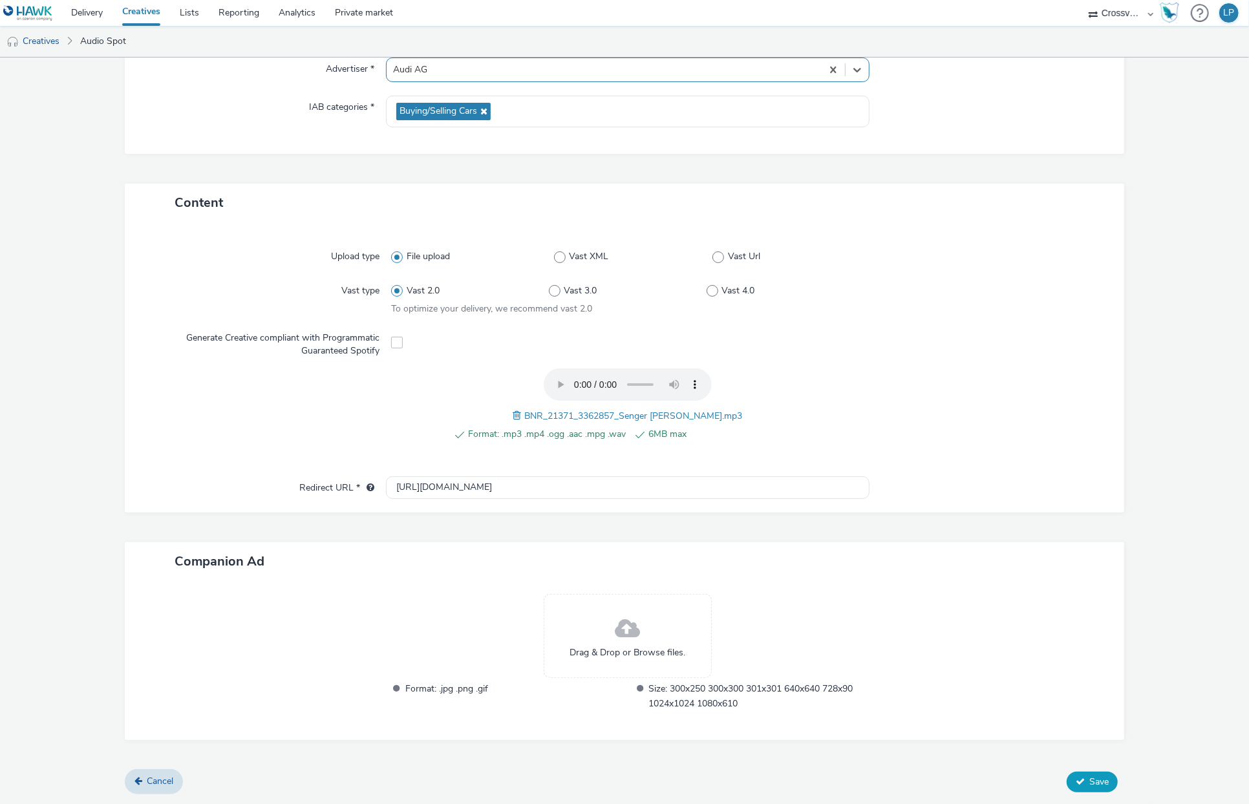
scroll to position [164, 0]
click at [1091, 703] on span "Save" at bounding box center [1098, 784] width 19 height 12
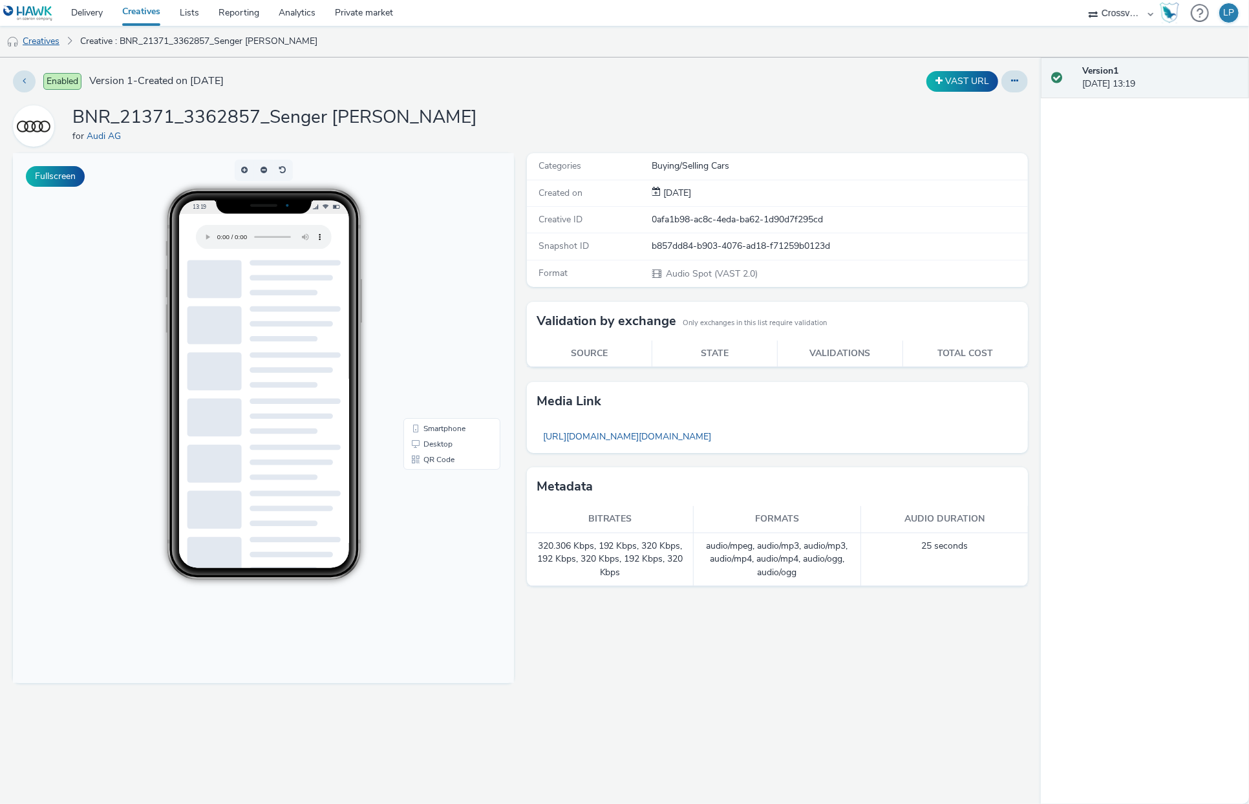
click at [50, 40] on link "Creatives" at bounding box center [33, 41] width 66 height 31
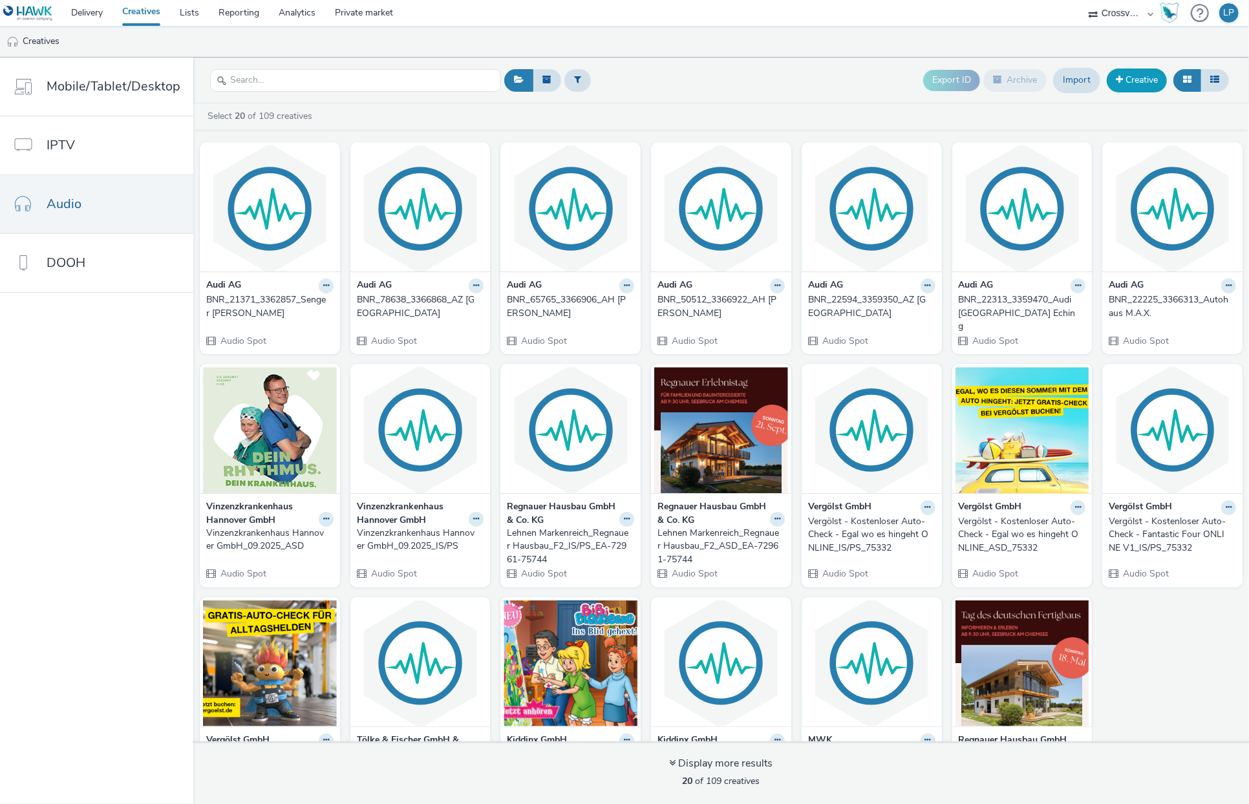
click at [1124, 80] on link "Creative" at bounding box center [1137, 80] width 60 height 23
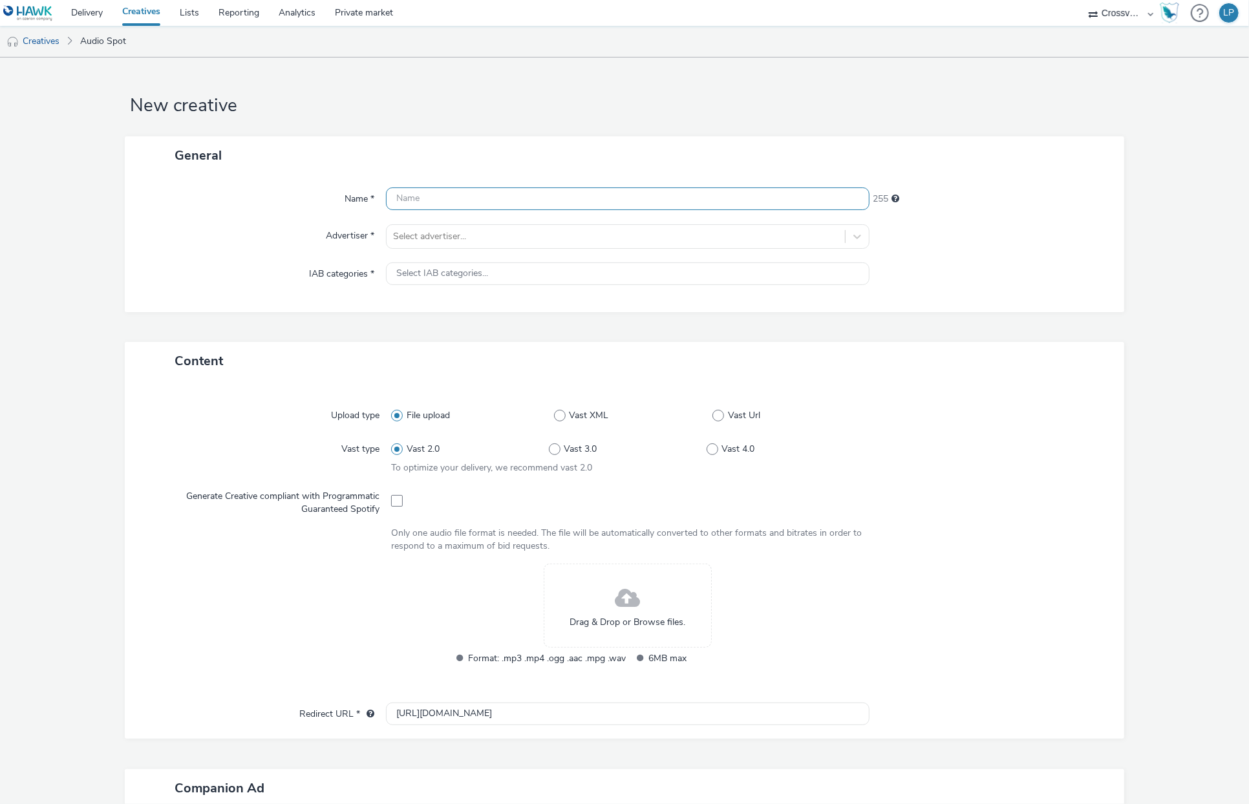
click at [645, 200] on input "text" at bounding box center [628, 198] width 484 height 23
paste input "BNR_22278_3362850_AZ Bielefeld"
type input "BNR_22278_3362850_AZ Bielefeld"
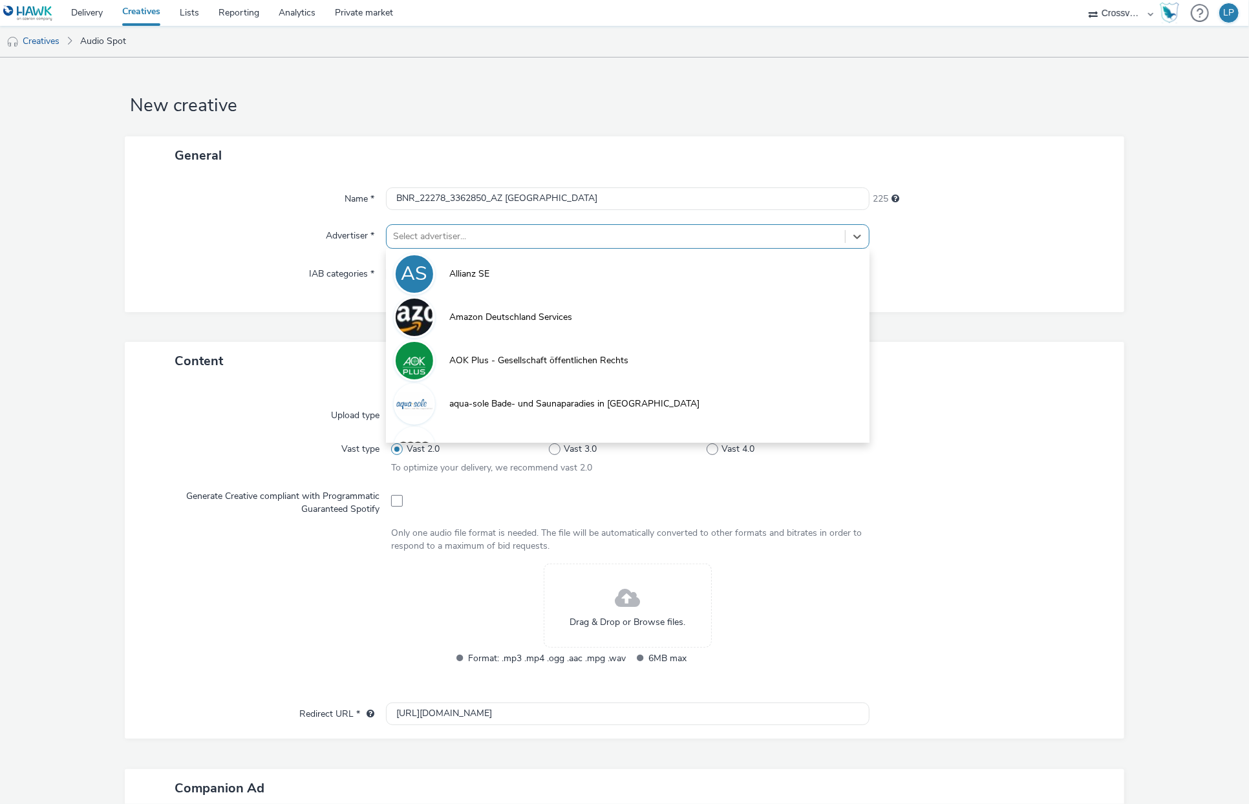
click at [535, 243] on div at bounding box center [615, 237] width 445 height 16
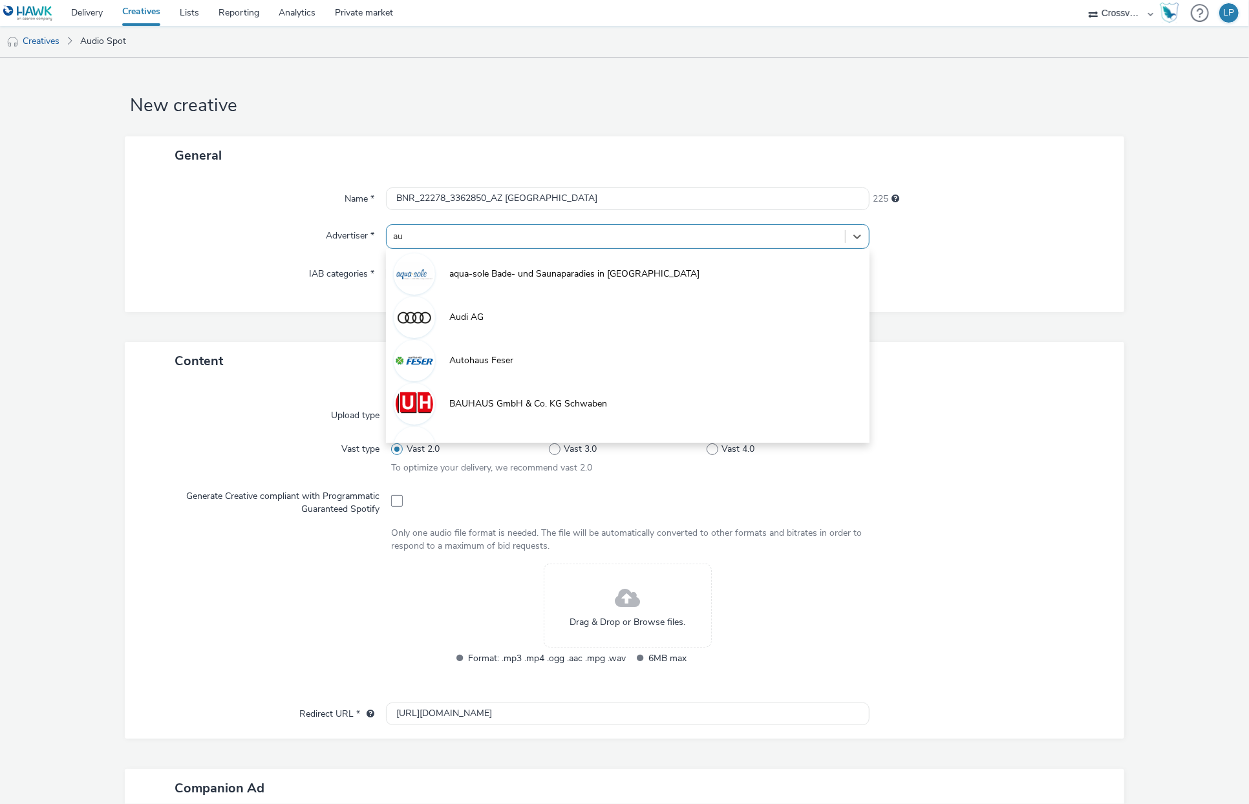
type input "aud"
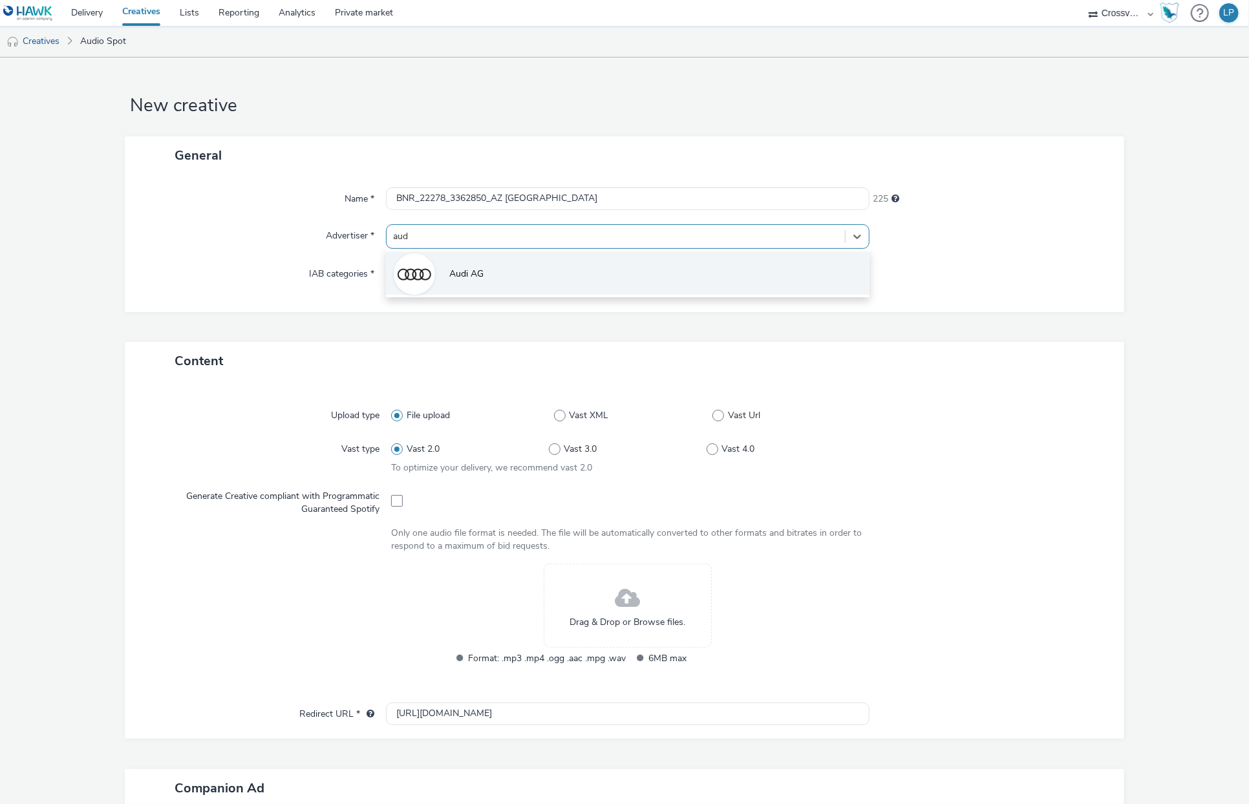
click at [502, 270] on li "Audi AG" at bounding box center [628, 272] width 484 height 43
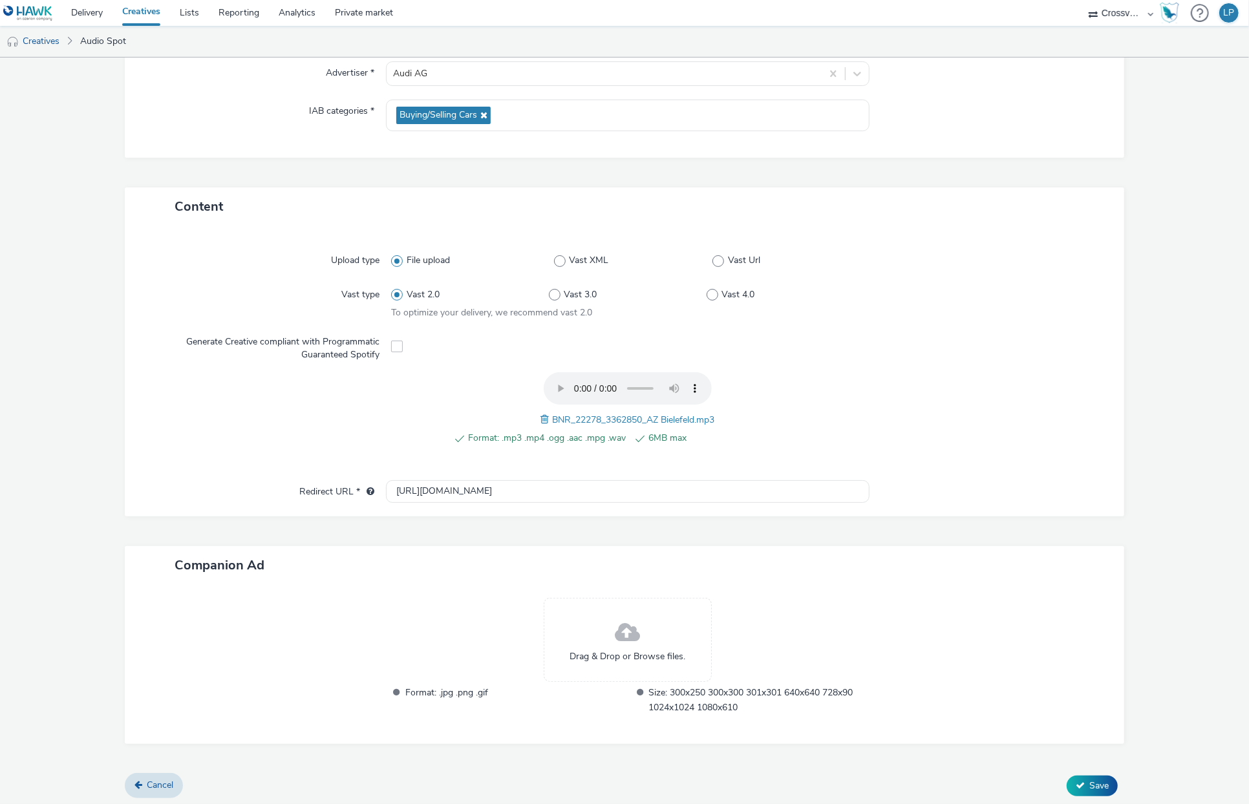
scroll to position [164, 0]
click at [1067, 703] on button "Save" at bounding box center [1092, 784] width 51 height 21
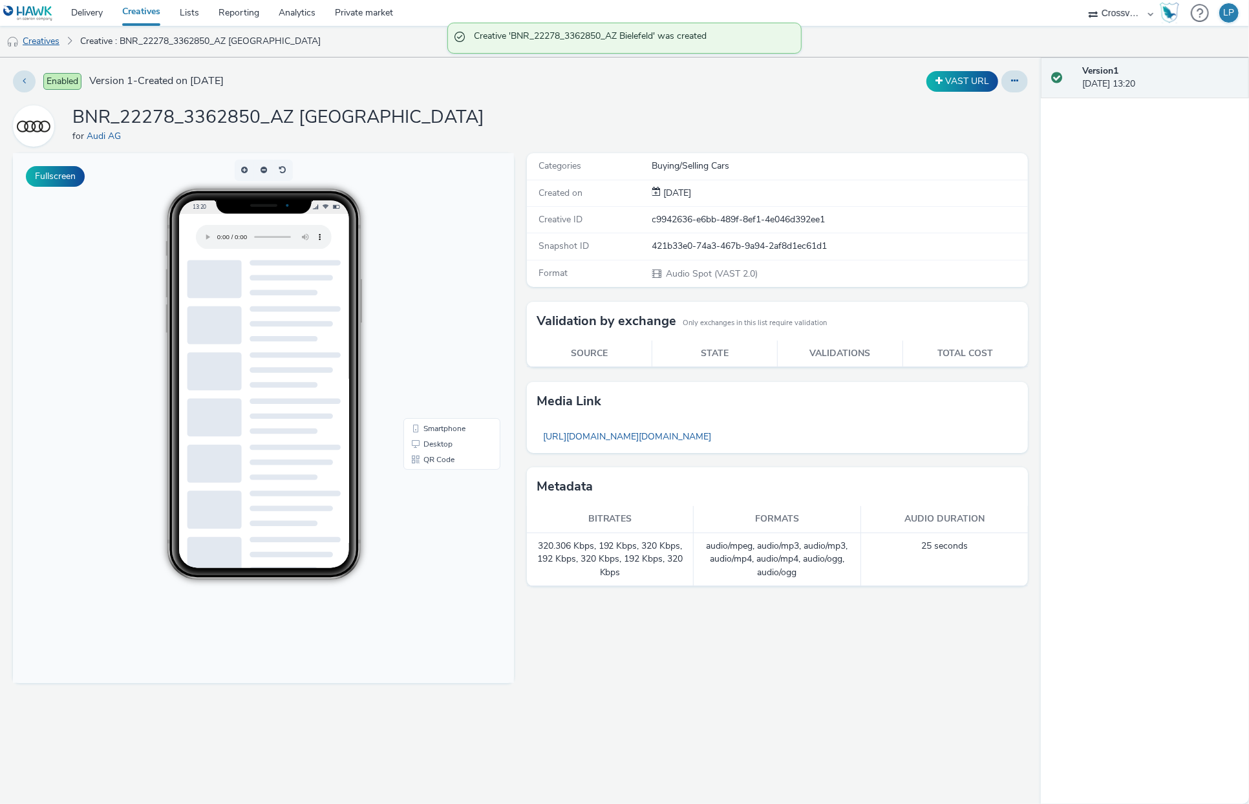
click at [50, 47] on link "Creatives" at bounding box center [33, 41] width 66 height 31
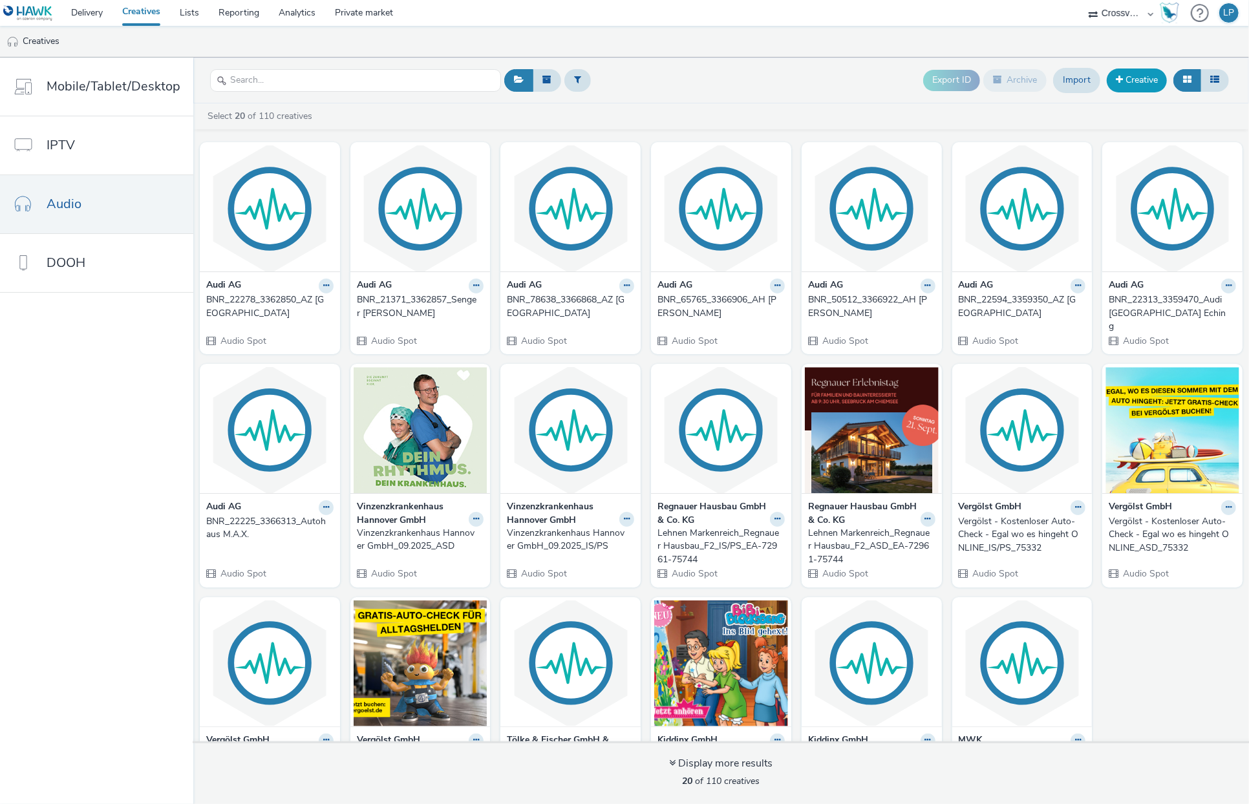
click at [1142, 88] on link "Creative" at bounding box center [1137, 80] width 60 height 23
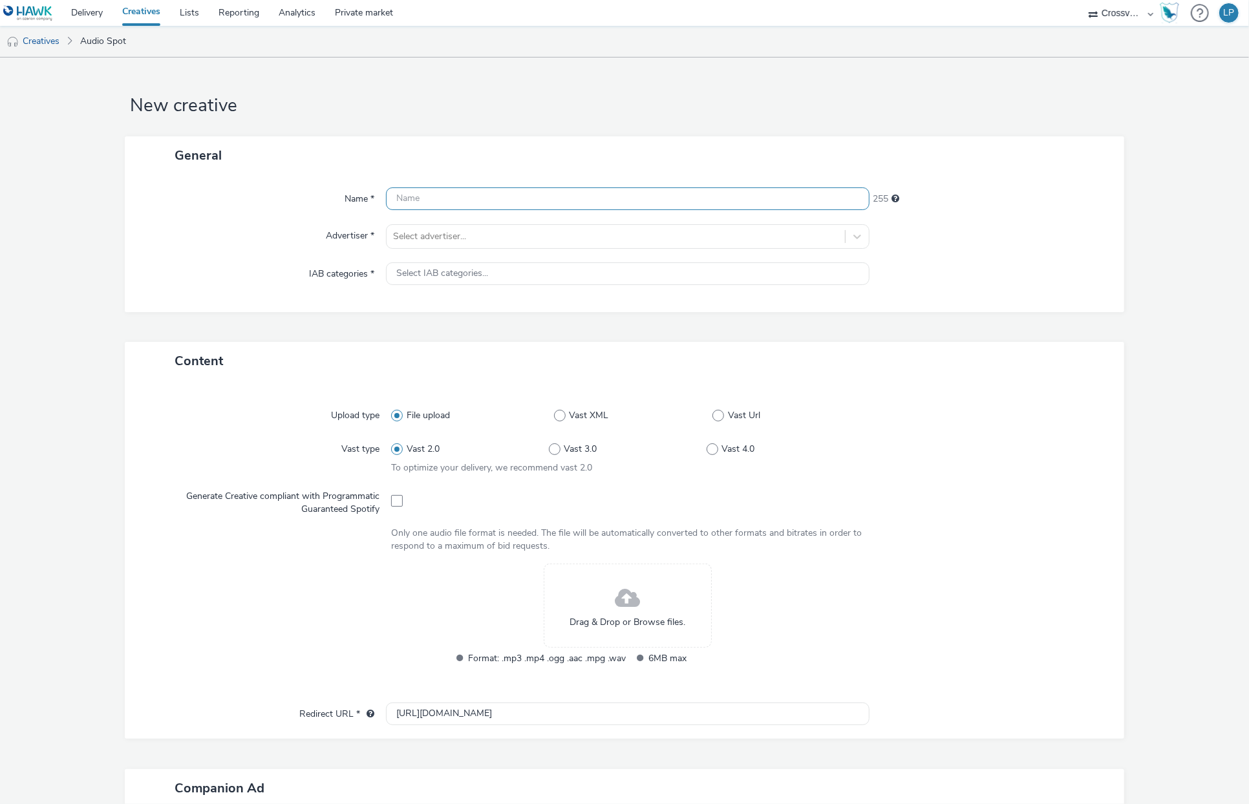
click at [506, 199] on input "text" at bounding box center [628, 198] width 484 height 23
paste input "BNR_27022_3359535_AH Kühl Gifhorn"
type input "BNR_27022_3359535_AH Kühl Gifhorn"
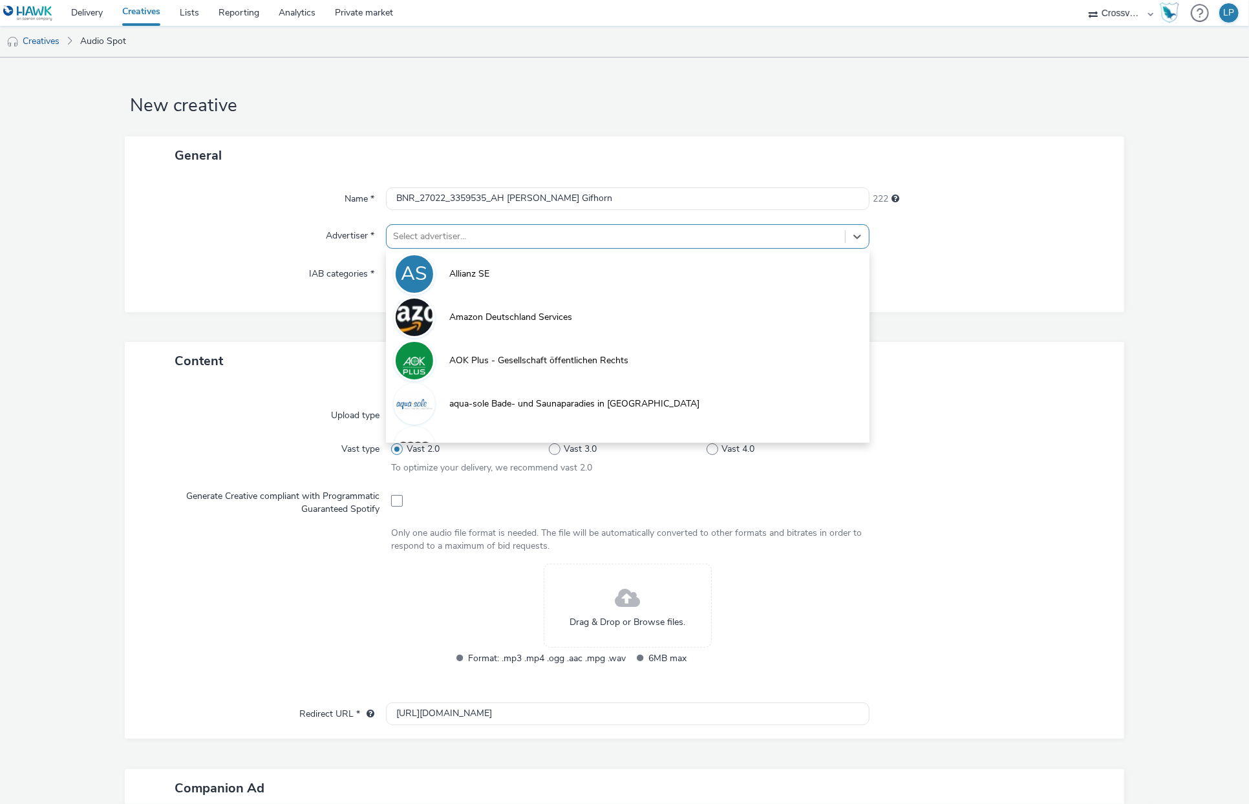
click at [500, 230] on div at bounding box center [615, 237] width 445 height 16
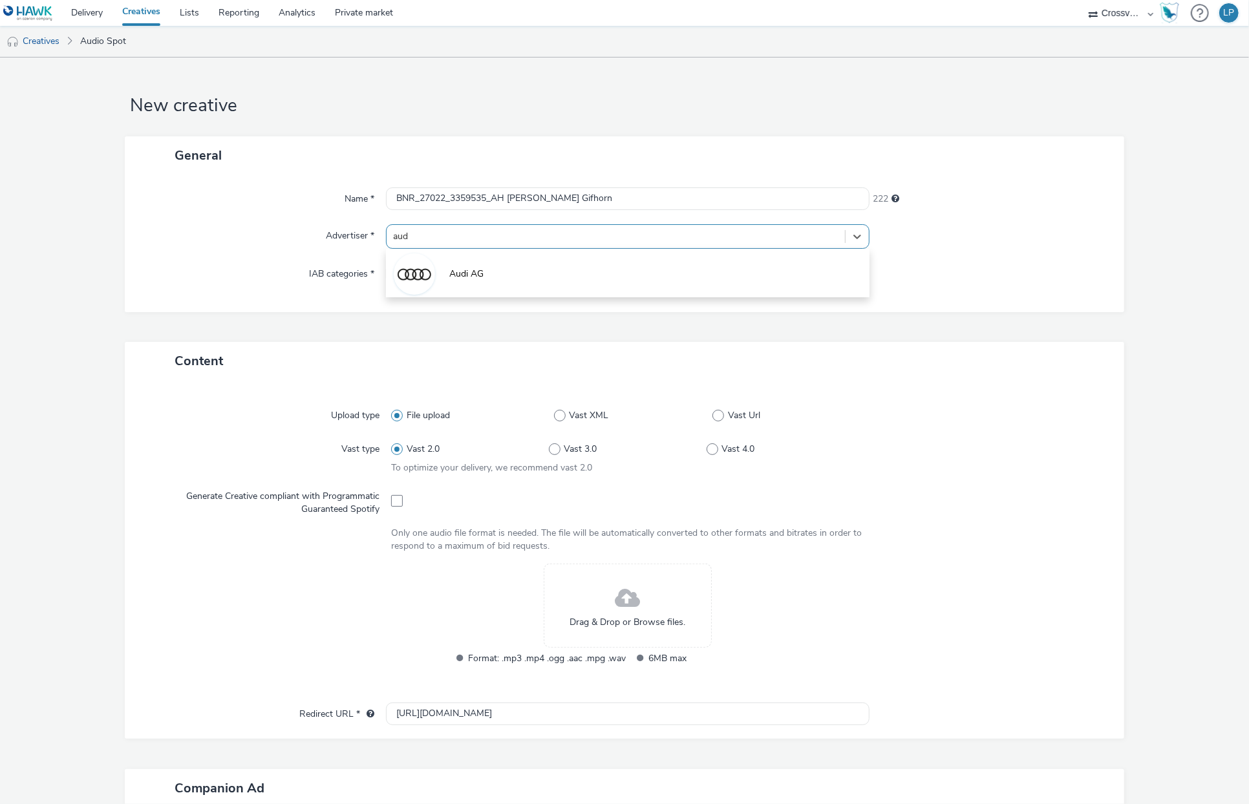
type input "audi"
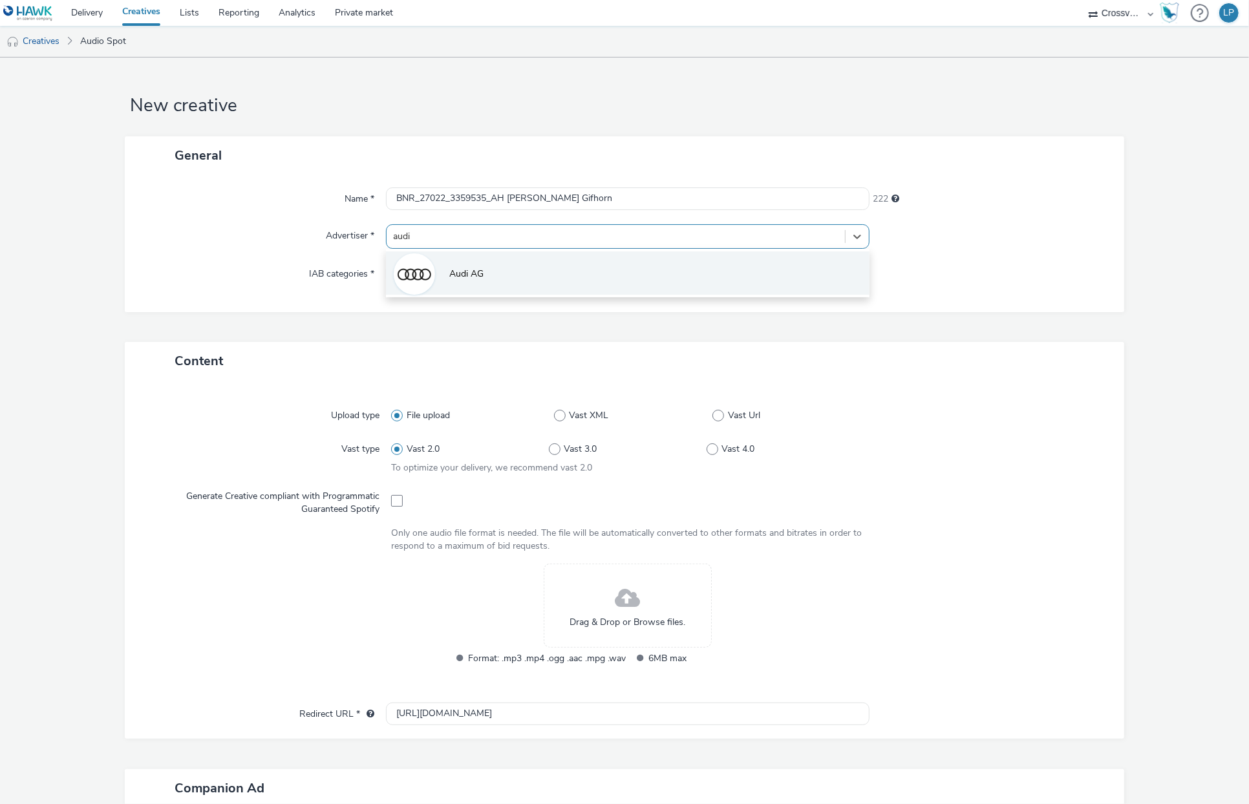
click at [471, 275] on span "Audi AG" at bounding box center [466, 274] width 34 height 13
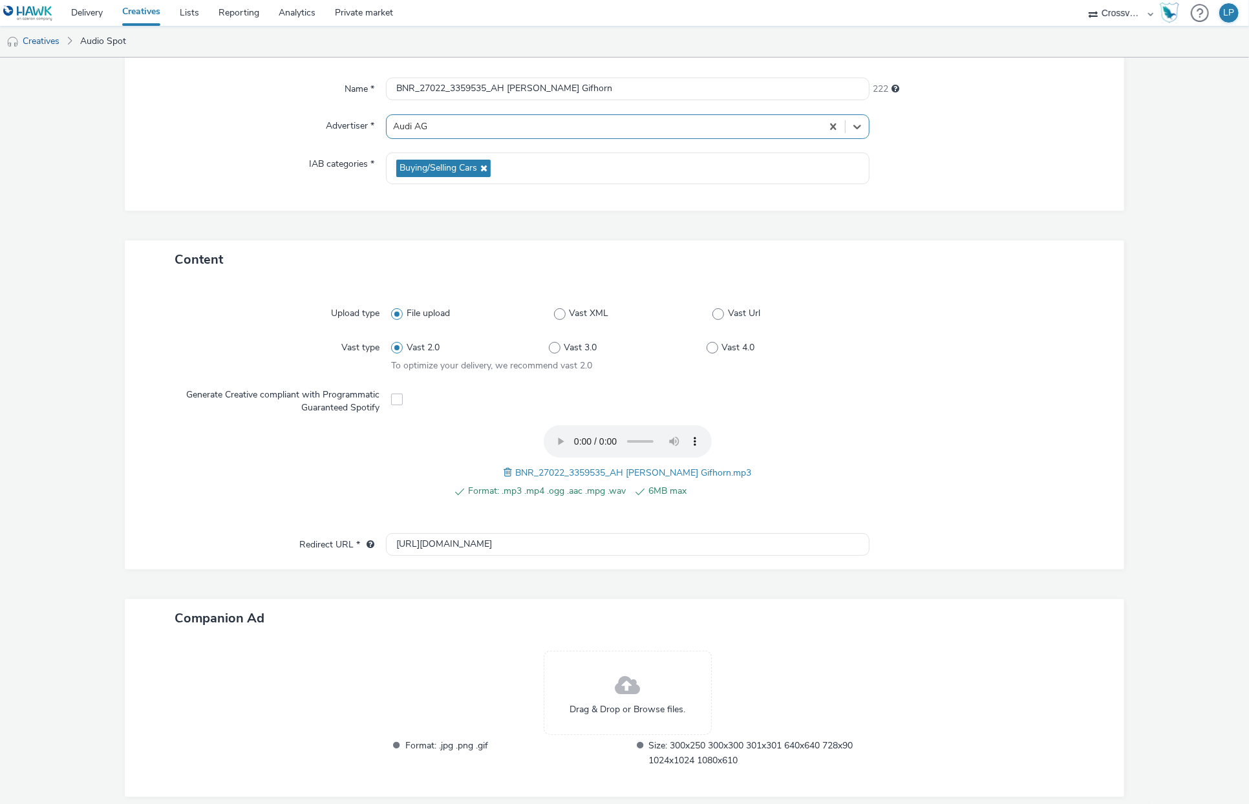
scroll to position [164, 0]
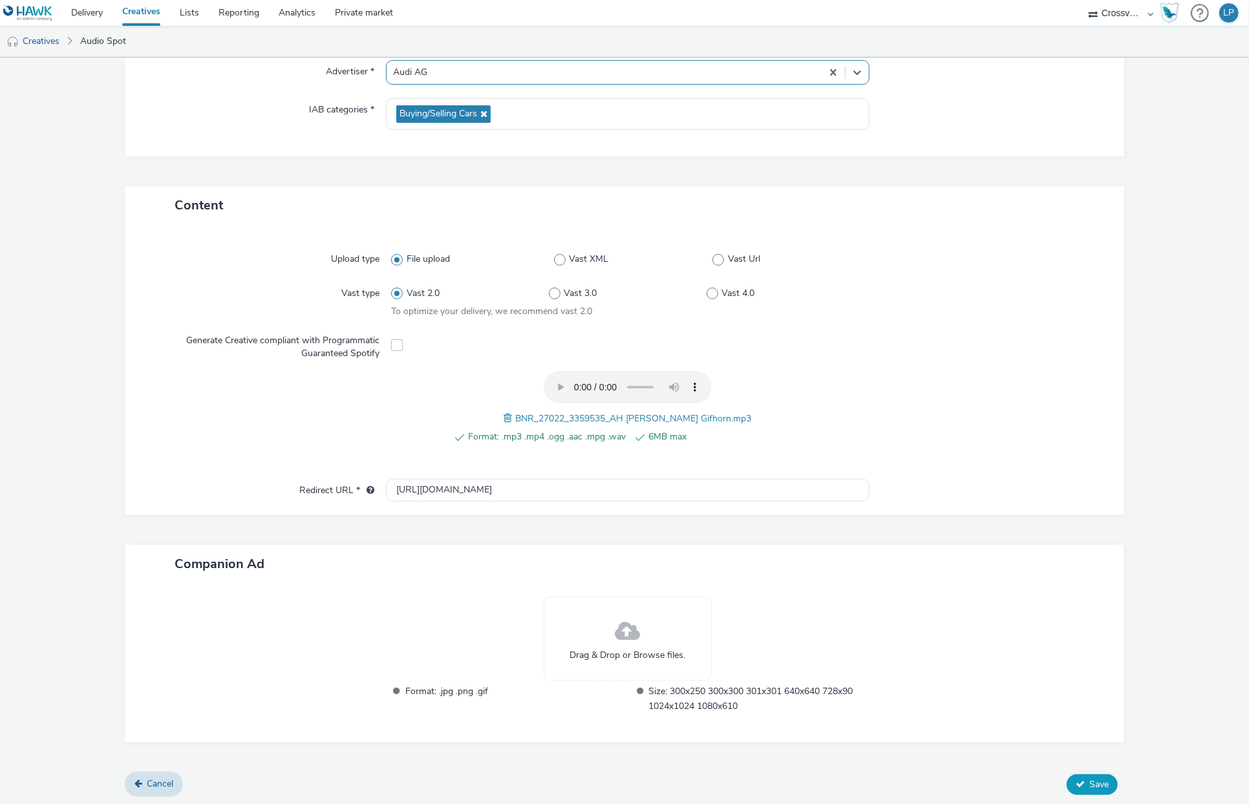
click at [1067, 703] on button "Save" at bounding box center [1092, 784] width 51 height 21
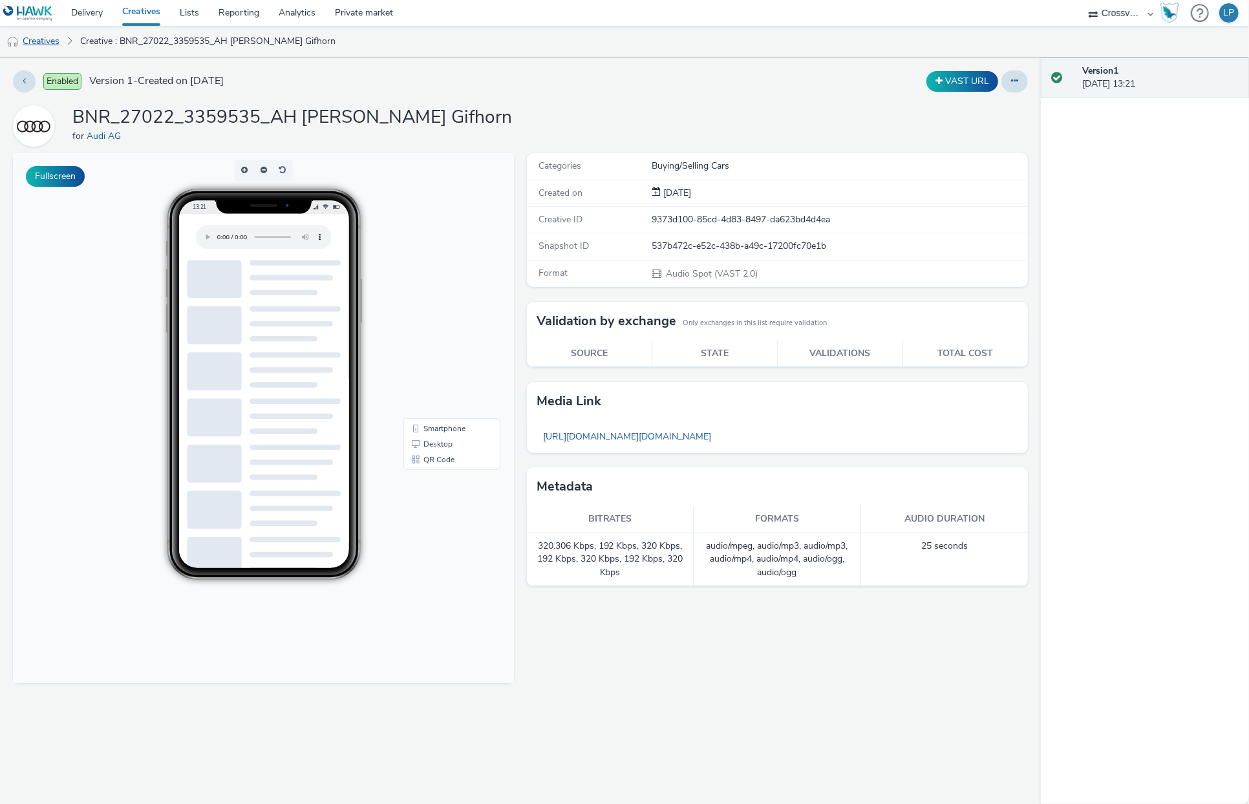
click at [47, 36] on link "Creatives" at bounding box center [33, 41] width 66 height 31
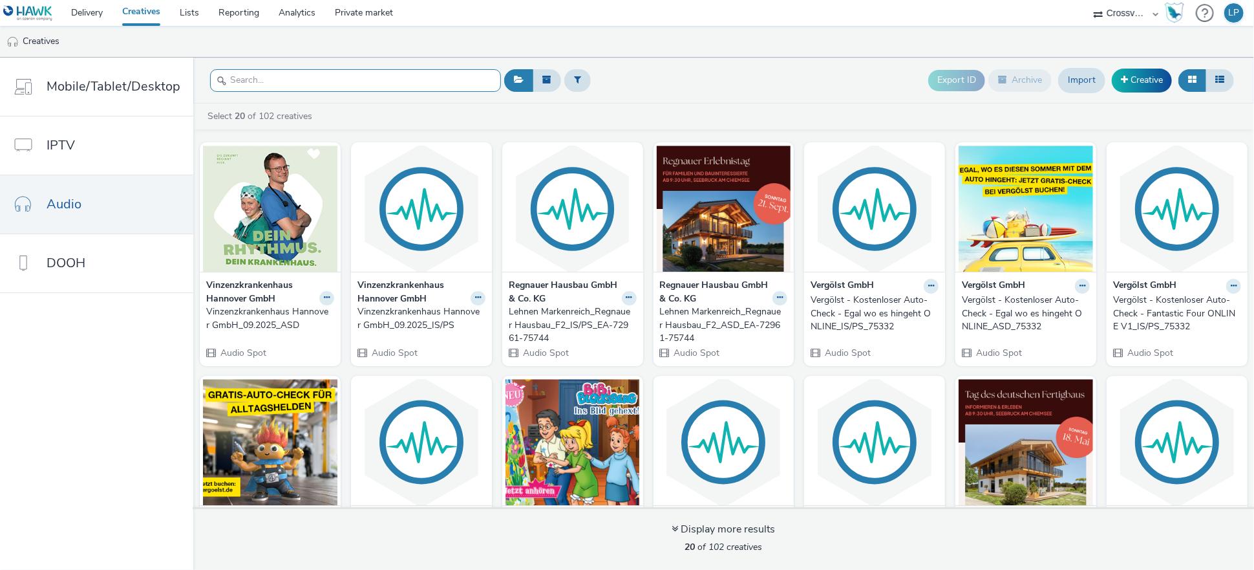
click at [396, 74] on input "text" at bounding box center [355, 80] width 291 height 23
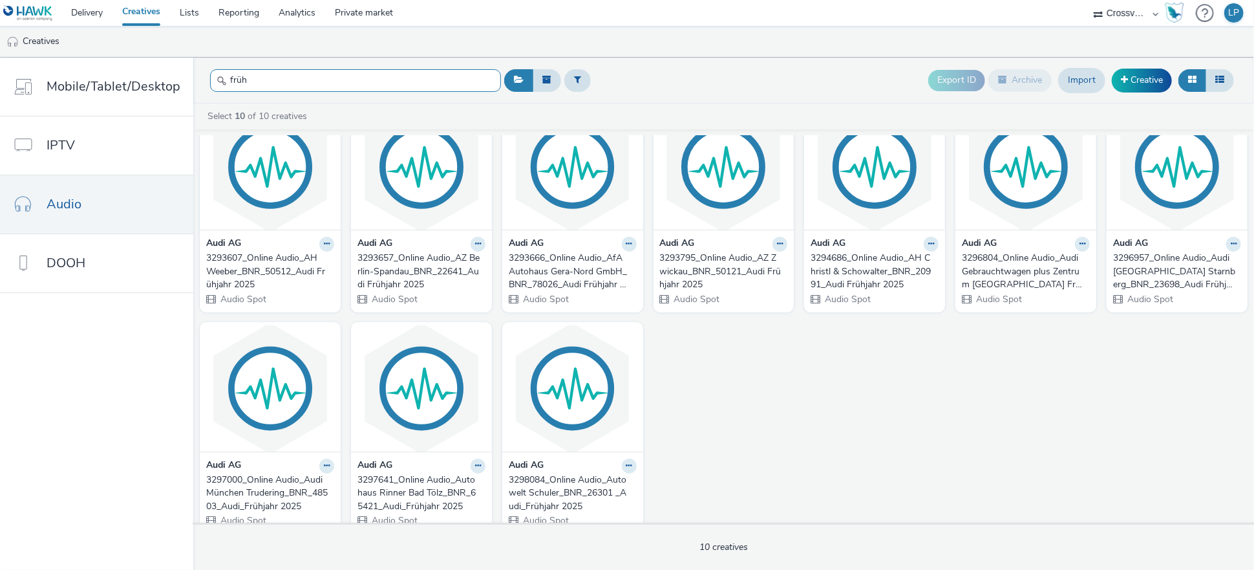
scroll to position [58, 0]
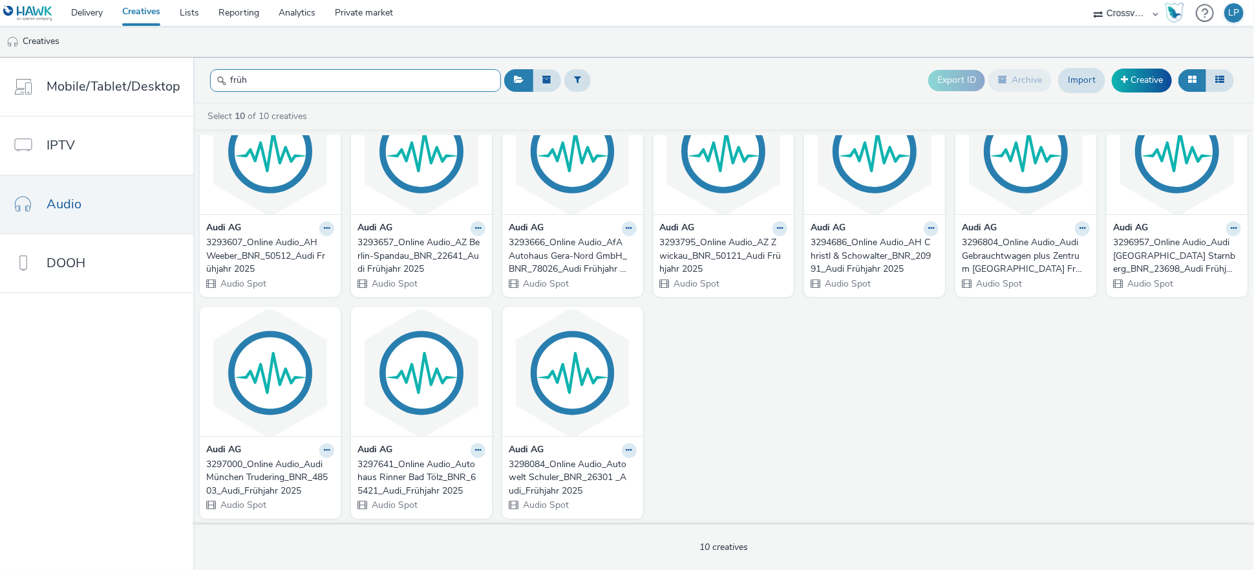
click at [440, 83] on input "früh" at bounding box center [355, 80] width 291 height 23
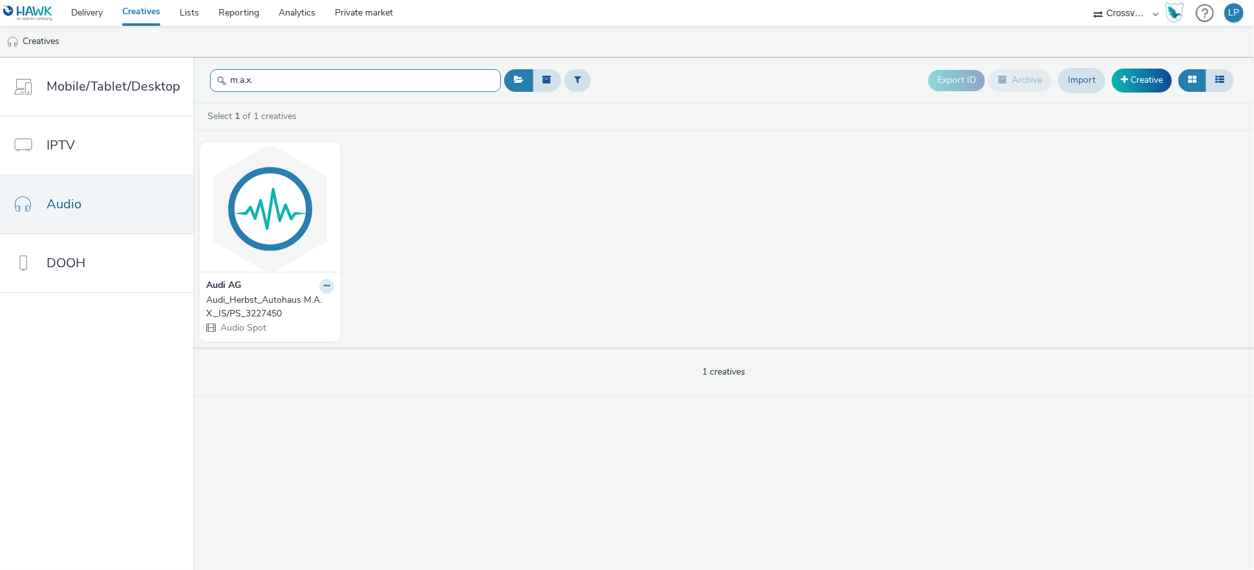
type input "m.a.x."
click at [309, 282] on div "Audi AG" at bounding box center [270, 286] width 128 height 15
click at [324, 284] on icon at bounding box center [327, 286] width 6 height 8
click at [289, 311] on link "Edit" at bounding box center [285, 308] width 97 height 26
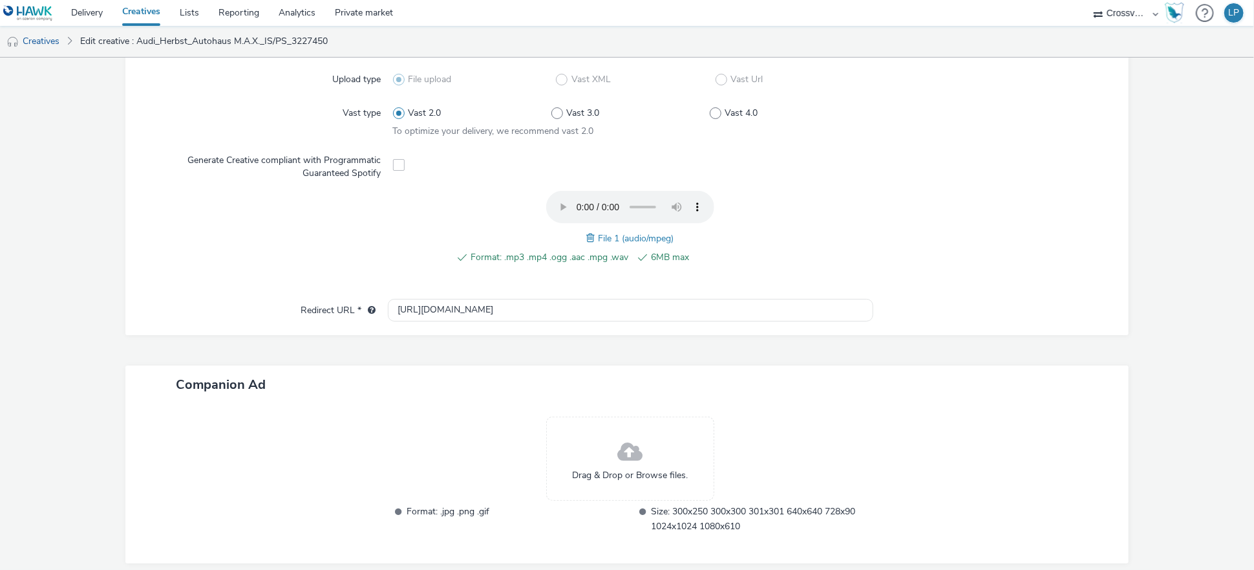
scroll to position [399, 0]
